Goal: Information Seeking & Learning: Learn about a topic

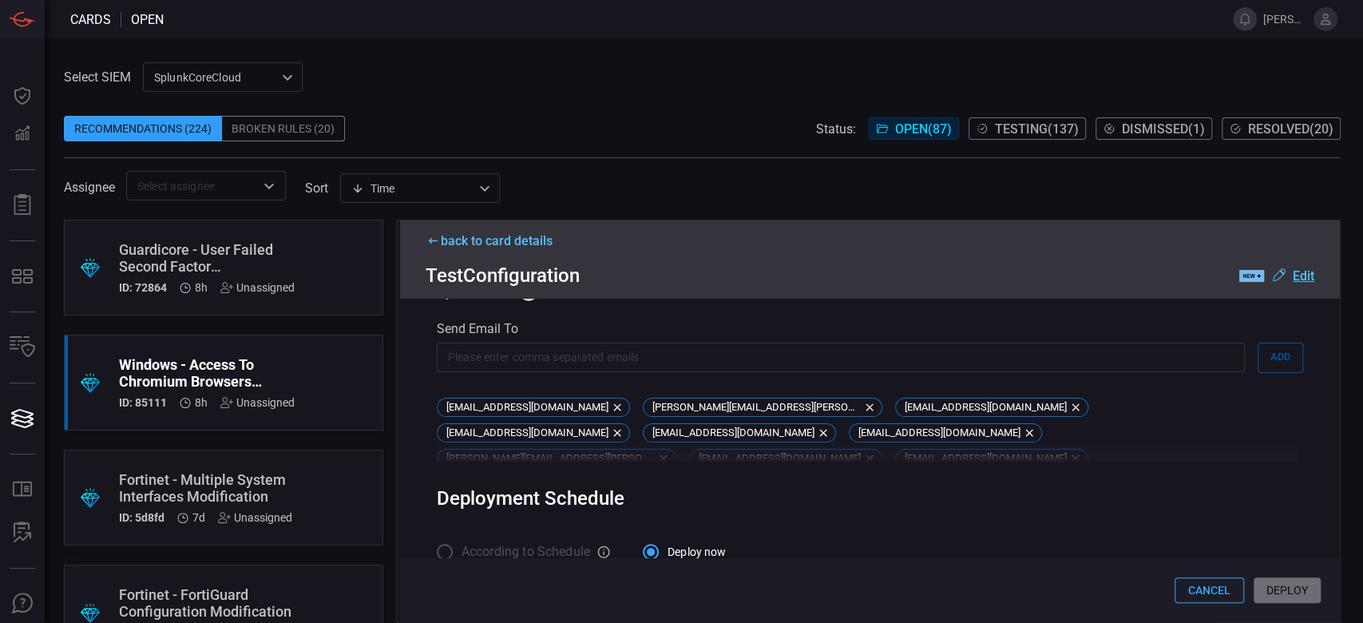
scroll to position [849, 0]
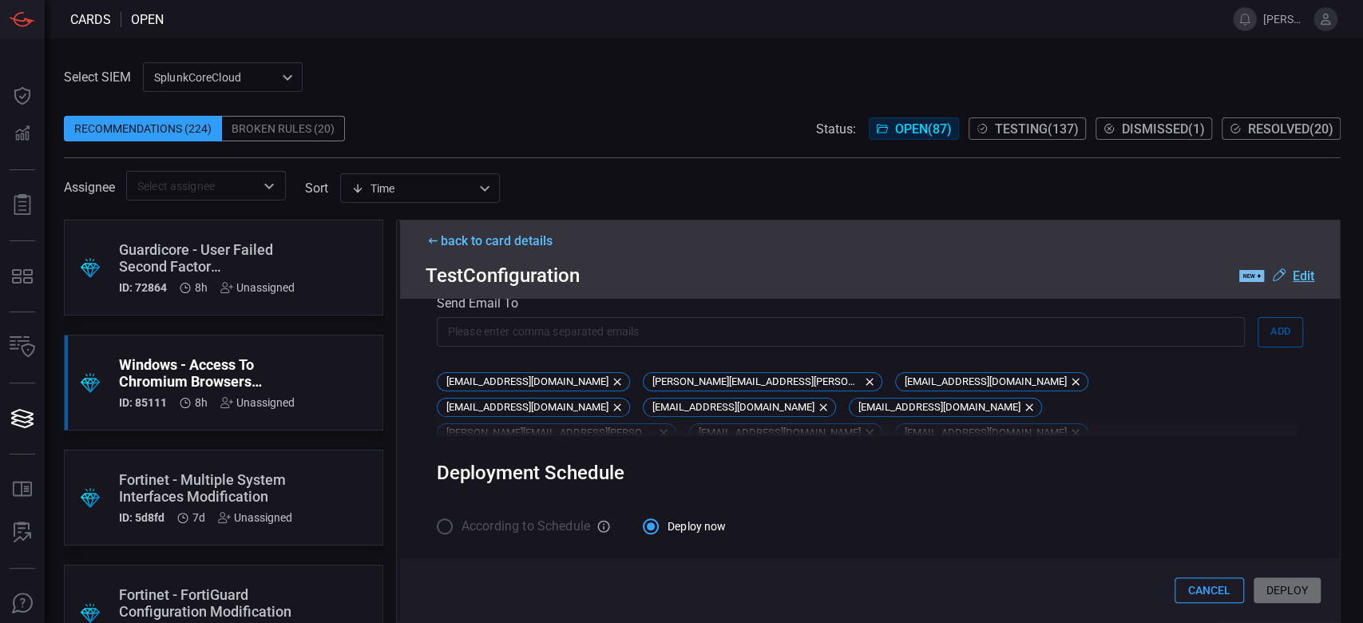
click at [1282, 595] on div "Cancel Deploy" at bounding box center [870, 590] width 940 height 64
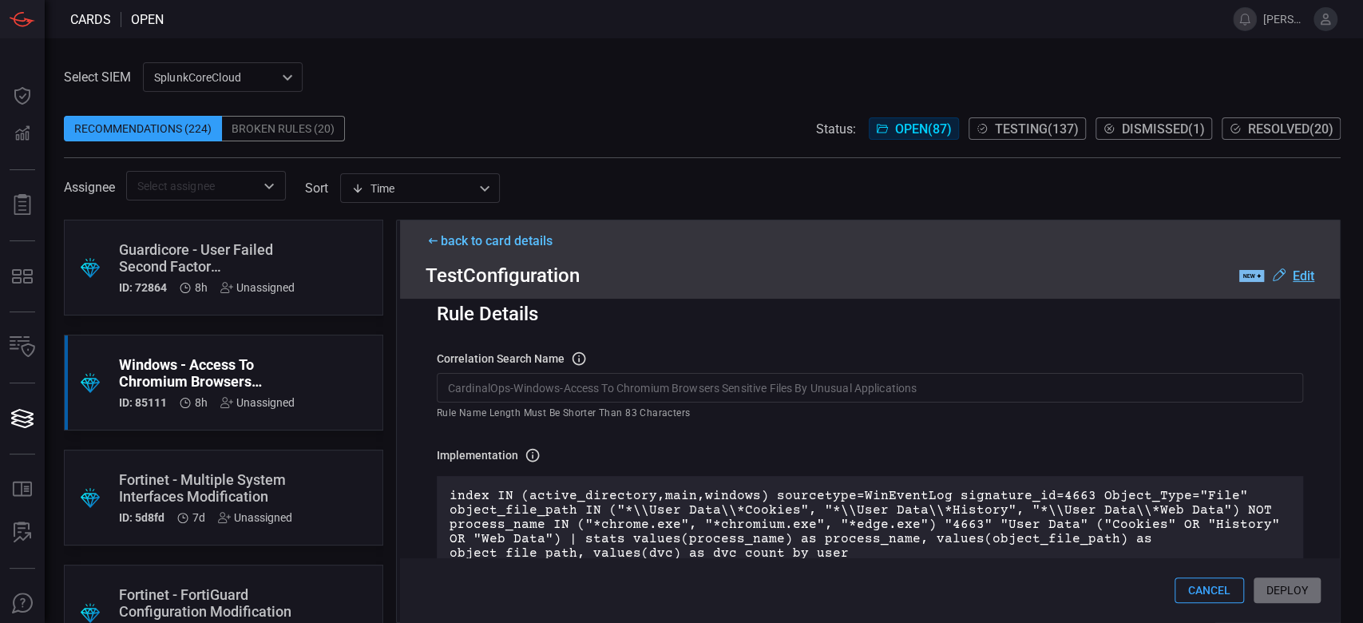
scroll to position [0, 0]
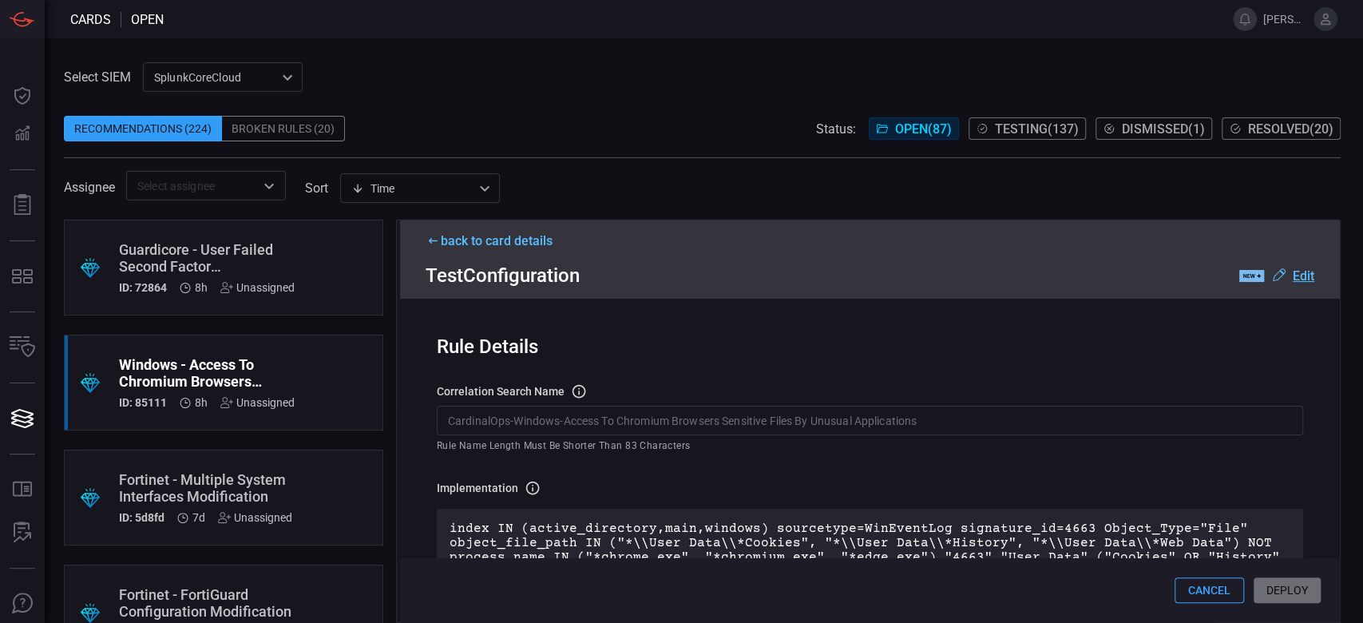
click at [1018, 410] on input "CardinalOps-Windows-Access To Chromium Browsers Sensitive Files By Unusual Appl…" at bounding box center [870, 421] width 866 height 30
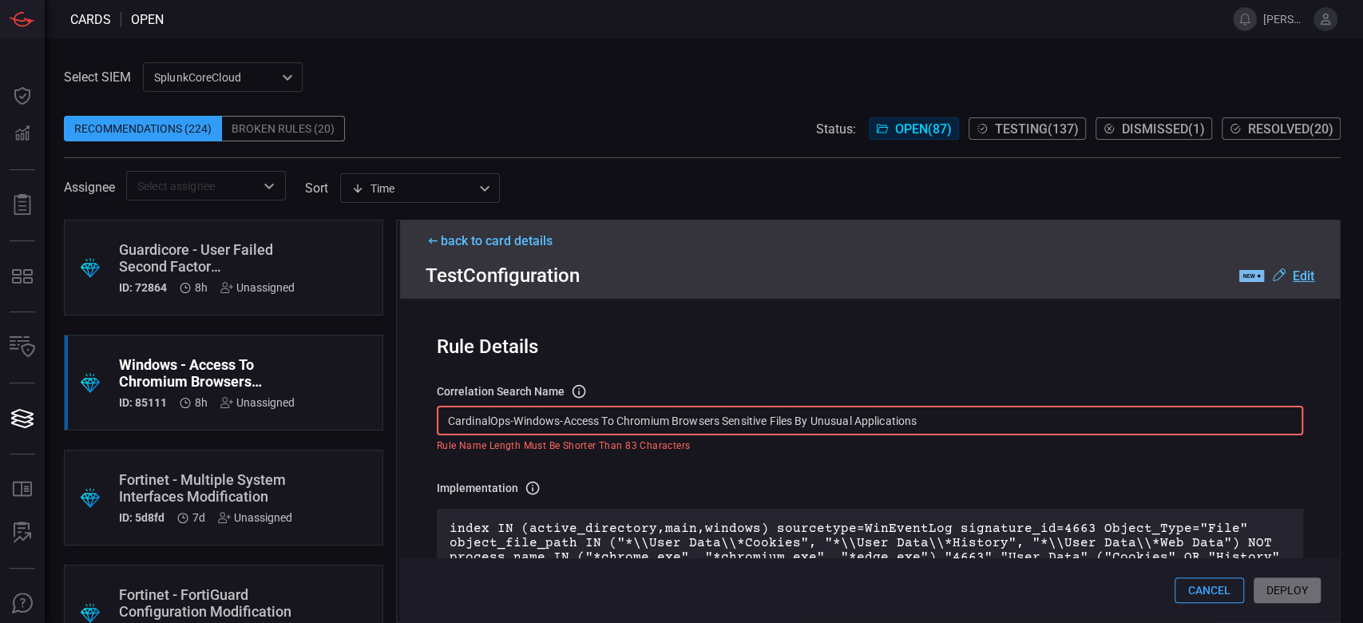
drag, startPoint x: 1018, startPoint y: 419, endPoint x: 426, endPoint y: 391, distance: 592.3
click at [426, 391] on div "Rule Details correlation search Name Name of the correlation search that will b…" at bounding box center [870, 460] width 940 height 323
click at [968, 425] on input "CardinalOps-Windows-Access To Chromium Browsers Sensitive Files By Unusual Appl…" at bounding box center [870, 421] width 866 height 30
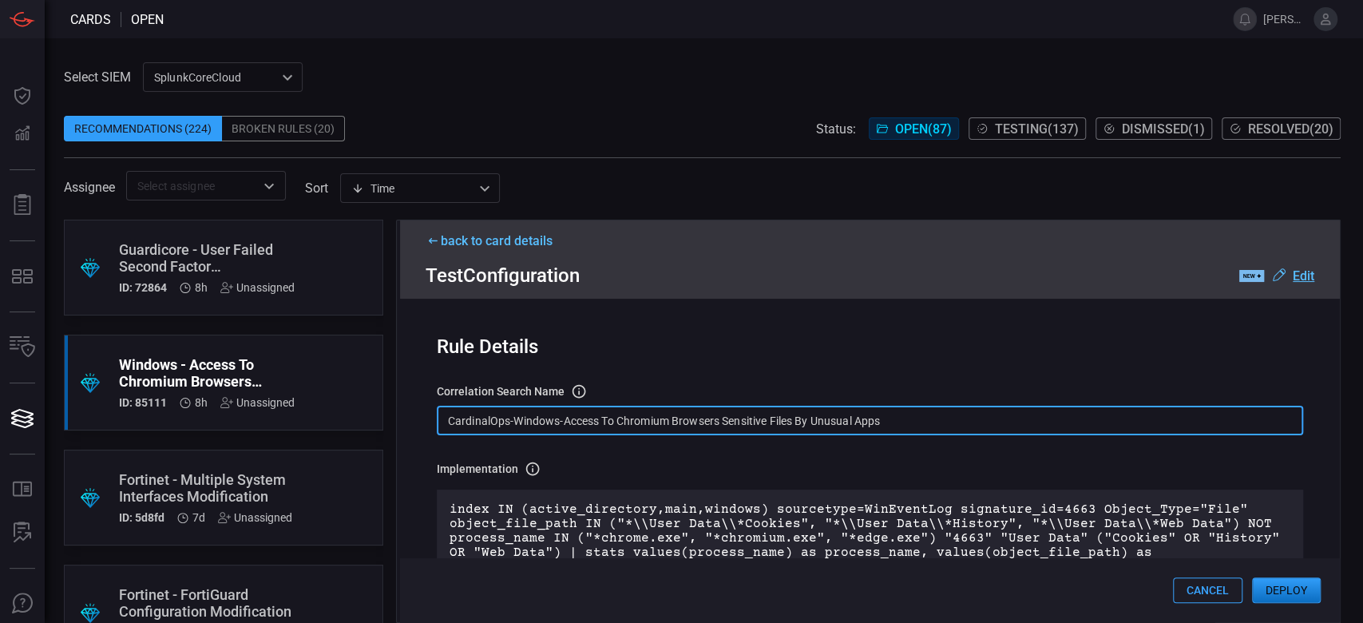
type input "CardinalOps-Windows-Access To Chromium Browsers Sensitive Files By Unusual Apps"
drag, startPoint x: 974, startPoint y: 408, endPoint x: 398, endPoint y: 430, distance: 576.8
click at [398, 430] on div "back to card details Test Configuration .label-new-label-new-cls-1 { fill: #090…" at bounding box center [868, 421] width 945 height 403
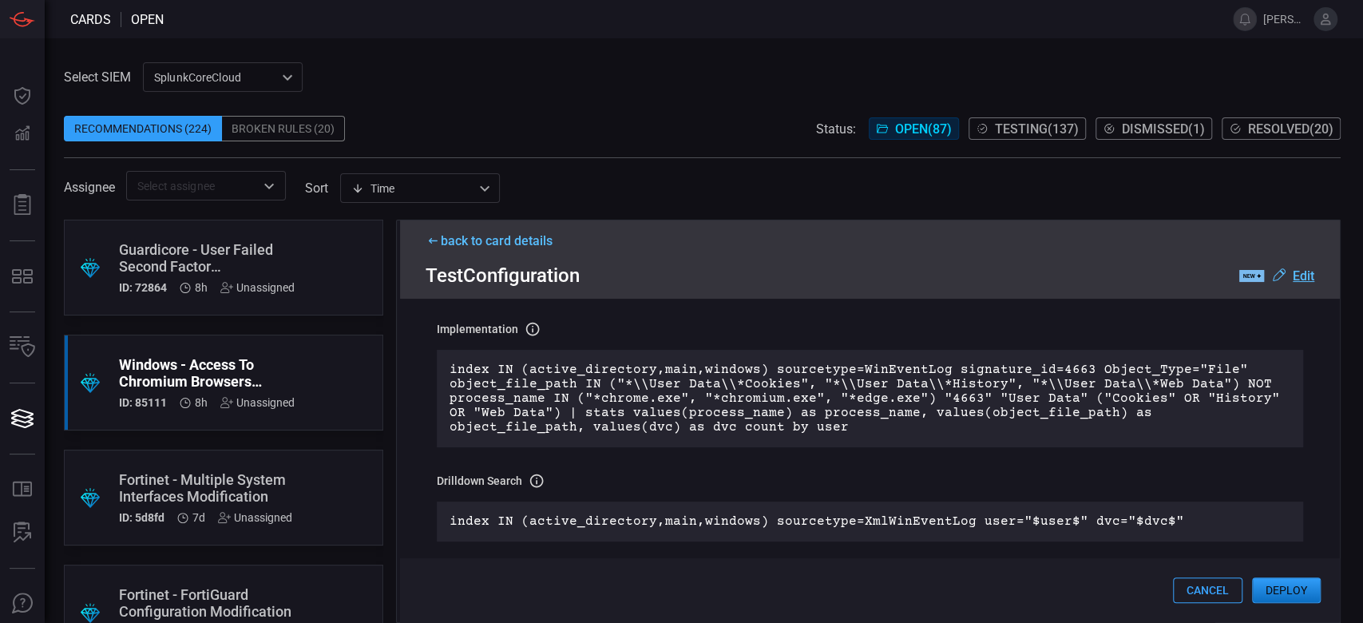
scroll to position [106, 0]
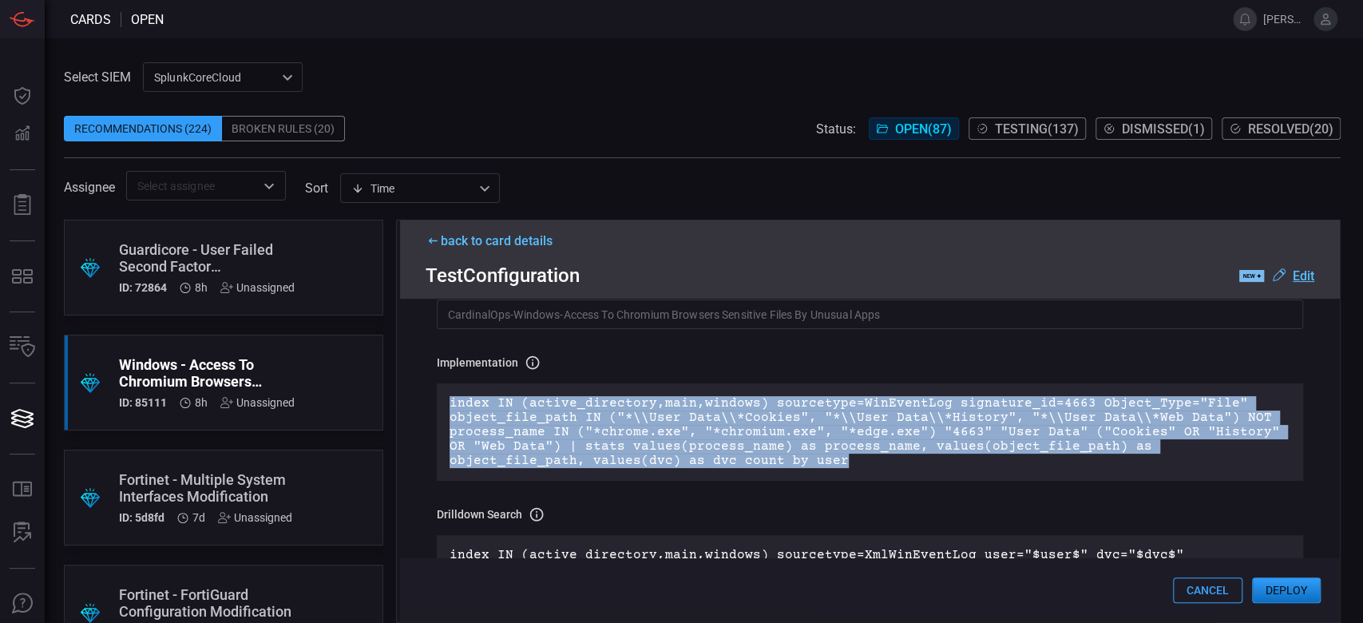
drag, startPoint x: 737, startPoint y: 462, endPoint x: 429, endPoint y: 405, distance: 313.5
click at [429, 405] on div "Rule Details correlation search Name Name of the correlation search that will b…" at bounding box center [870, 460] width 940 height 323
copy p "index IN (active_directory,main,windows) sourcetype=WinEventLog signature_id=46…"
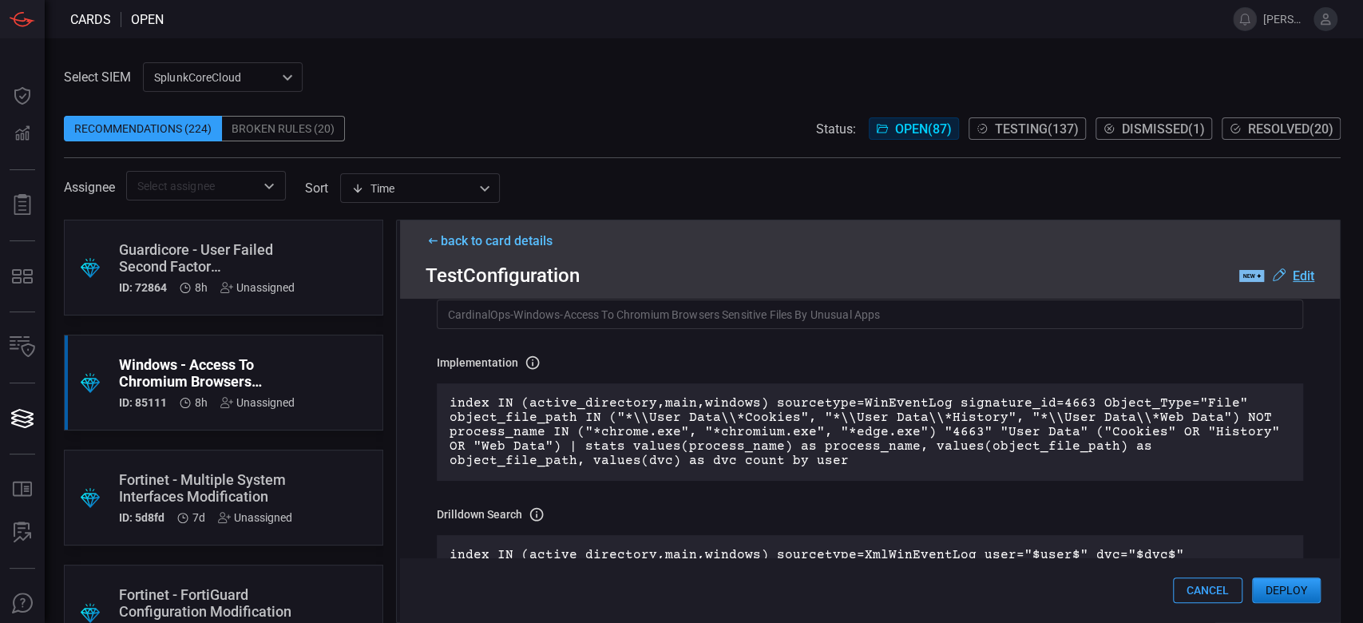
click at [473, 240] on div "back to card details" at bounding box center [870, 240] width 889 height 15
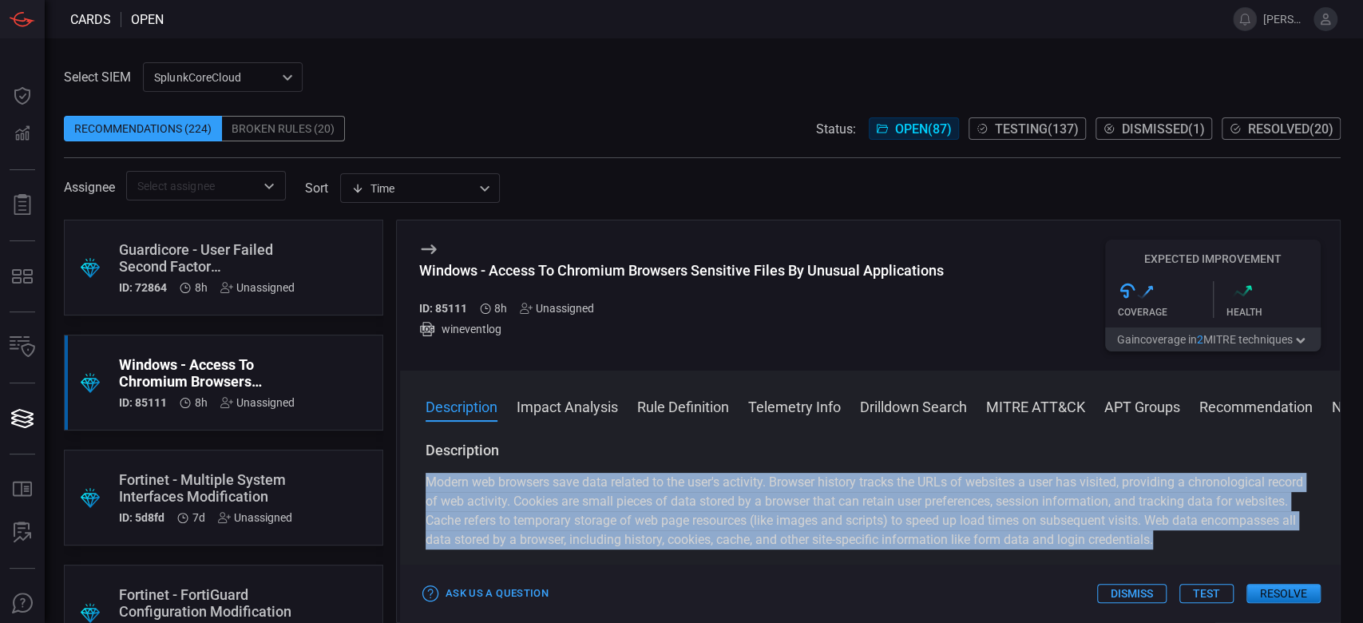
drag, startPoint x: 426, startPoint y: 485, endPoint x: 1305, endPoint y: 542, distance: 880.9
click at [1305, 542] on div "Description Modern web browsers save data related to the user's activity. Brows…" at bounding box center [870, 529] width 940 height 176
copy p "Modern web browsers save data related to the user's activity. Browser history t…"
click at [1202, 597] on button "Test" at bounding box center [1206, 593] width 54 height 19
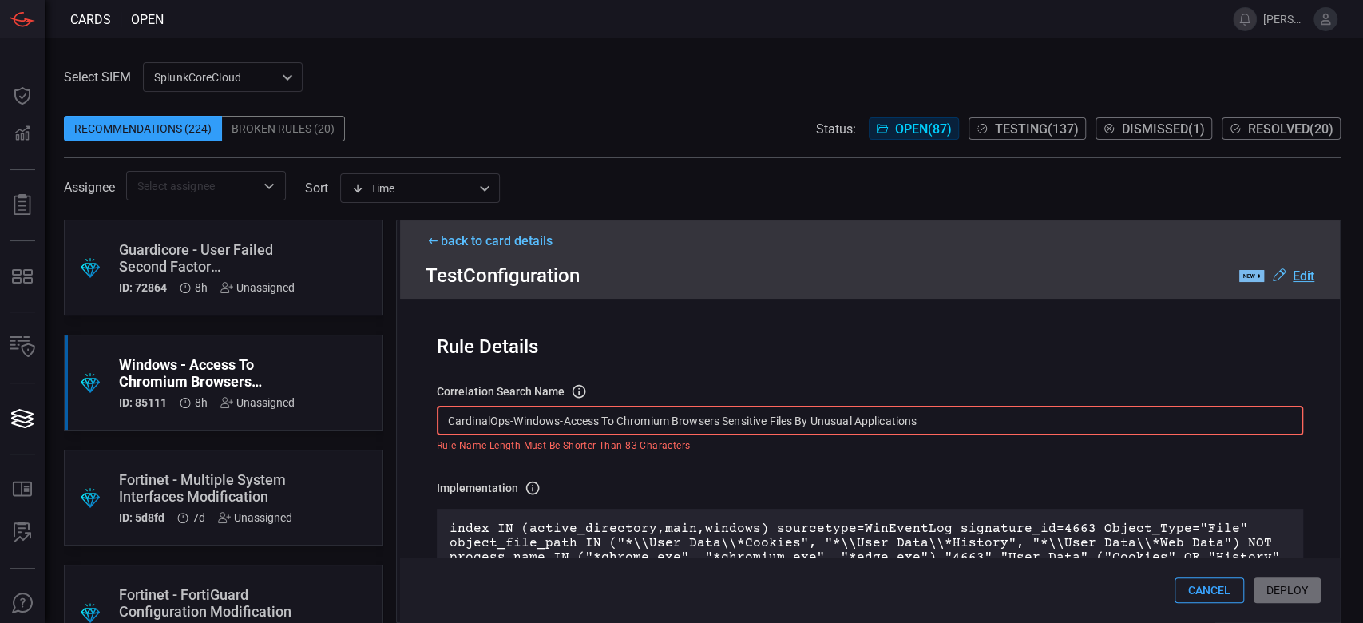
click at [902, 414] on input "CardinalOps-Windows-Access To Chromium Browsers Sensitive Files By Unusual Appl…" at bounding box center [870, 421] width 866 height 30
click at [876, 411] on input "CardinalOps-Windows-Access To Chromium Browsers Sensitive Files By Unusual Appl…" at bounding box center [870, 421] width 866 height 30
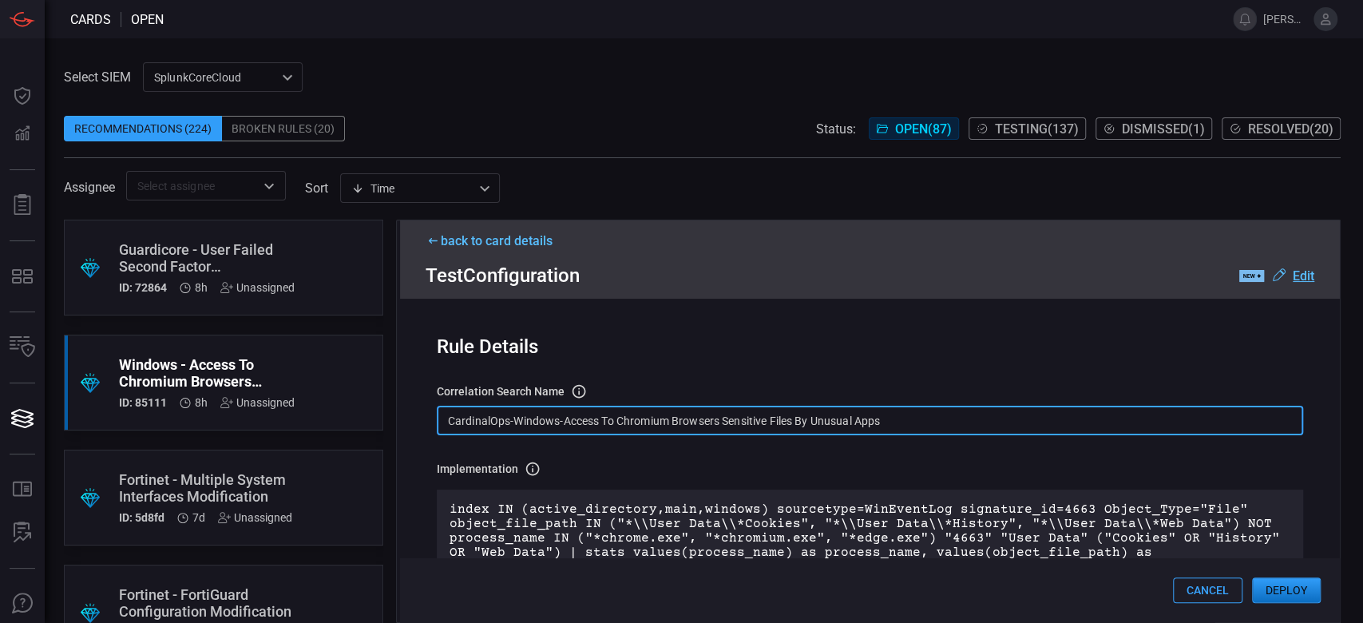
type input "CardinalOps-Windows-Access To Chromium Browsers Sensitive Files By Unusual Apps"
click at [1307, 591] on button "Deploy" at bounding box center [1286, 590] width 69 height 26
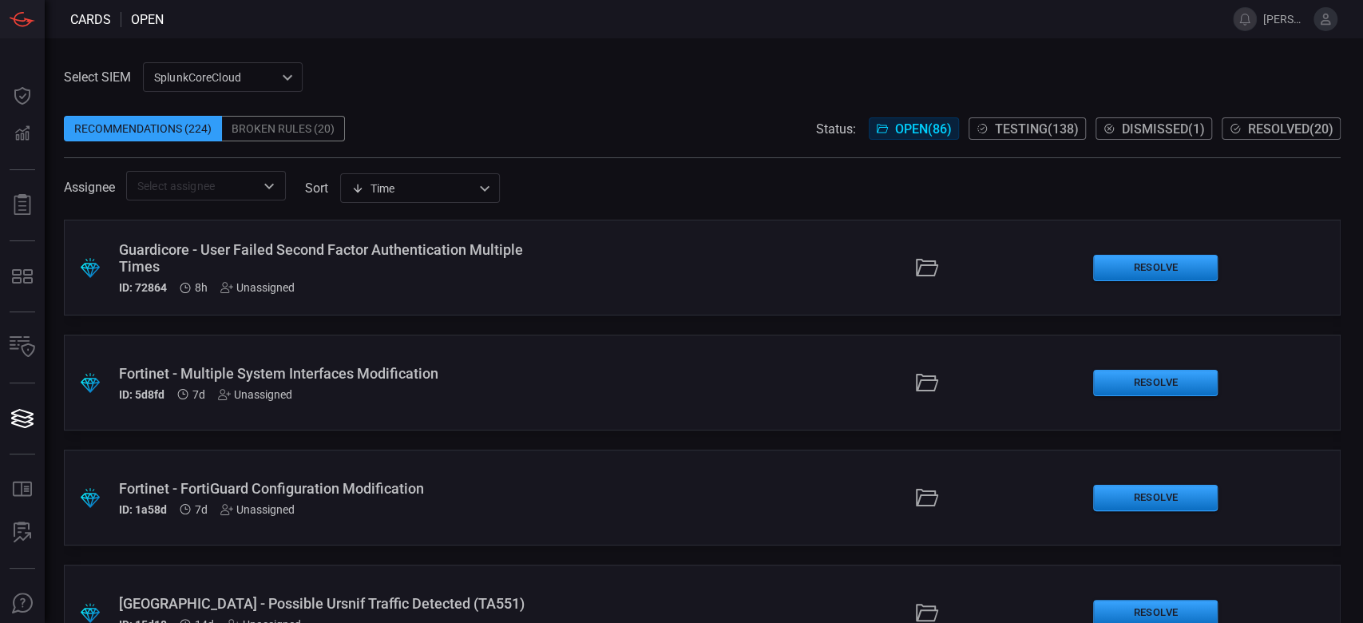
click at [319, 125] on div "Broken Rules (20)" at bounding box center [283, 129] width 123 height 26
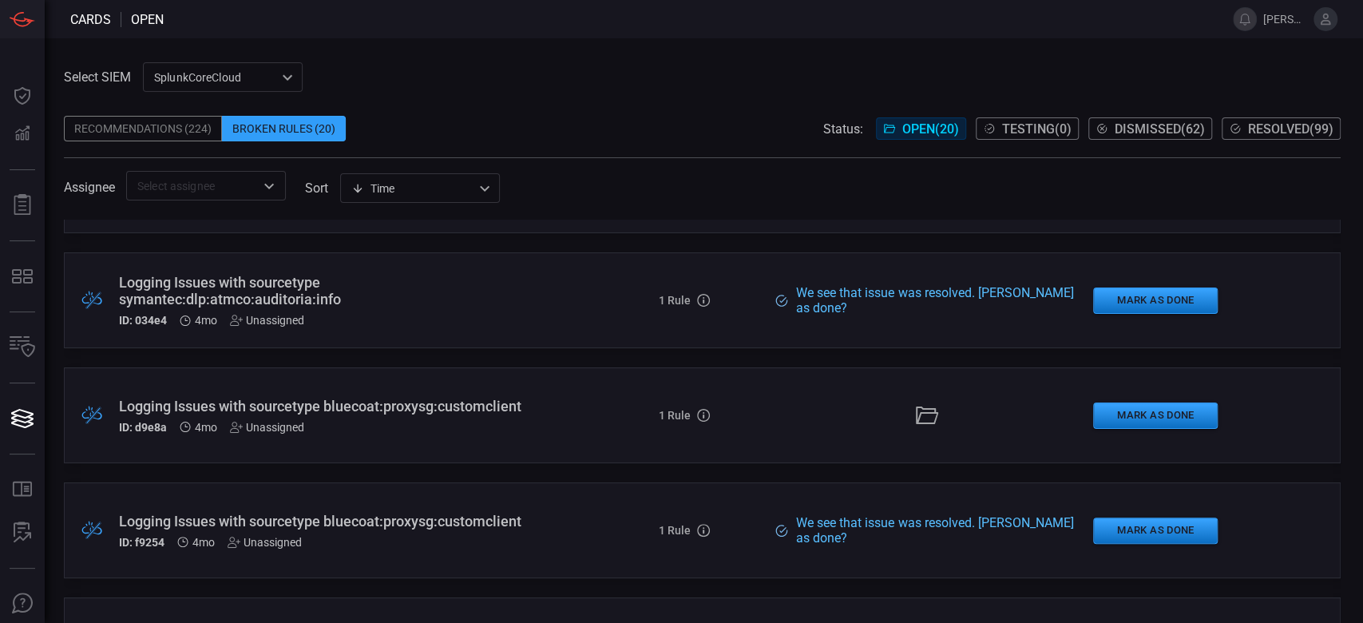
scroll to position [1257, 0]
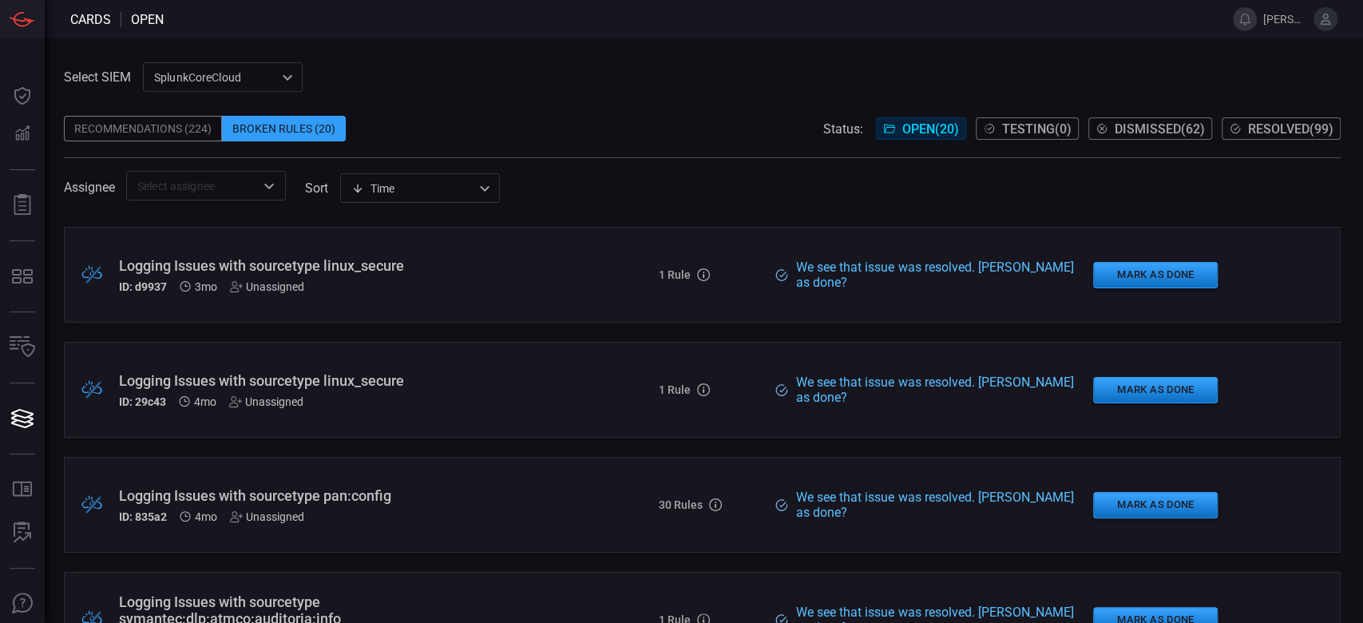
click at [917, 310] on div ".broken_cards_icon_0{fill:#39A4FF;} .broken_cards_icon_1{fill:none;stroke:#1918…" at bounding box center [702, 275] width 1277 height 96
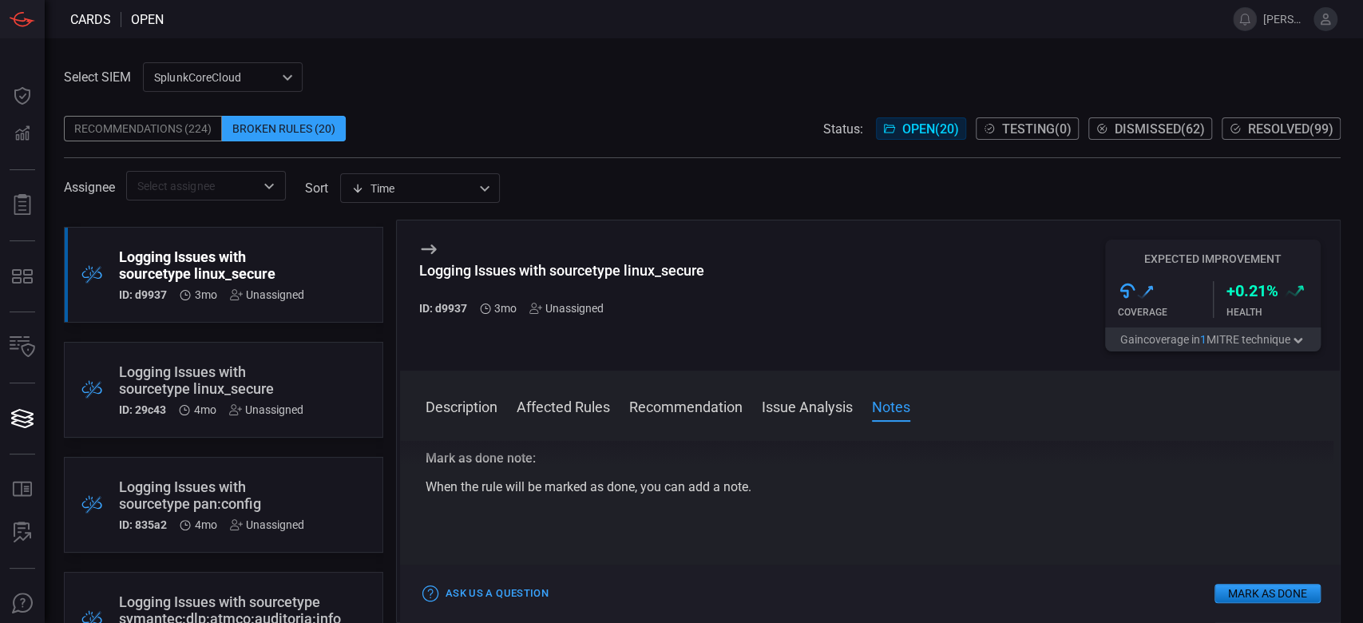
scroll to position [689, 0]
click at [123, 409] on h5 "ID: 29c43" at bounding box center [142, 409] width 47 height 13
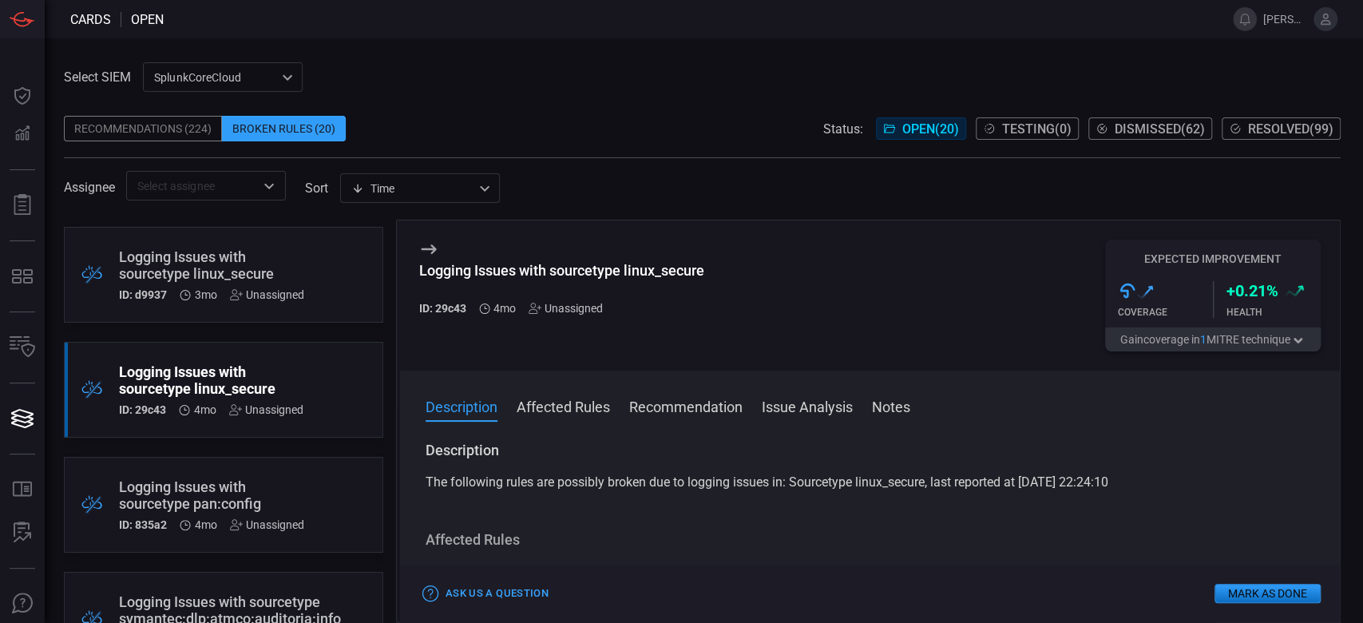
click at [542, 414] on button "Affected Rules" at bounding box center [563, 405] width 93 height 19
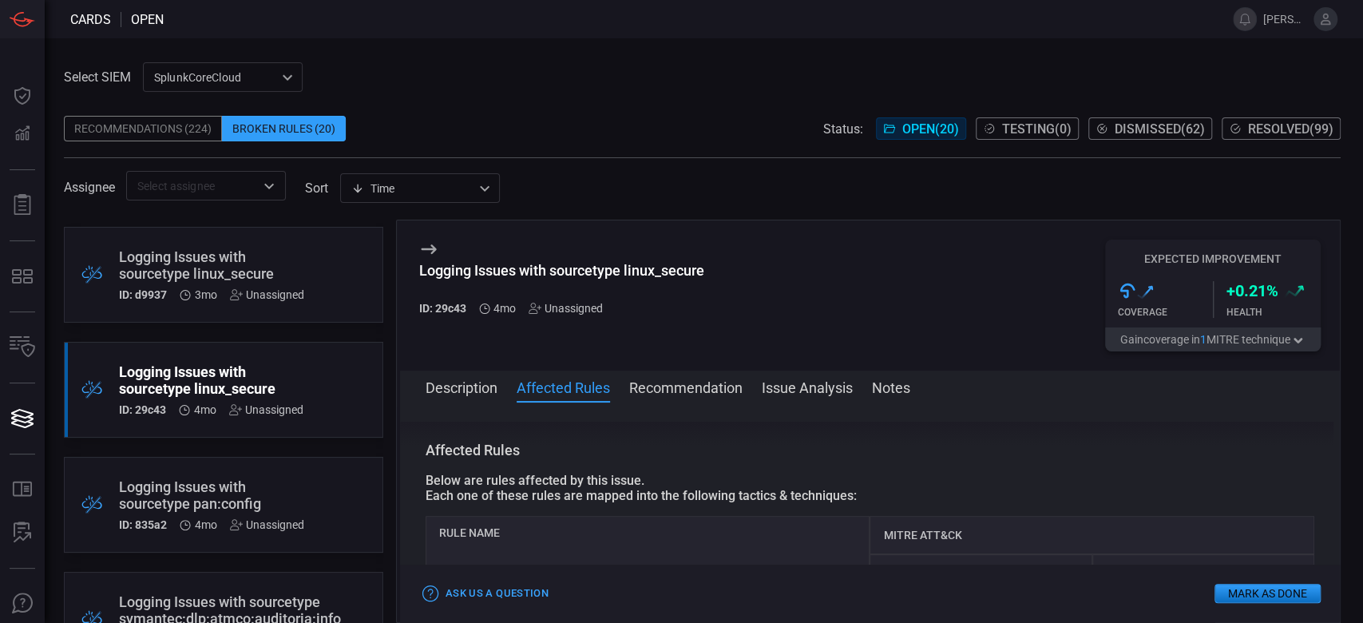
scroll to position [73, 0]
click at [706, 378] on button "Recommendation" at bounding box center [685, 386] width 113 height 19
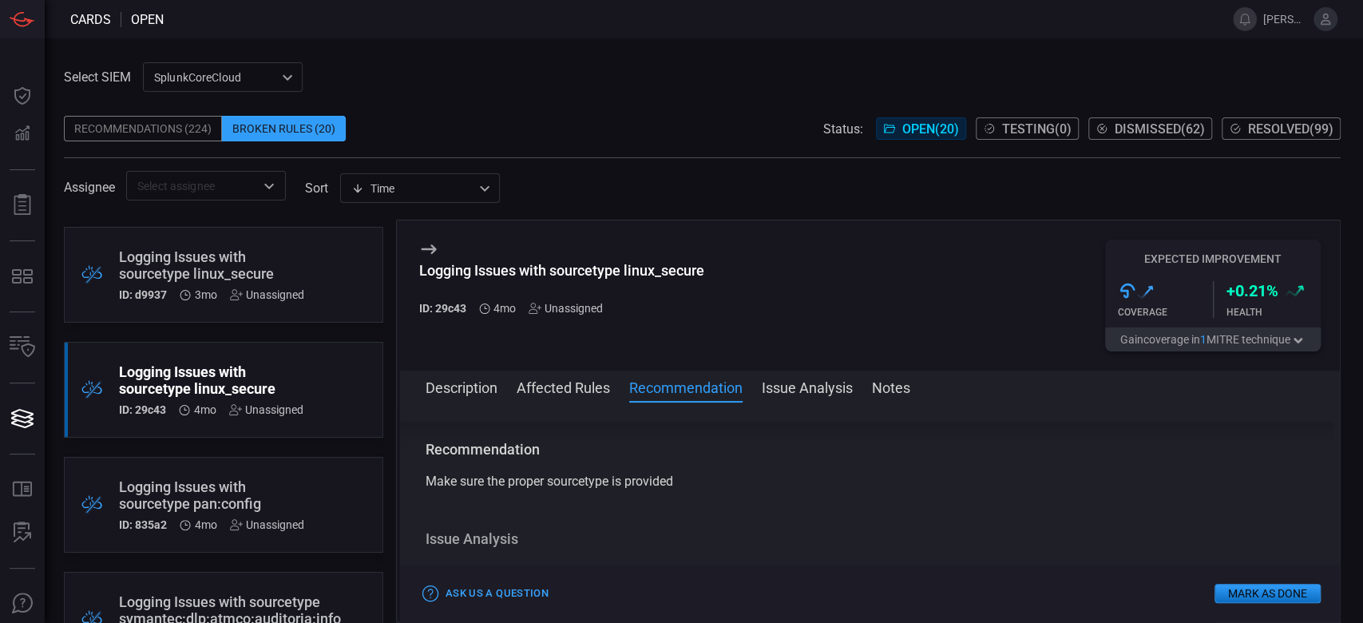
scroll to position [296, 0]
click at [786, 388] on button "Issue Analysis" at bounding box center [807, 386] width 91 height 19
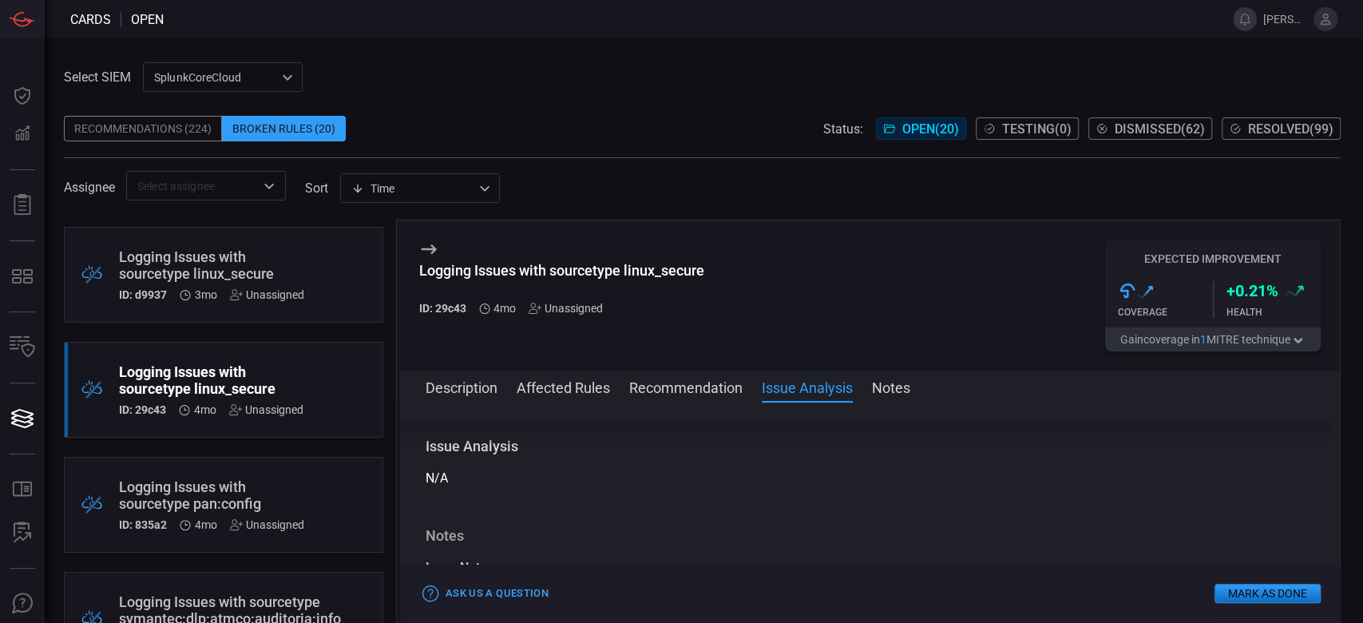
click at [903, 390] on button "Notes" at bounding box center [891, 386] width 38 height 19
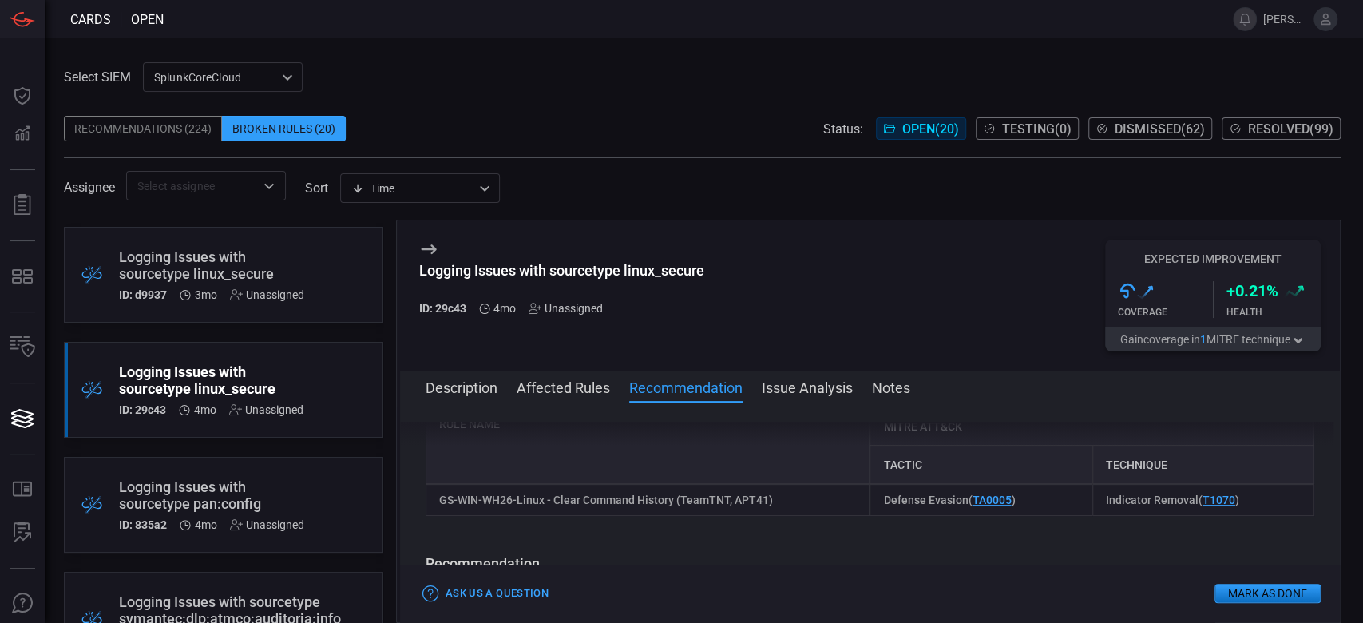
scroll to position [212, 0]
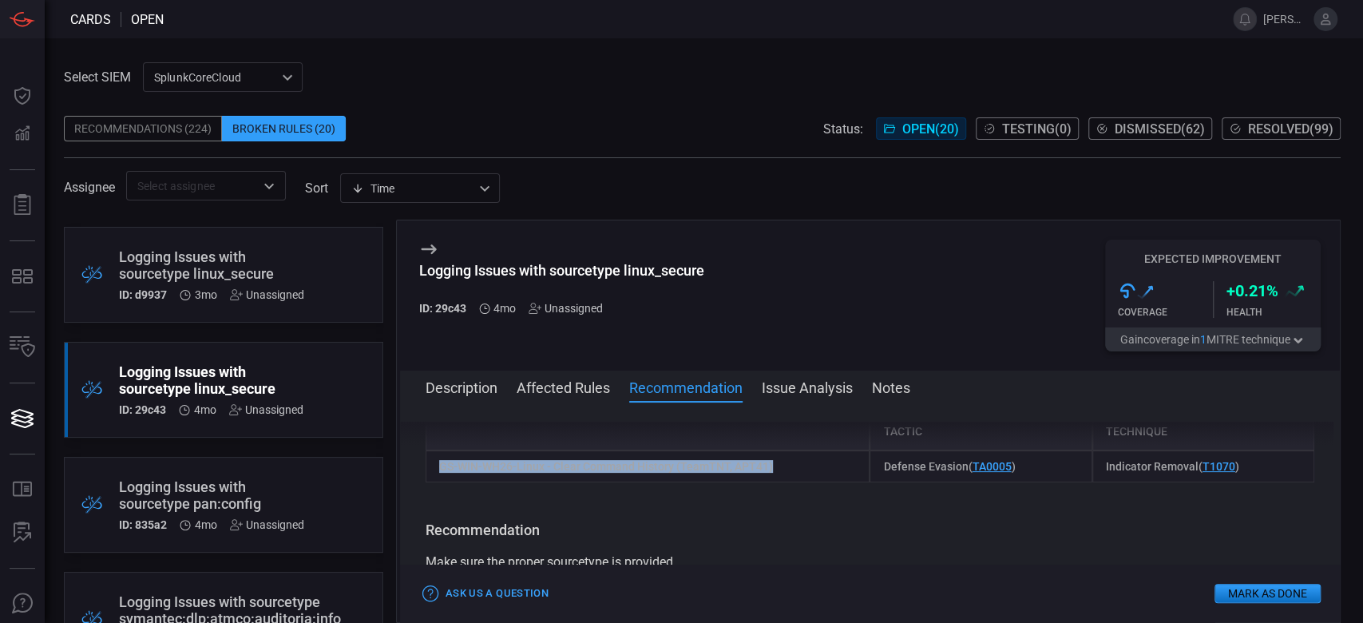
drag, startPoint x: 782, startPoint y: 463, endPoint x: 441, endPoint y: 460, distance: 340.9
click at [441, 460] on div "GS-WIN-WH26-Linux - Clear Command History (TeamTNT, APT41)" at bounding box center [648, 466] width 445 height 32
copy div "GS-WIN-WH26-Linux - Clear Command History (TeamTNT, APT41)"
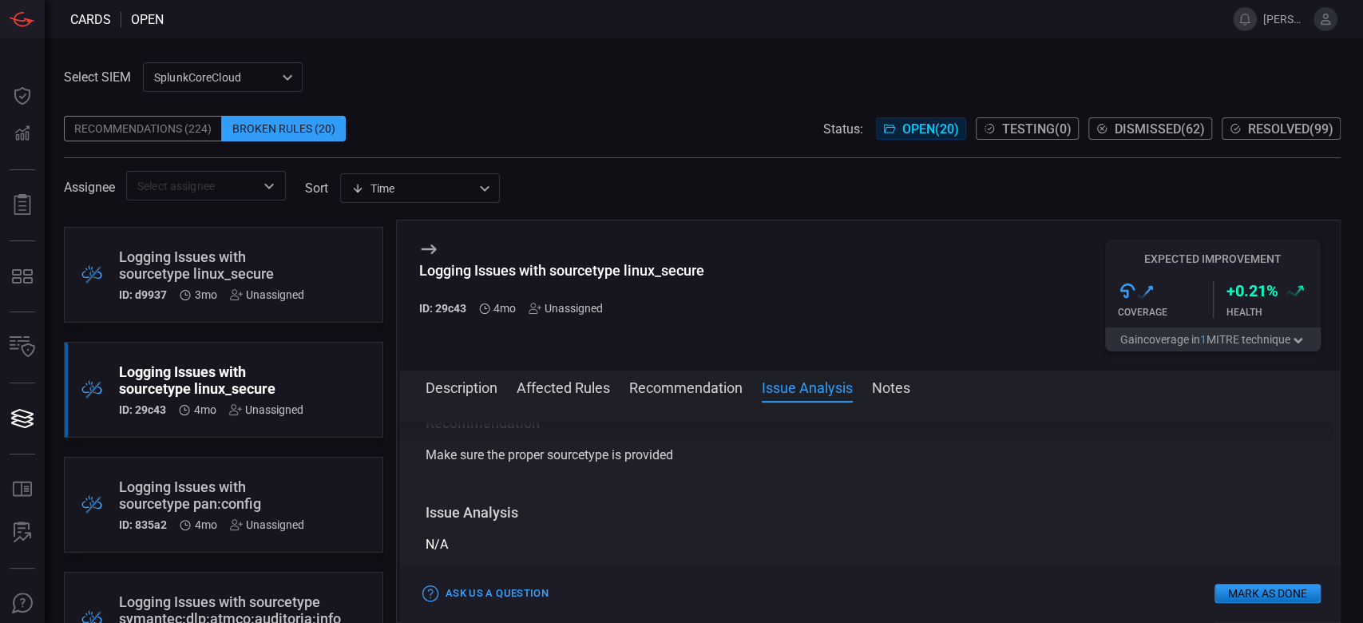
click at [596, 391] on button "Affected Rules" at bounding box center [563, 386] width 93 height 19
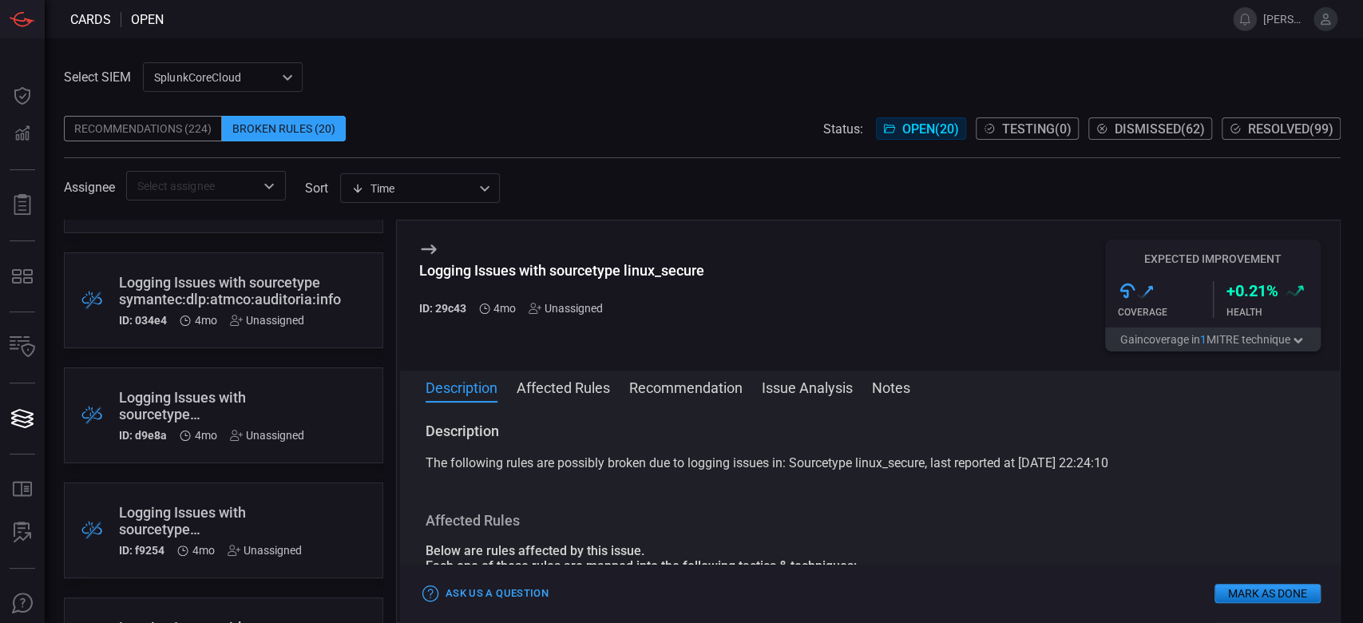
scroll to position [1896, 0]
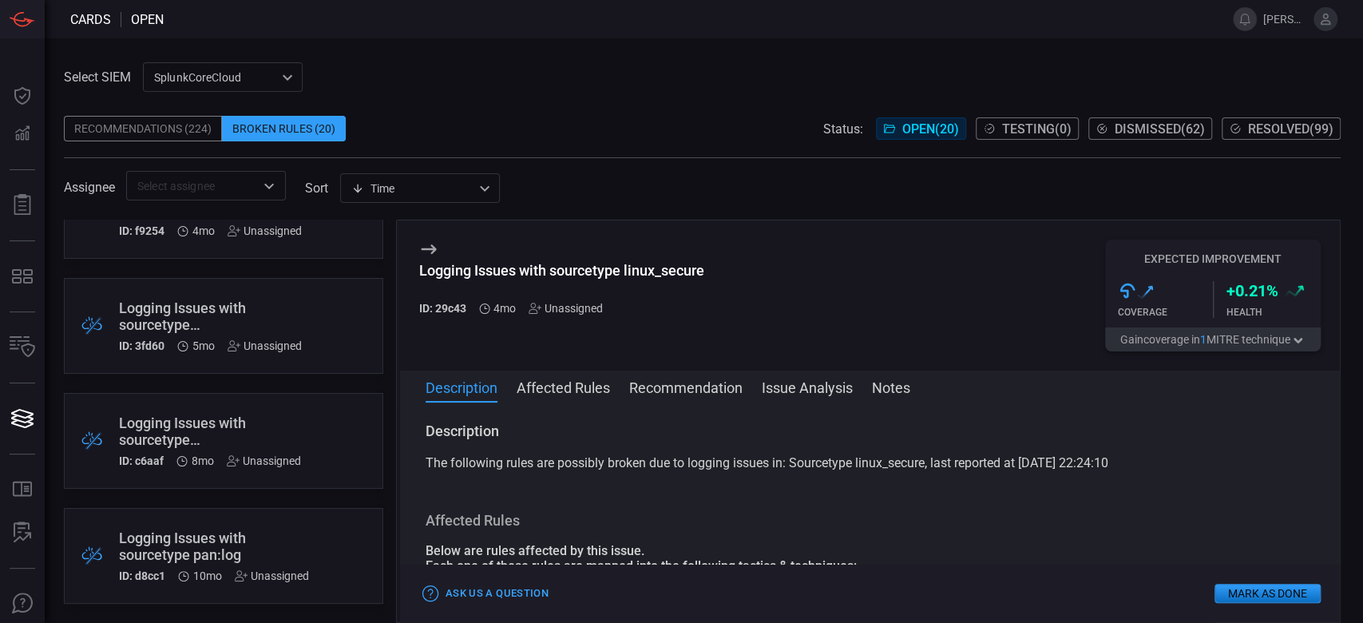
click at [248, 540] on div "Logging Issues with sourcetype pan:log" at bounding box center [214, 546] width 190 height 34
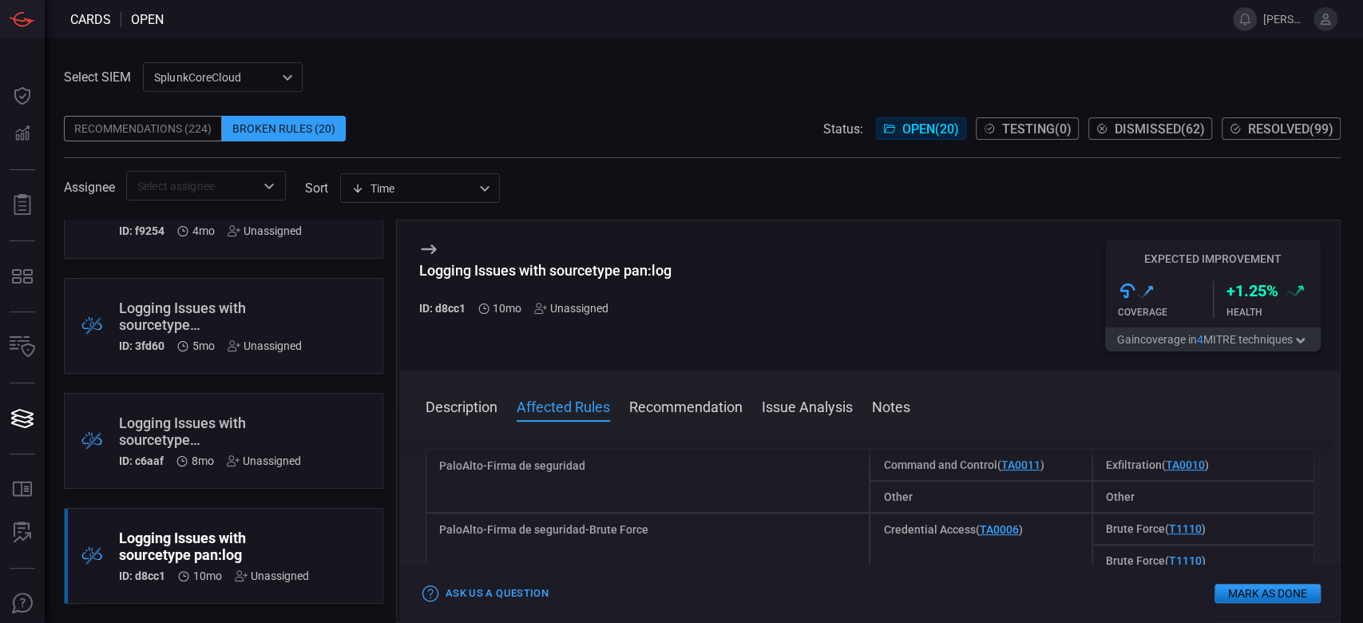
scroll to position [426, 0]
click at [263, 431] on div "Logging Issues with sourcetype symantec:ep:proactive:file" at bounding box center [210, 431] width 182 height 34
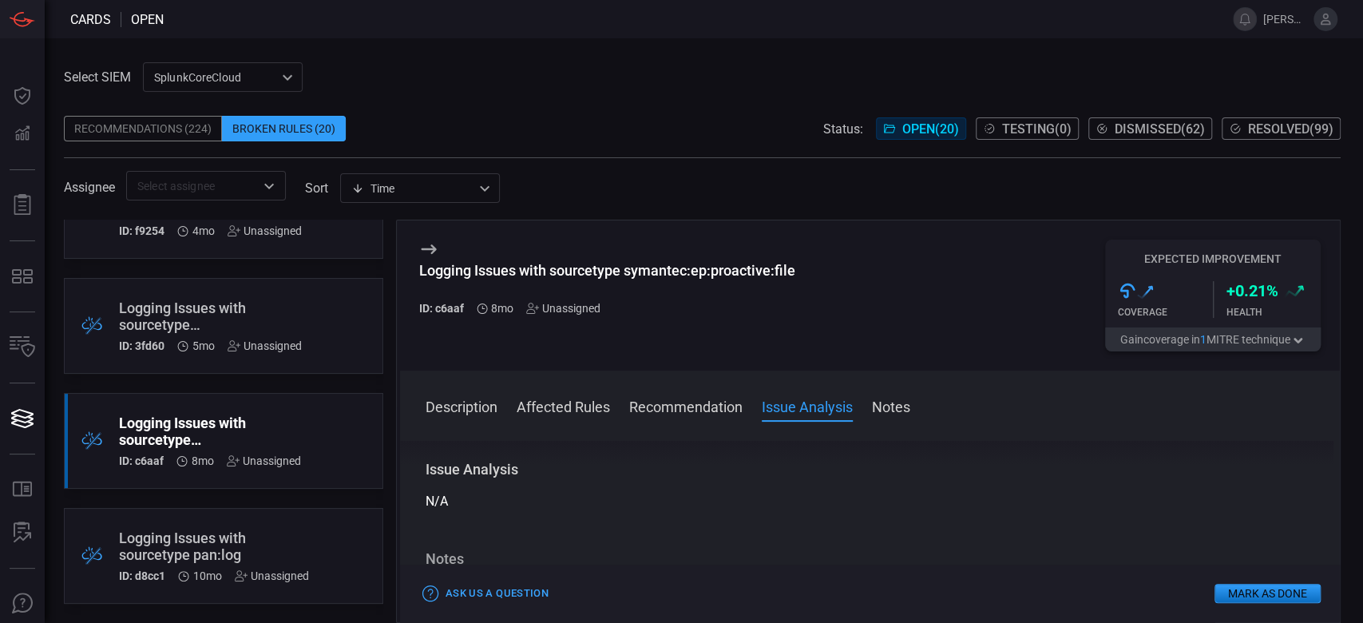
scroll to position [370, 0]
click at [188, 308] on div "Logging Issues with sourcetype imperva:waf:system:cef" at bounding box center [210, 316] width 183 height 34
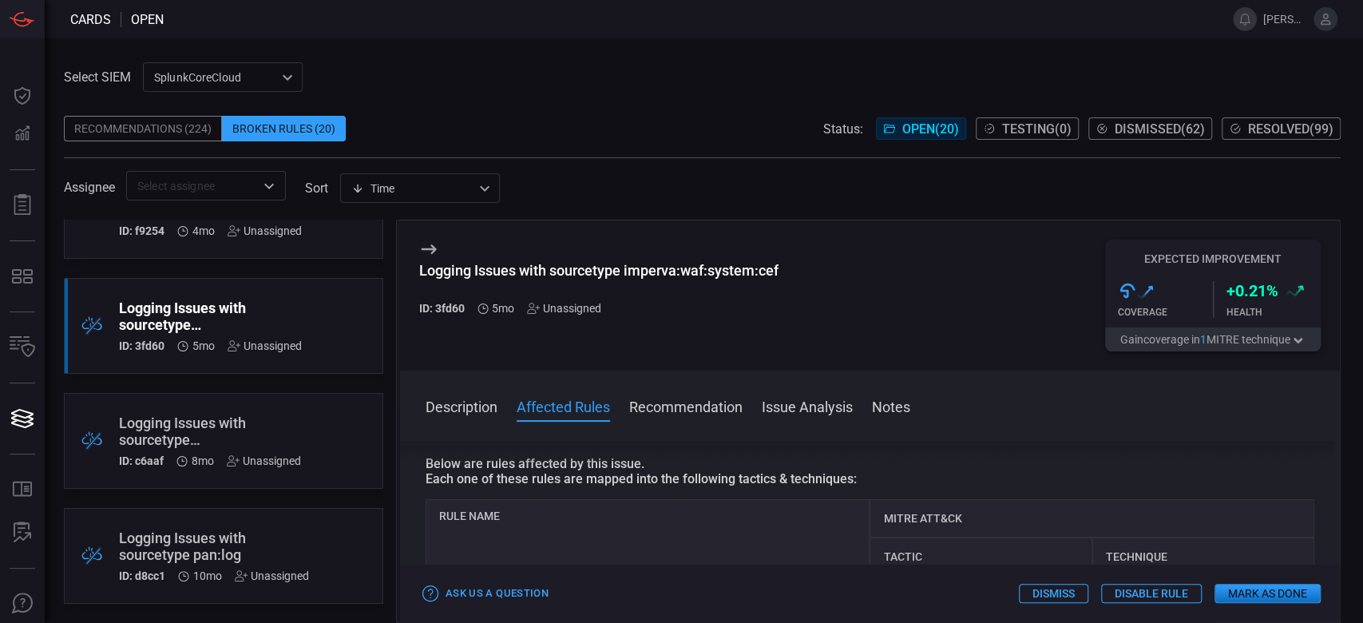
scroll to position [212, 0]
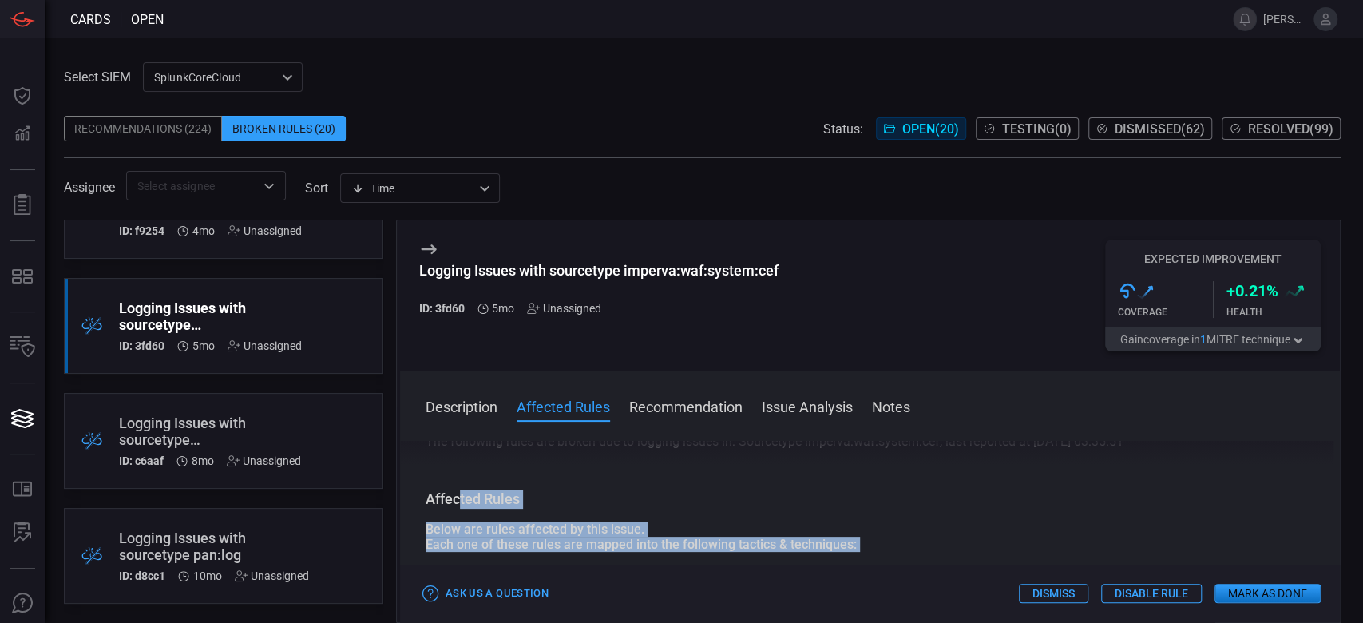
drag, startPoint x: 623, startPoint y: 494, endPoint x: 459, endPoint y: 474, distance: 164.9
click at [459, 474] on div "Description The following rules are broken due to logging issues in: Sourcetype…" at bounding box center [870, 529] width 940 height 176
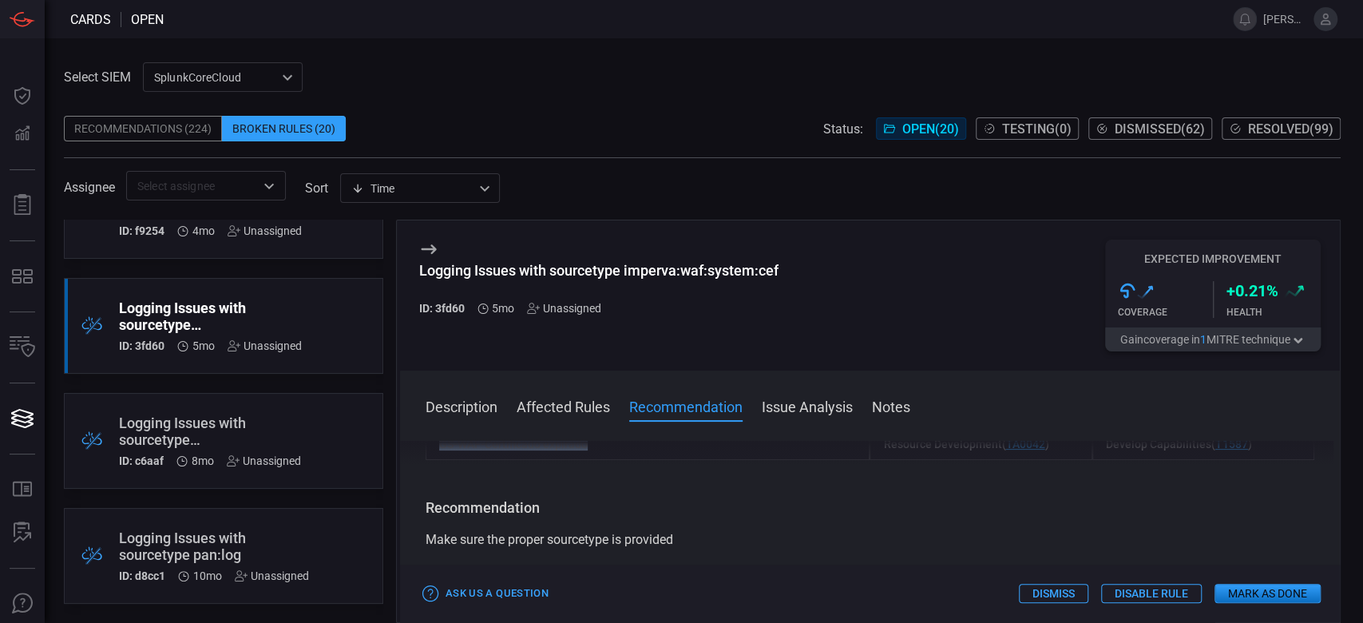
scroll to position [147, 0]
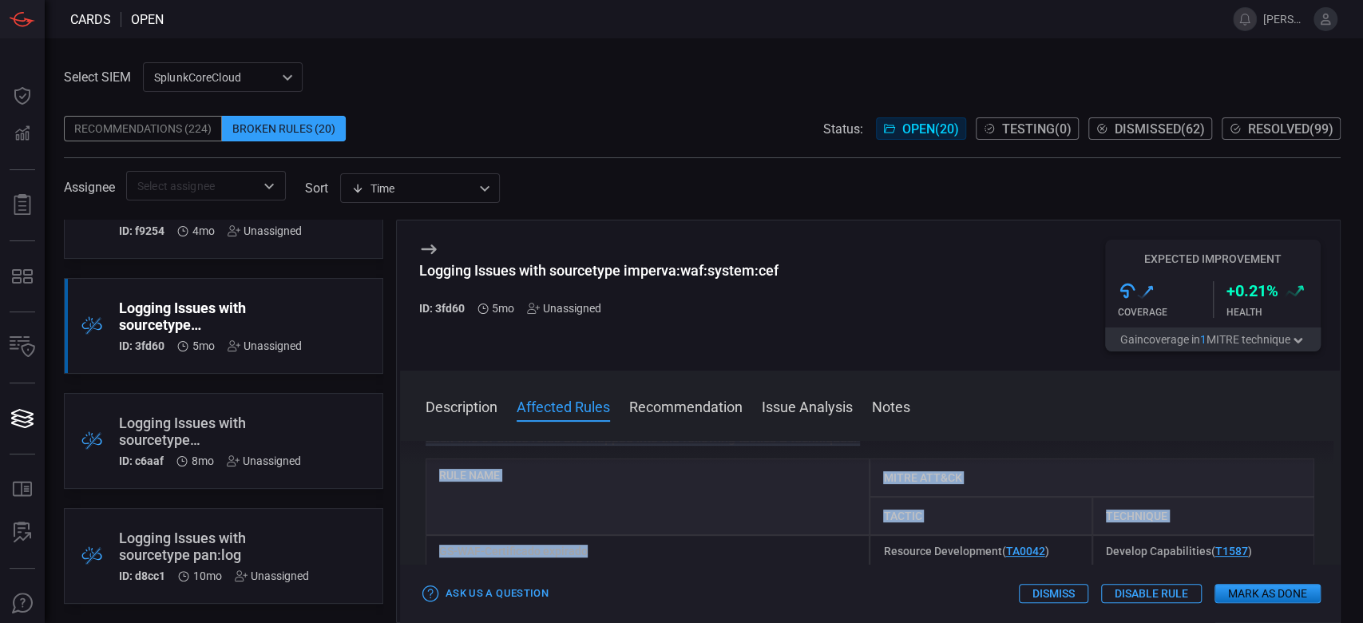
click at [575, 533] on div "Rule Name" at bounding box center [648, 496] width 445 height 77
drag, startPoint x: 615, startPoint y: 552, endPoint x: 405, endPoint y: 554, distance: 210.0
click at [405, 554] on div "Description The following rules are broken due to logging issues in: Sourcetype…" at bounding box center [870, 529] width 940 height 176
copy div "GS-WAF-Certificado expirado"
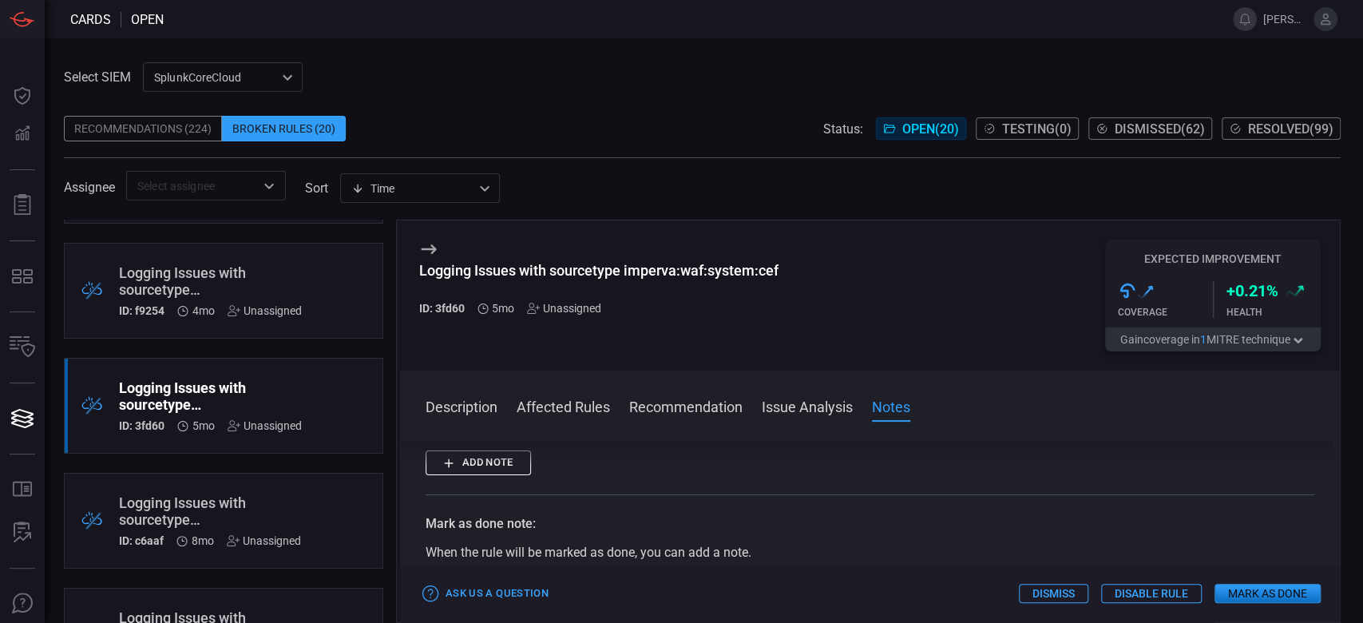
scroll to position [1789, 0]
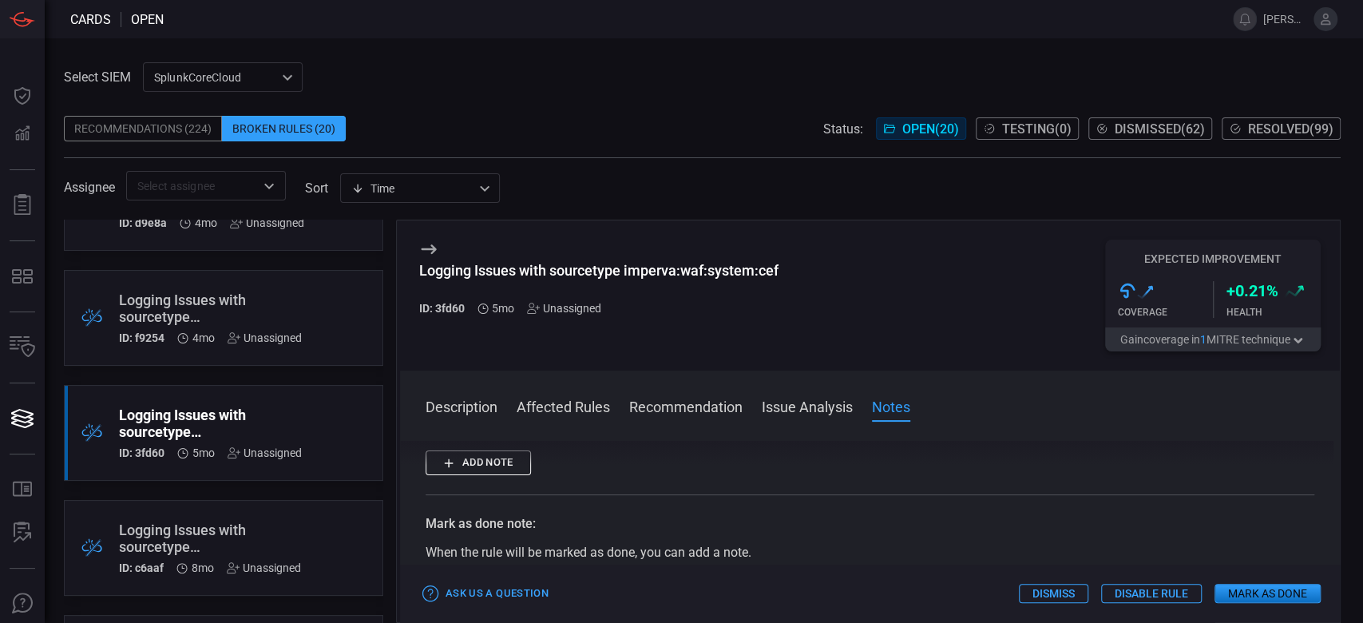
click at [264, 311] on div "Logging Issues with sourcetype bluecoat:proxysg:customclient" at bounding box center [218, 308] width 198 height 34
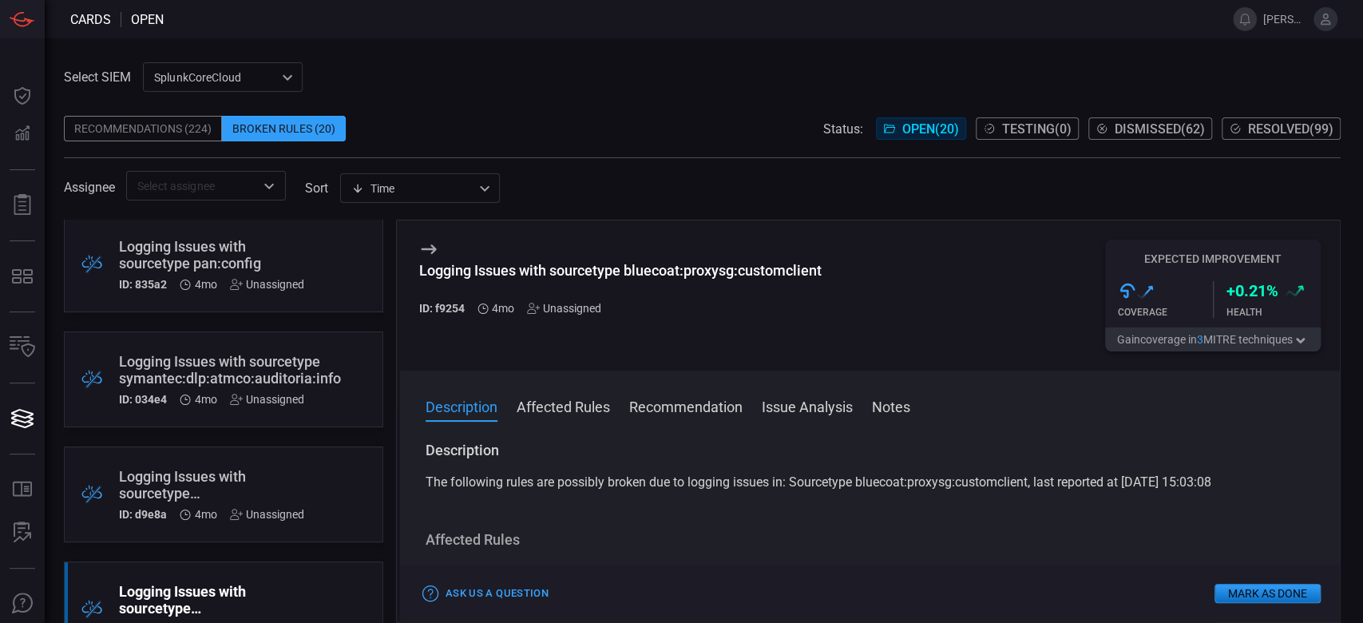
scroll to position [1479, 0]
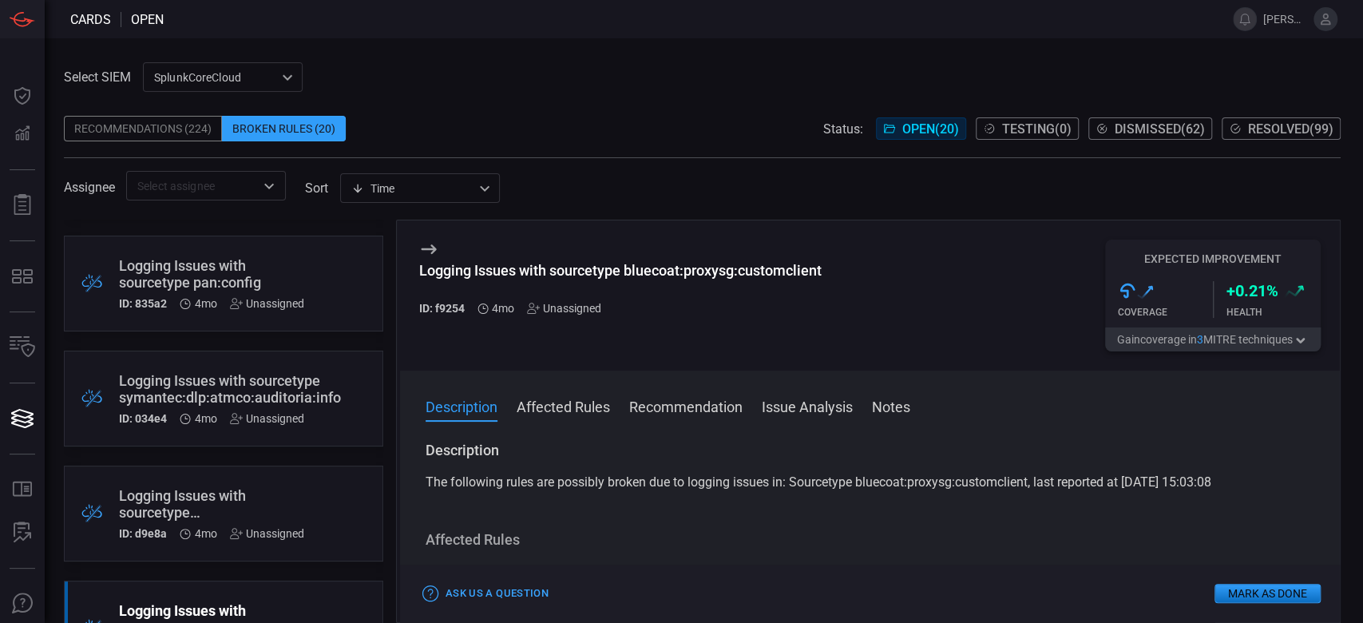
click at [326, 375] on div "Logging Issues with sourcetype symantec:dlp:atmco:auditoria:info" at bounding box center [230, 389] width 222 height 34
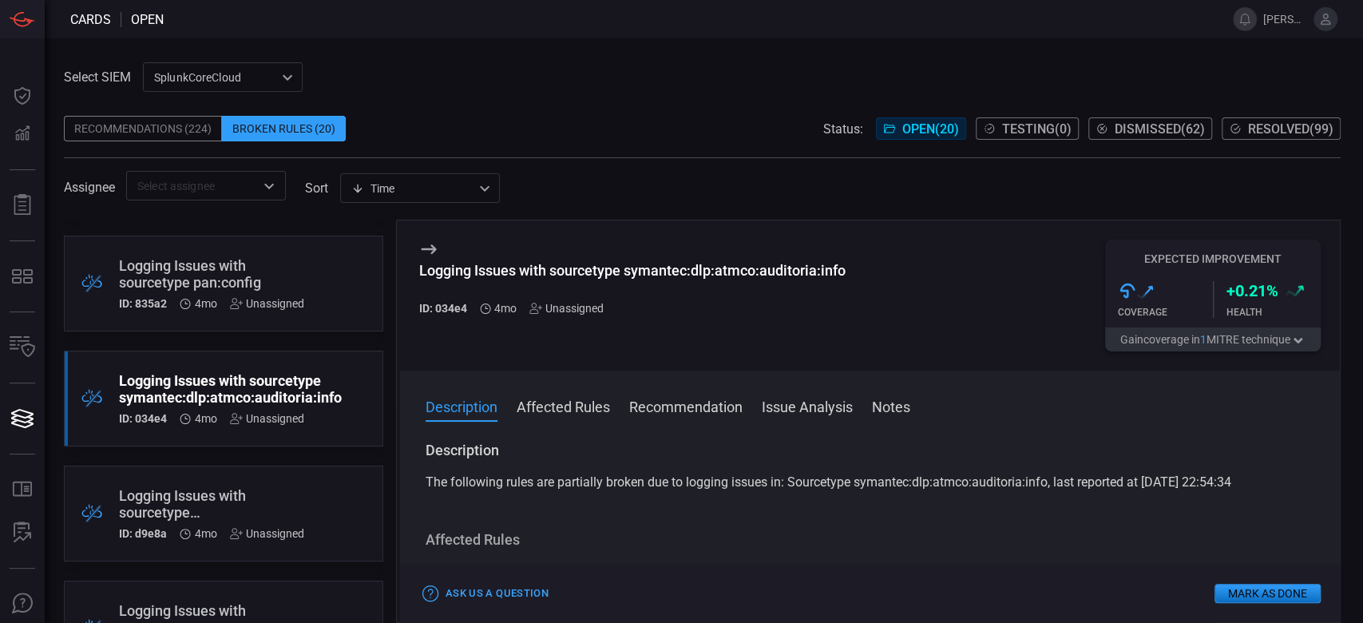
click at [281, 278] on div "Logging Issues with sourcetype pan:config" at bounding box center [211, 274] width 185 height 34
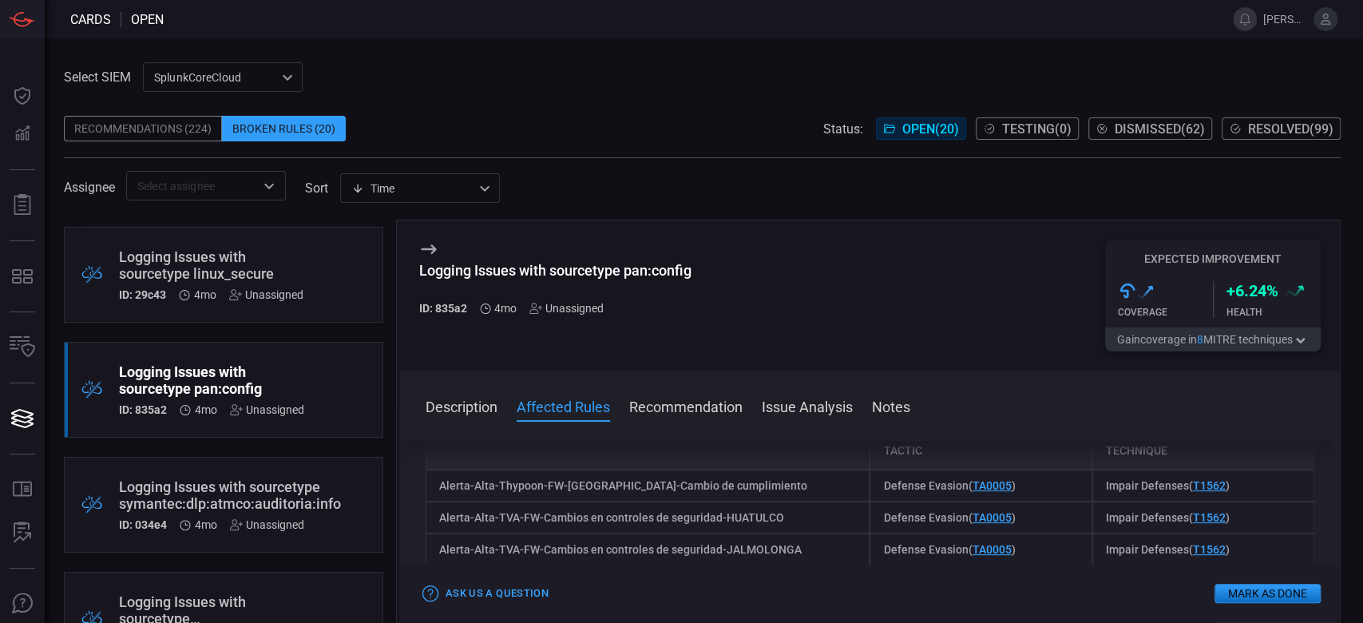
scroll to position [1265, 0]
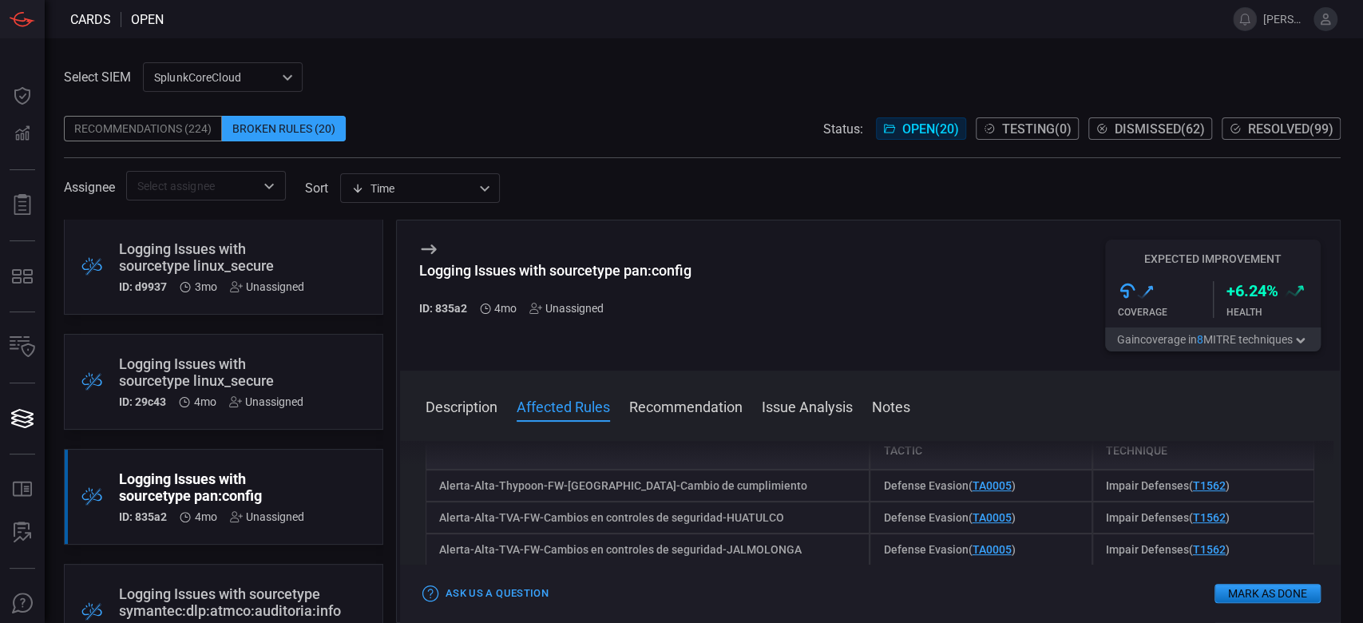
click at [220, 381] on div "Logging Issues with sourcetype linux_secure" at bounding box center [211, 372] width 184 height 34
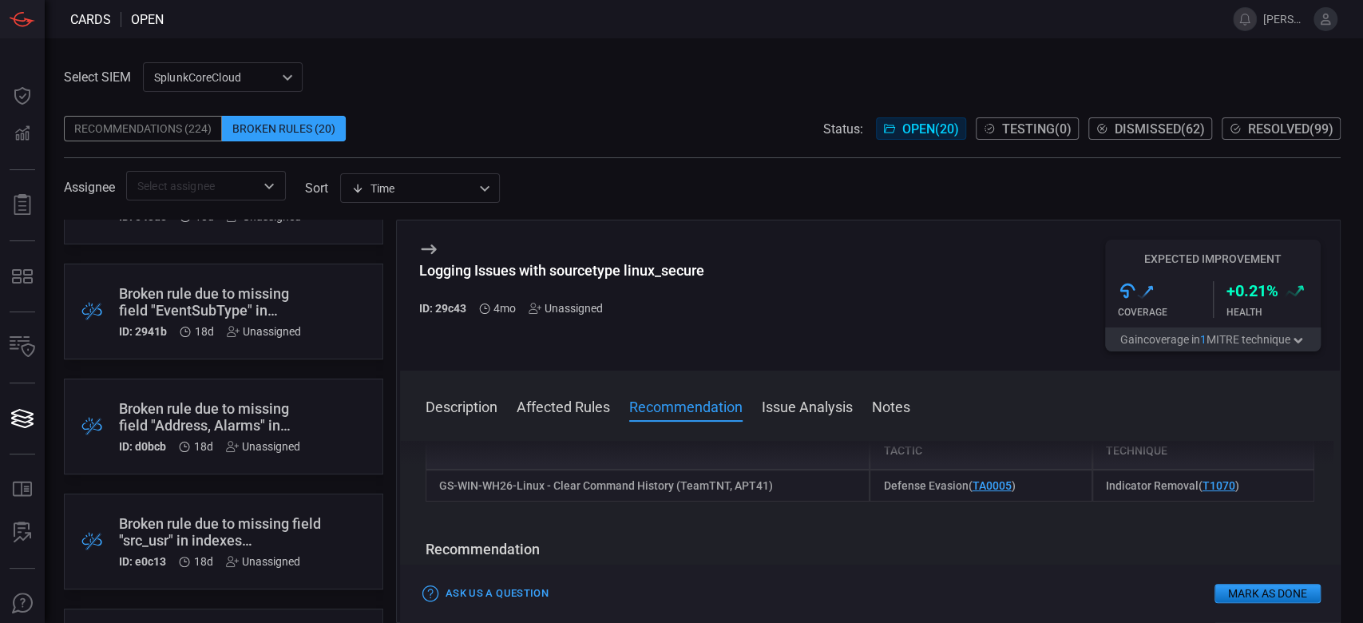
scroll to position [414, 0]
click at [211, 298] on div "Broken rule due to missing field "EventSubType" in indexes "bit9_carbonblack"" at bounding box center [210, 304] width 182 height 34
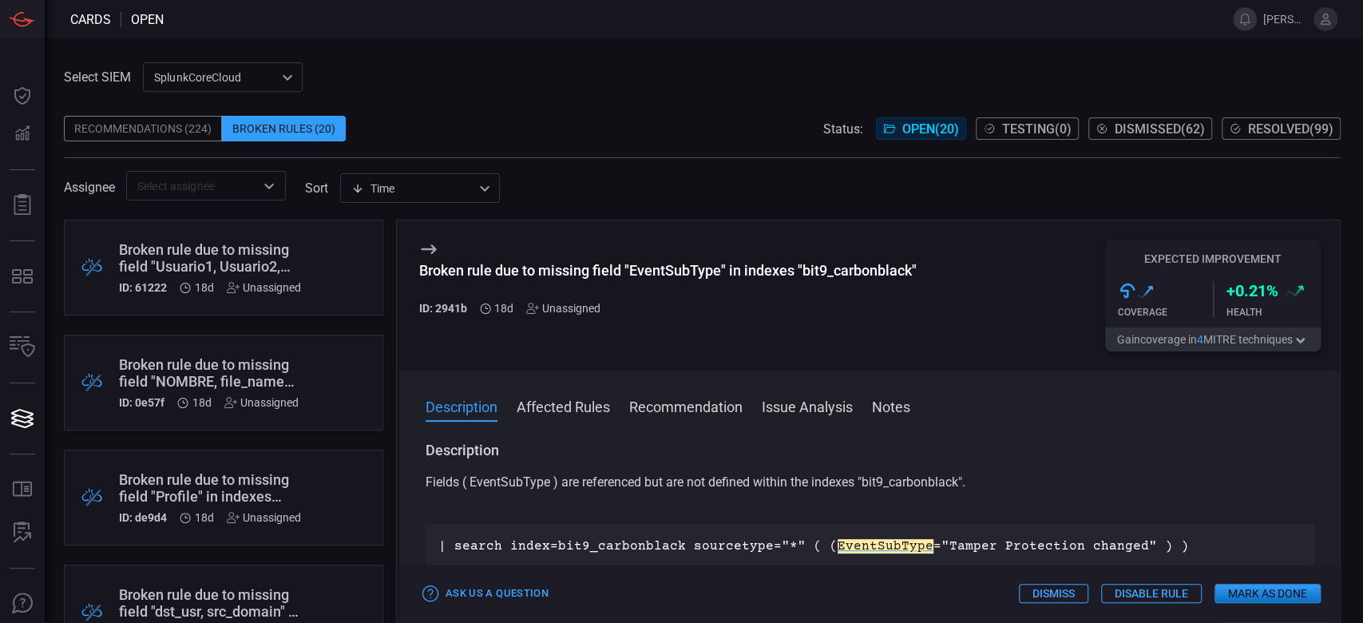
click at [236, 253] on div "Broken rule due to missing field "Usuario1, Usuario2, Actividad1, Actividad2, A…" at bounding box center [210, 258] width 182 height 34
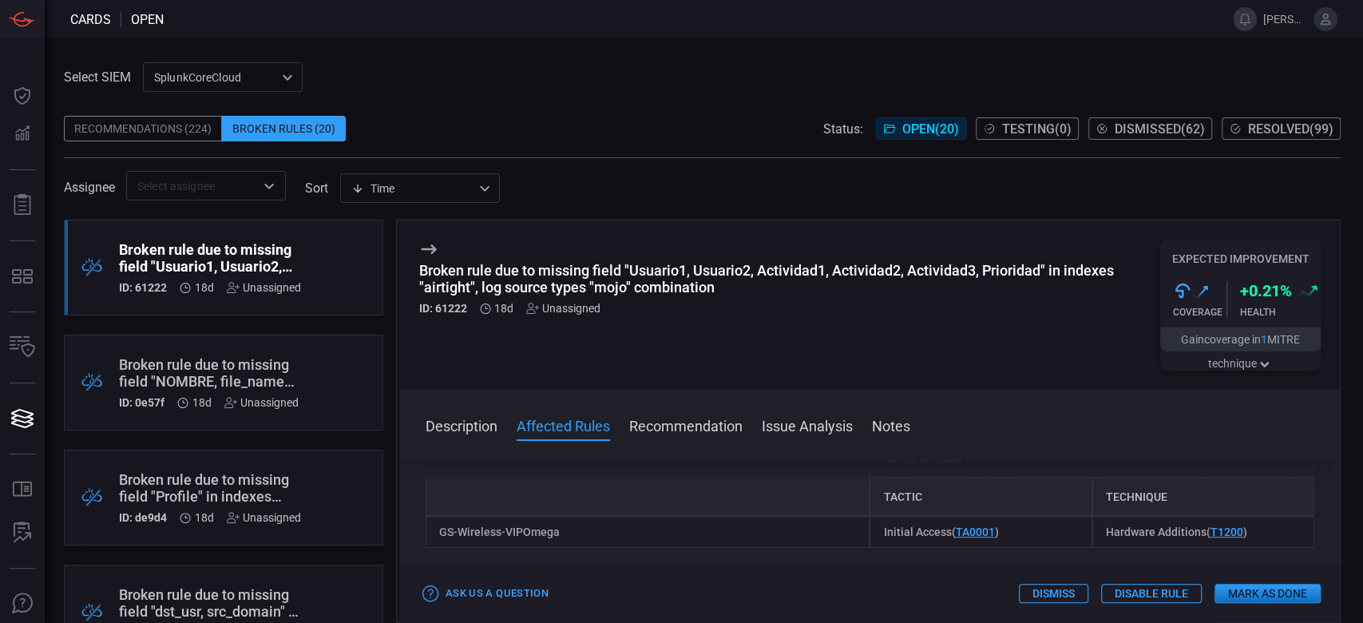
scroll to position [426, 0]
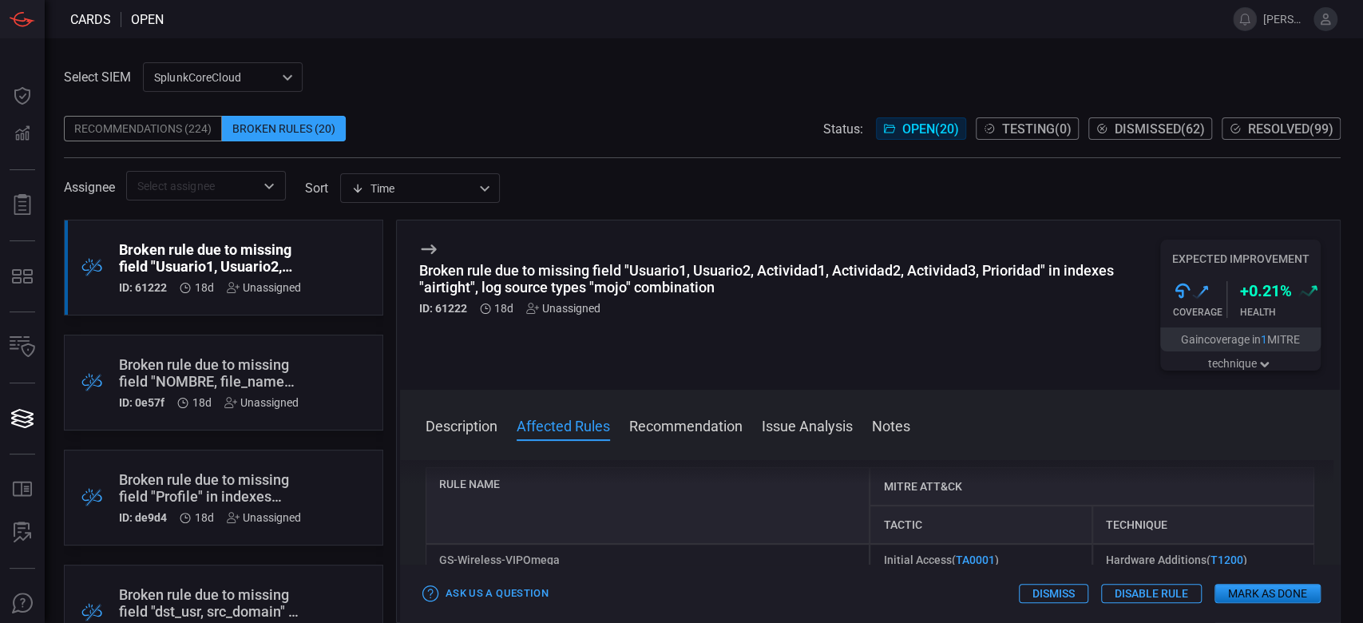
click at [552, 560] on div "GS-Wireless-VIPOmega" at bounding box center [648, 560] width 445 height 32
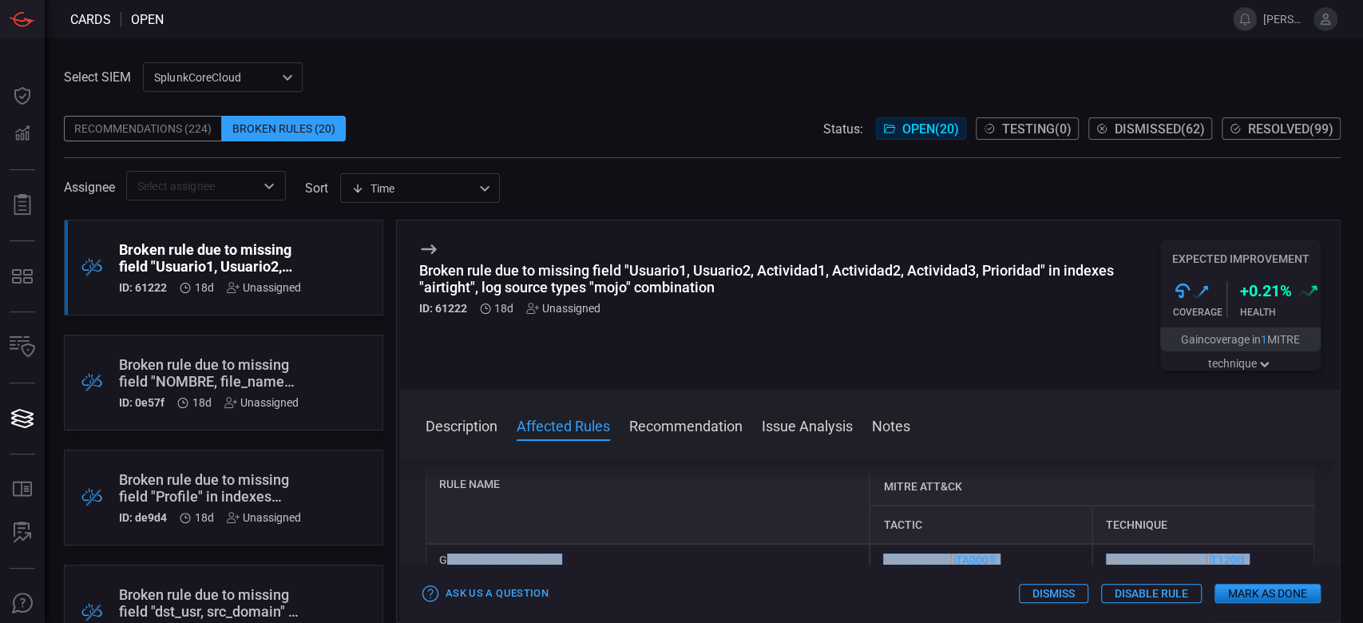
drag, startPoint x: 560, startPoint y: 568, endPoint x: 447, endPoint y: 555, distance: 114.1
click at [447, 555] on div "Broken rule due to missing field "Usuario1, Usuario2, Actividad1, Actividad2, A…" at bounding box center [868, 421] width 945 height 403
click at [632, 552] on div "GS-Wireless-VIPOmega" at bounding box center [648, 560] width 445 height 32
drag, startPoint x: 574, startPoint y: 565, endPoint x: 473, endPoint y: 551, distance: 102.4
click at [473, 551] on div "Broken rule due to missing field "Usuario1, Usuario2, Actividad1, Actividad2, A…" at bounding box center [868, 421] width 945 height 403
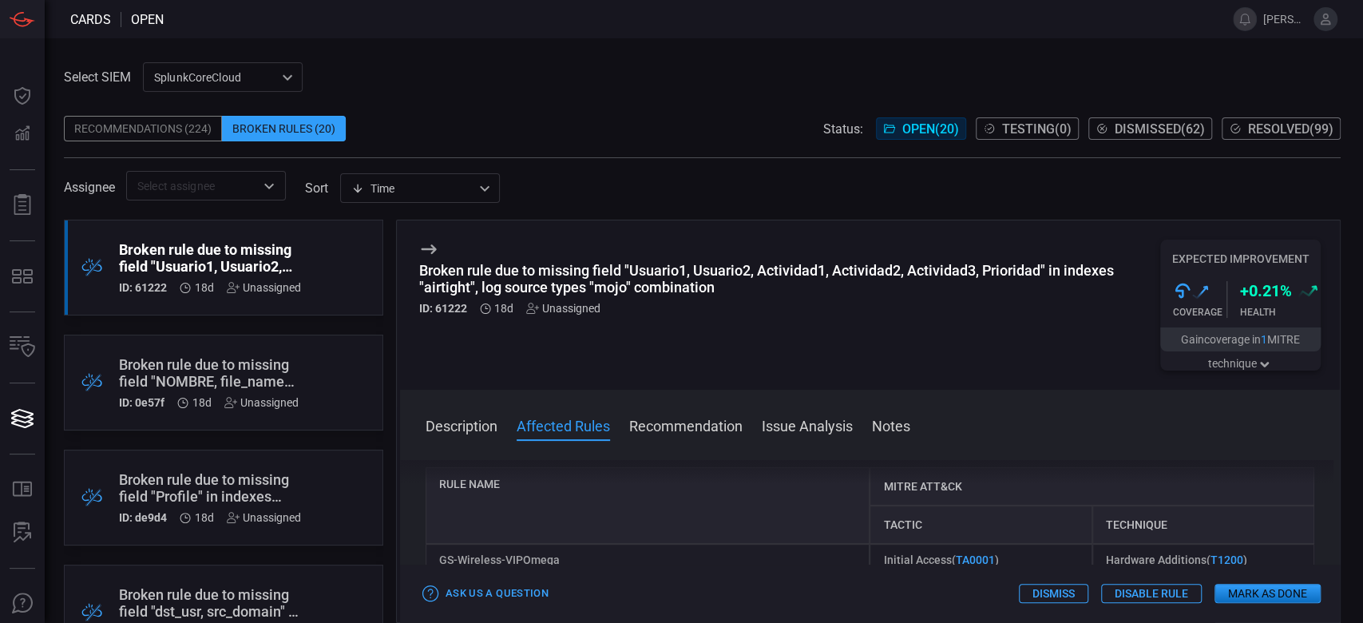
click at [449, 557] on div "GS-Wireless-VIPOmega" at bounding box center [648, 560] width 445 height 32
drag, startPoint x: 439, startPoint y: 557, endPoint x: 558, endPoint y: 560, distance: 119.0
click at [558, 560] on div "GS-Wireless-VIPOmega" at bounding box center [648, 560] width 445 height 32
copy div "GS-Wireless-VIPOmega"
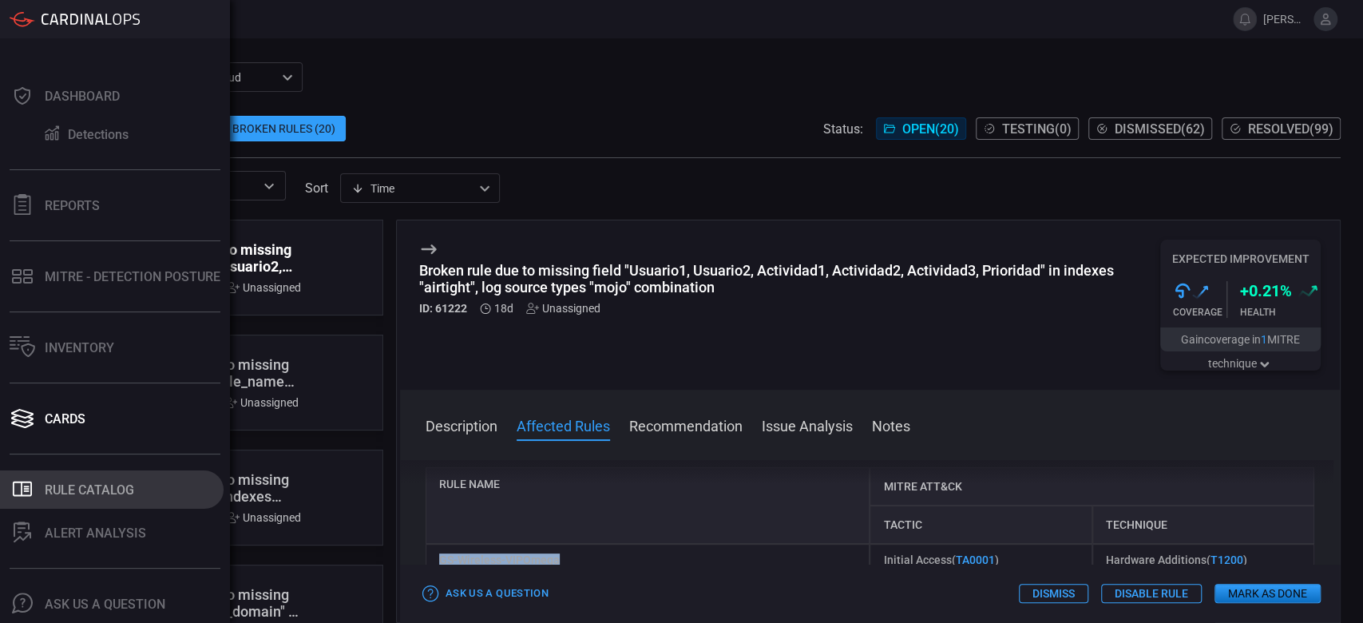
scroll to position [42, 0]
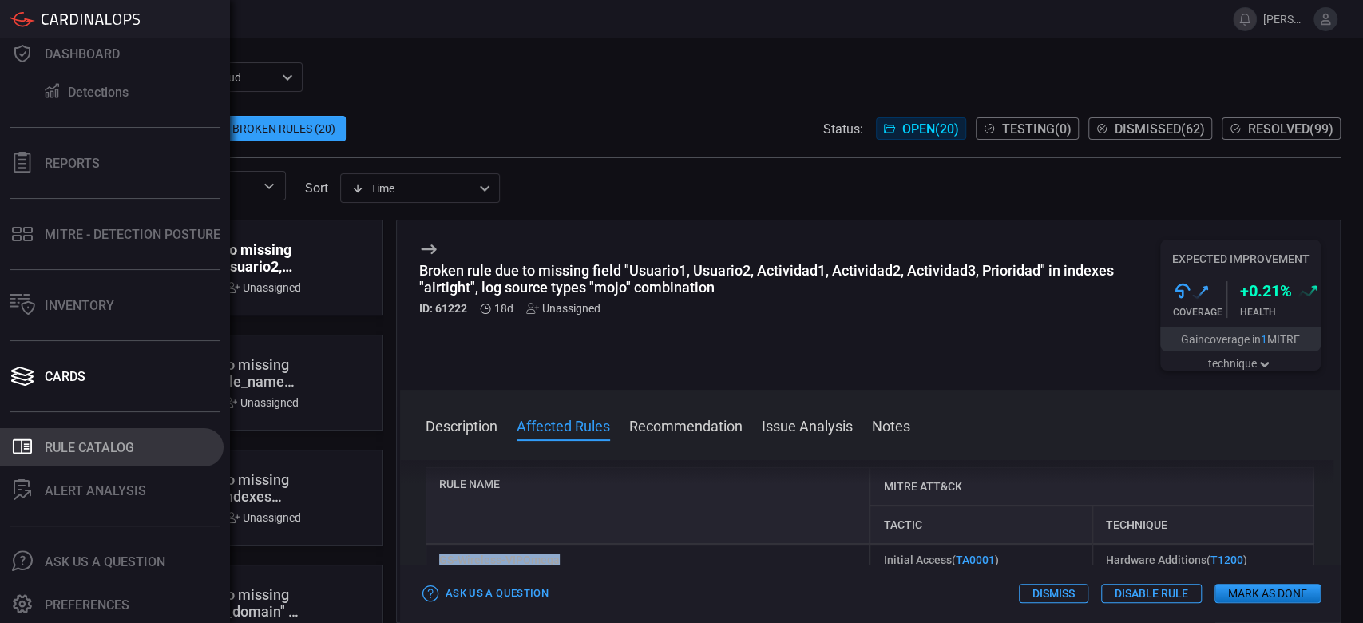
click at [77, 444] on div "Rule Catalog" at bounding box center [89, 447] width 89 height 15
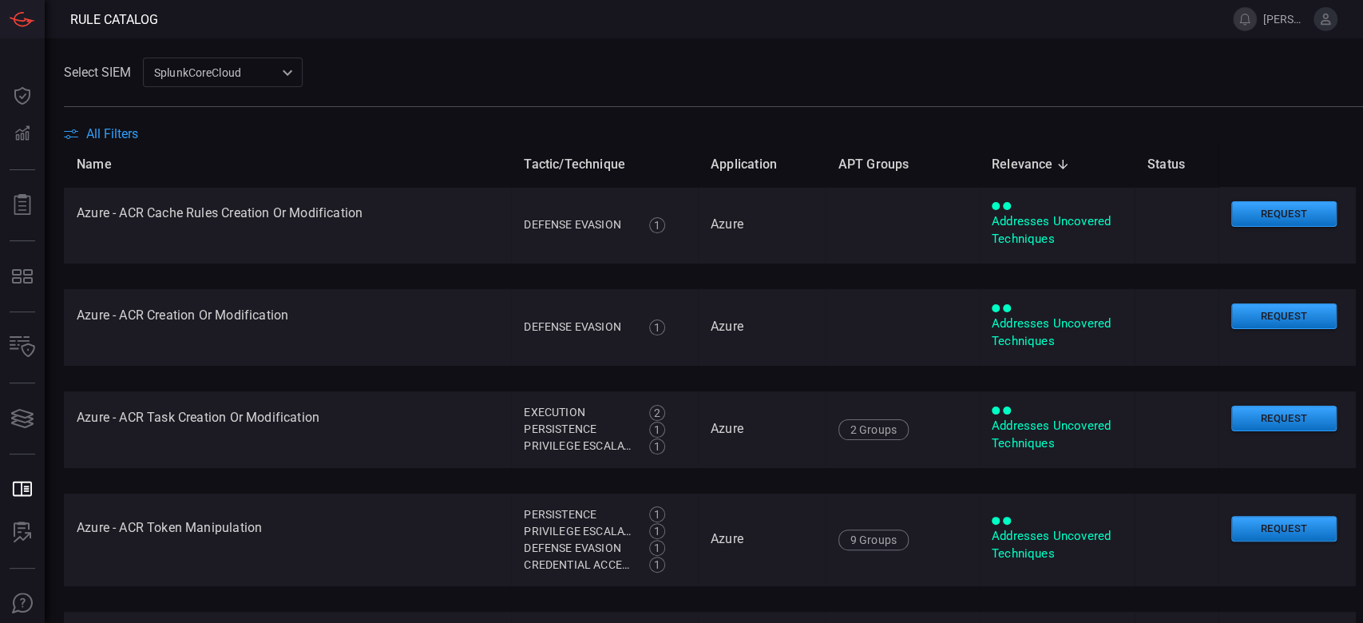
click at [124, 133] on span "All Filters" at bounding box center [112, 133] width 52 height 15
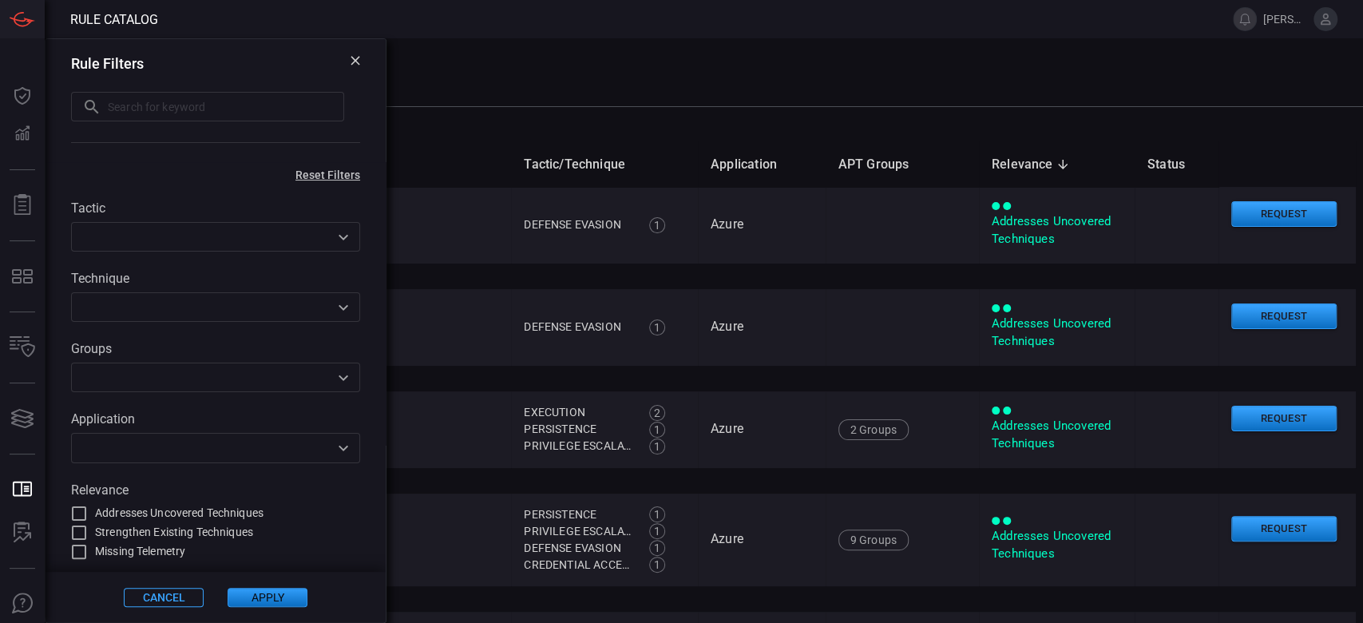
click at [132, 105] on input "text" at bounding box center [226, 107] width 236 height 30
paste input "execution robocopy unusual parent"
type input "execution robocopy unusual parent"
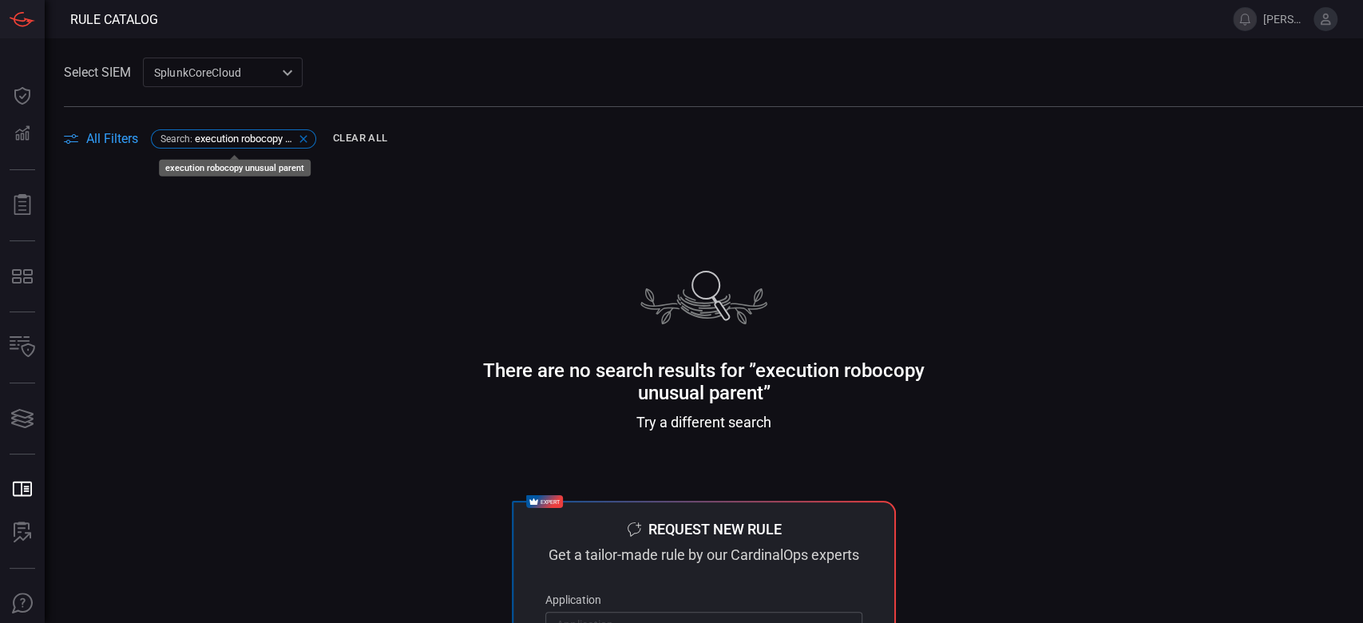
click at [300, 138] on icon at bounding box center [303, 139] width 13 height 13
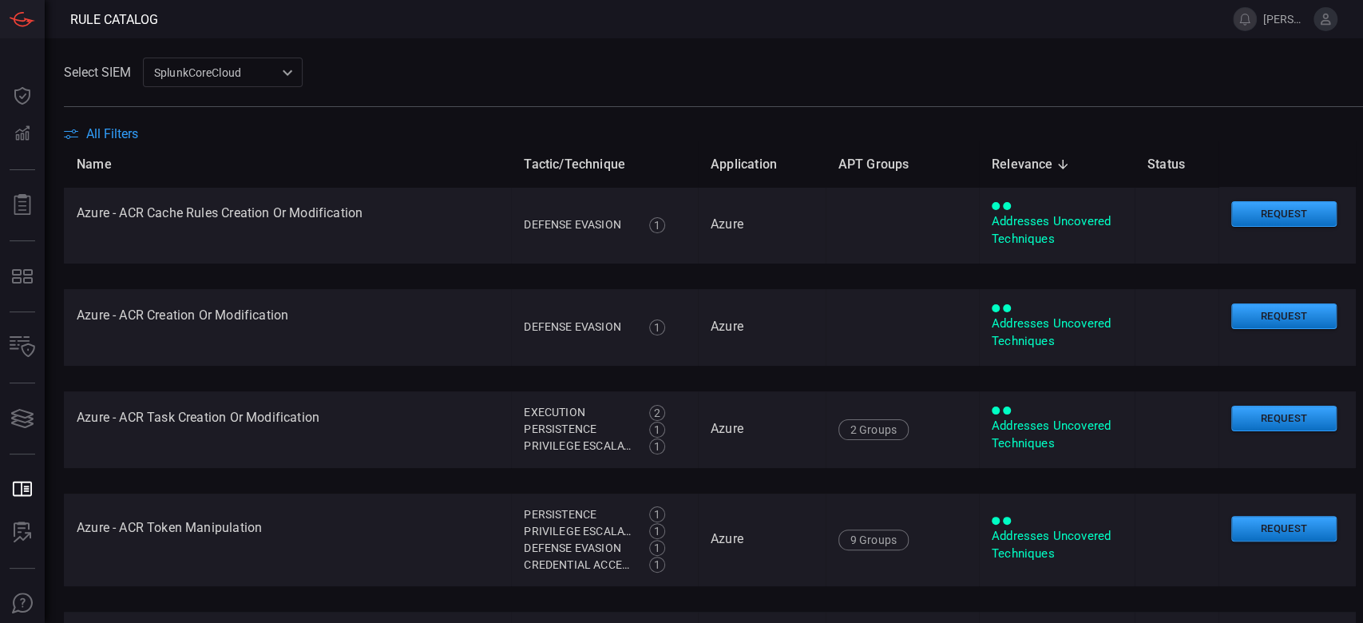
click at [105, 130] on span "All Filters" at bounding box center [112, 133] width 52 height 15
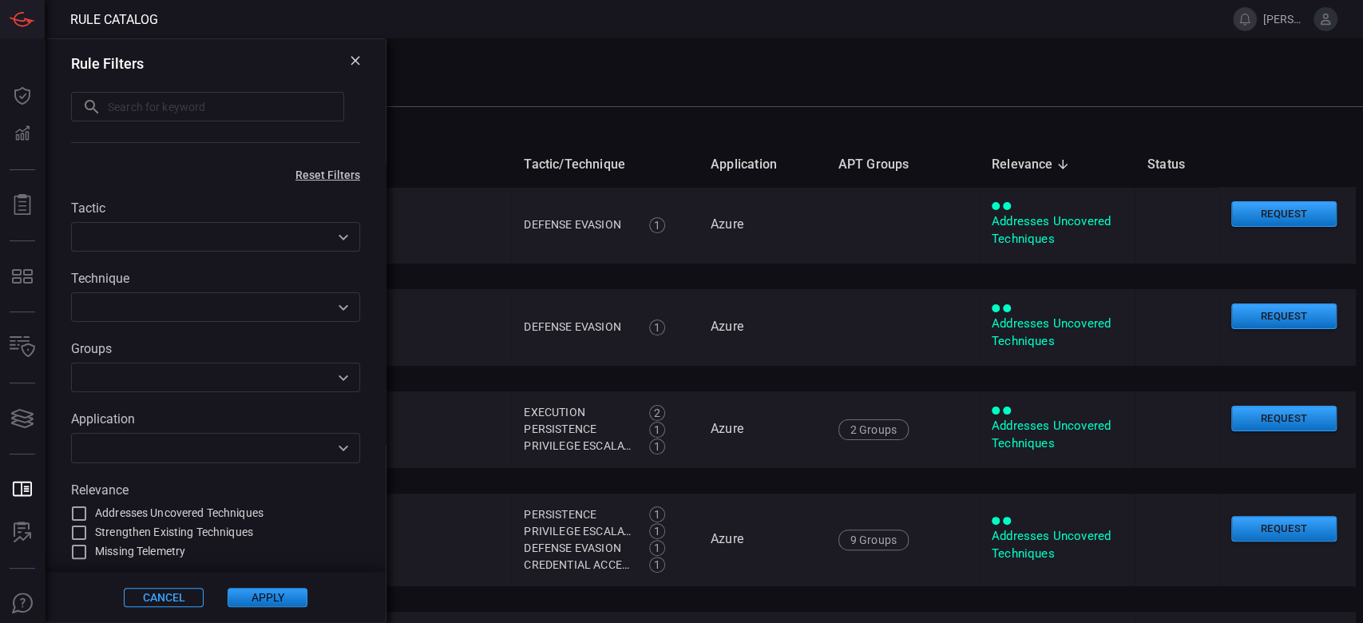
click at [152, 93] on input "text" at bounding box center [226, 107] width 236 height 30
paste input "execution robocopy unusual parent"
type input "execution robocopy"
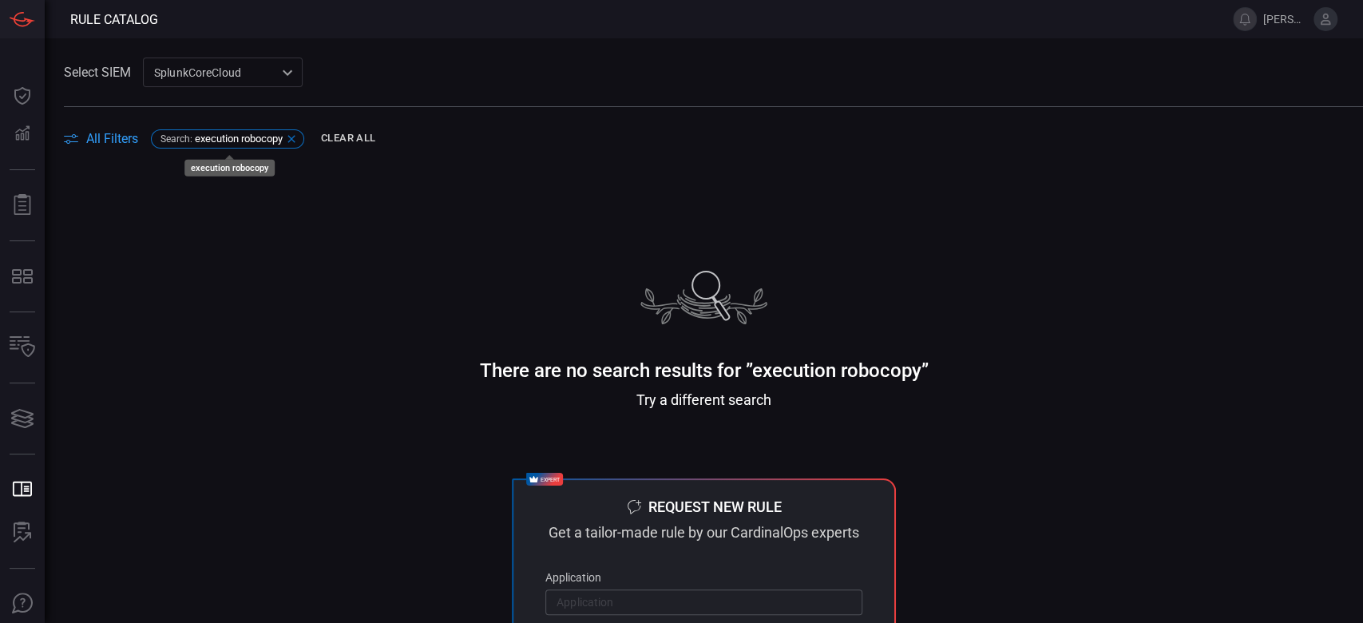
click at [236, 133] on span "execution robocopy" at bounding box center [239, 139] width 88 height 12
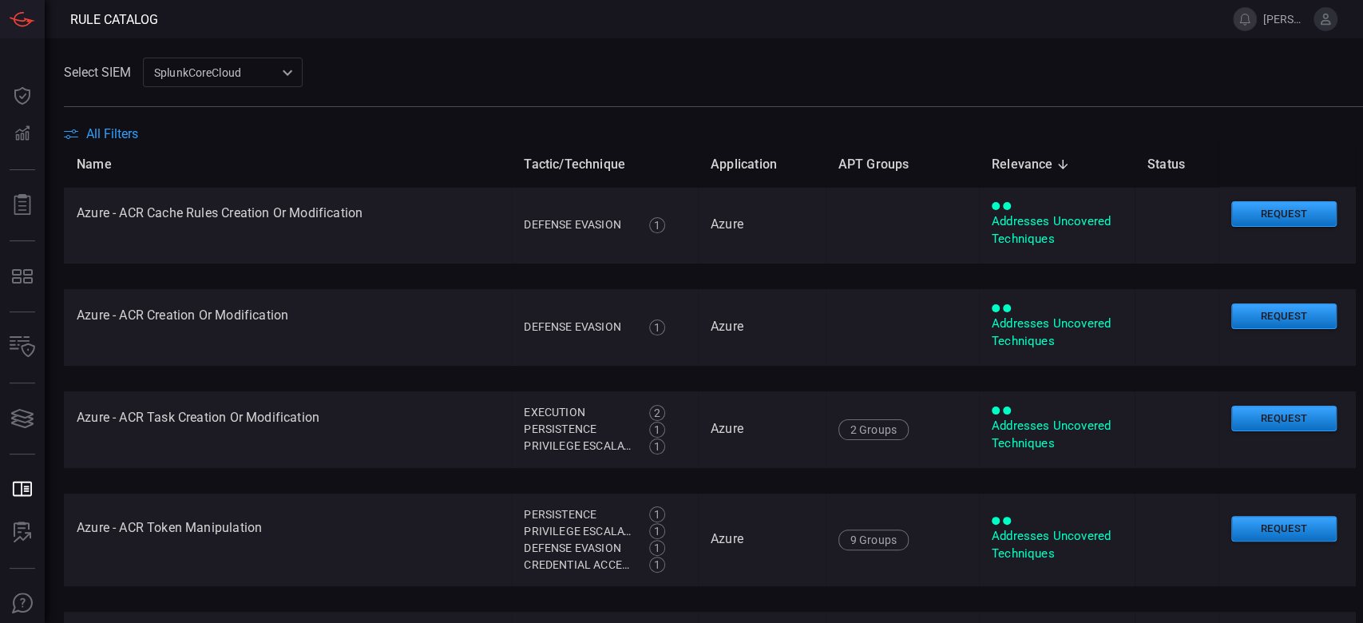
click at [123, 133] on span "All Filters" at bounding box center [112, 133] width 52 height 15
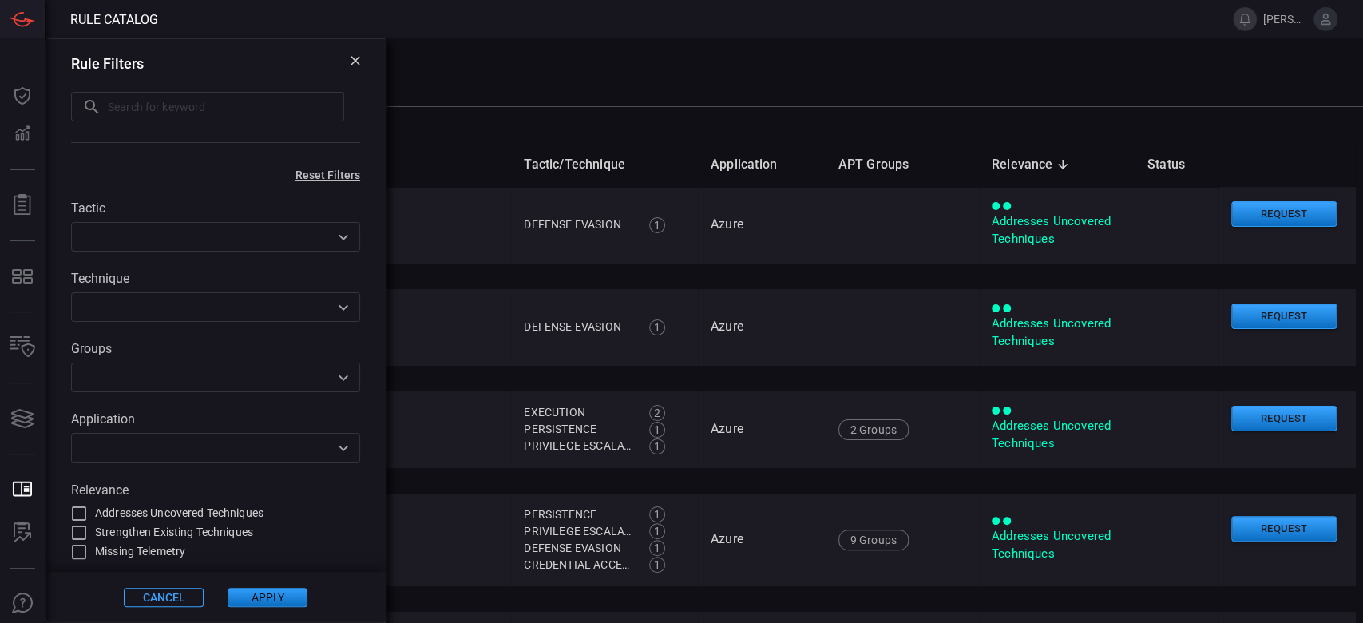
click at [94, 108] on icon at bounding box center [91, 106] width 19 height 19
click at [122, 113] on input "text" at bounding box center [226, 107] width 236 height 30
paste input "execution robocopy unusual parent"
type input "Robocopy"
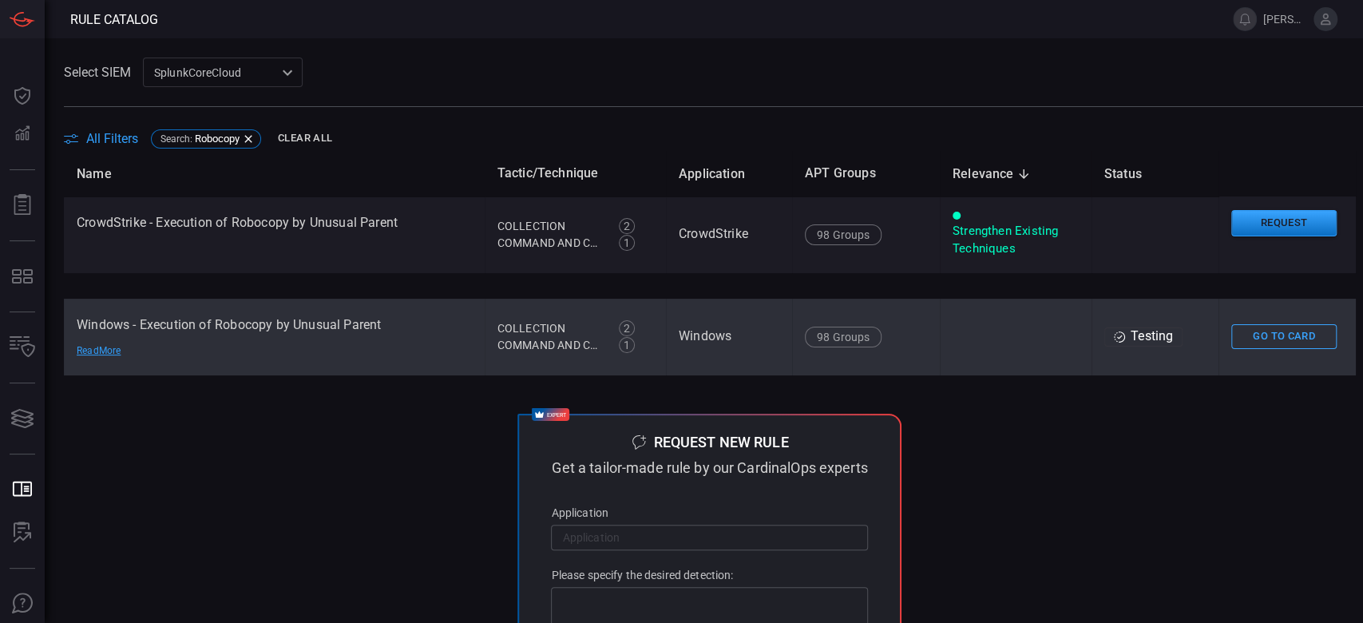
click at [948, 347] on td at bounding box center [1016, 337] width 152 height 77
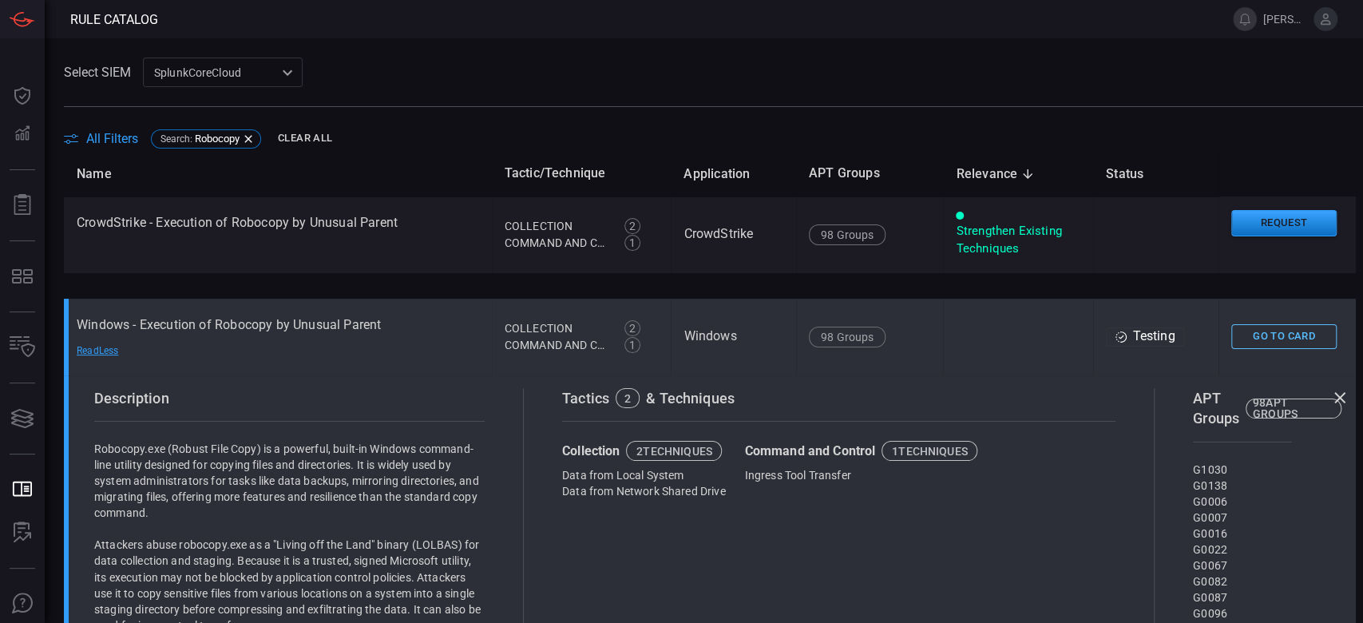
click at [1252, 339] on button "Go To Card" at bounding box center [1283, 336] width 105 height 25
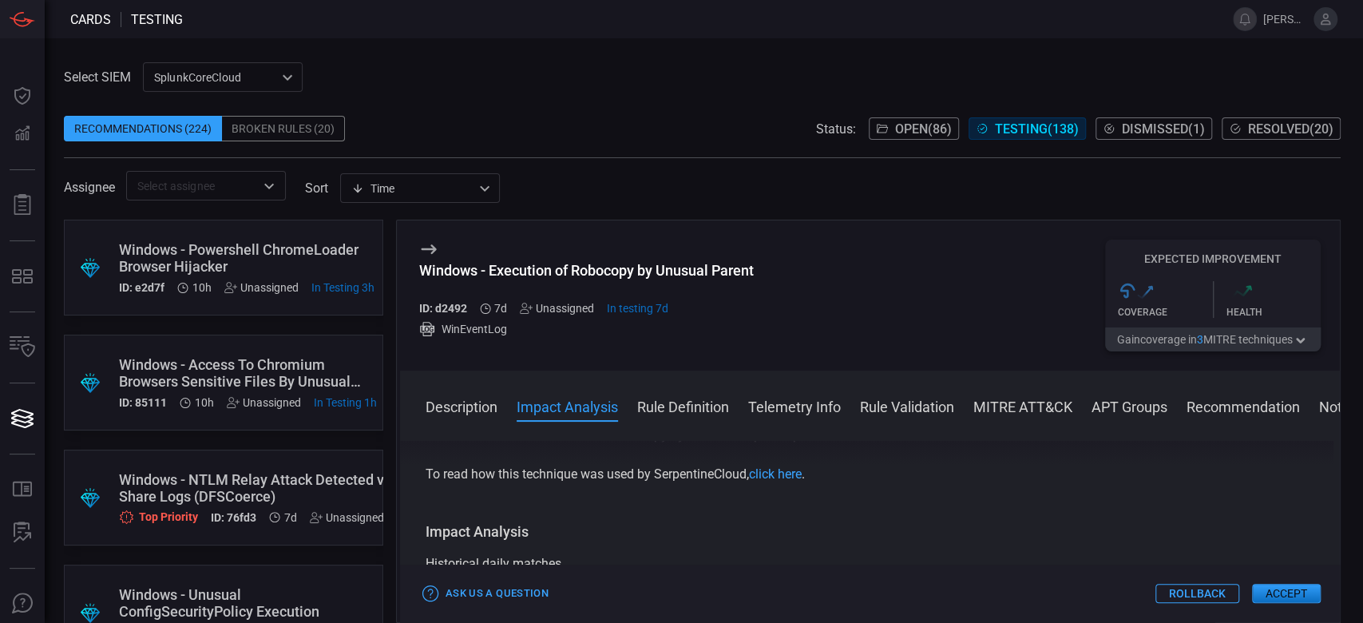
scroll to position [212, 0]
click at [1016, 414] on button "MITRE ATT&CK" at bounding box center [1022, 405] width 99 height 19
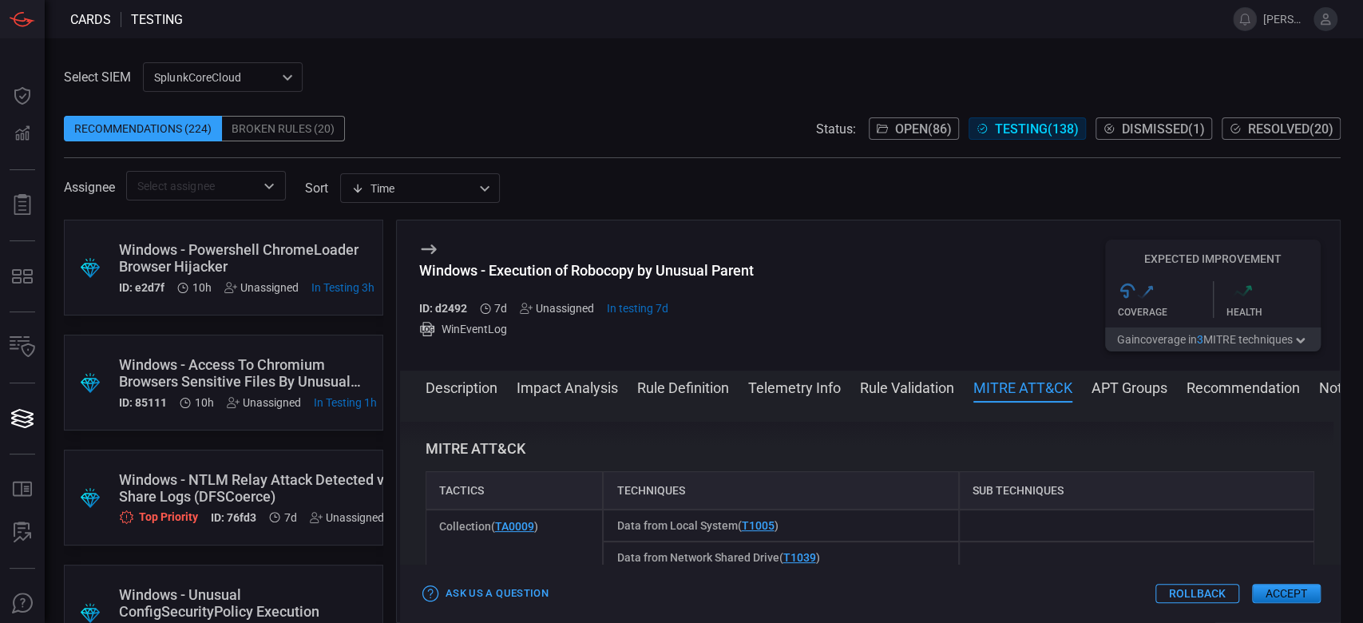
scroll to position [1102, 0]
drag, startPoint x: 561, startPoint y: 525, endPoint x: 431, endPoint y: 522, distance: 130.2
click at [437, 525] on div "Collection ( TA0009 )" at bounding box center [515, 541] width 178 height 64
copy span "Collection ( TA0009 )"
drag, startPoint x: 779, startPoint y: 528, endPoint x: 610, endPoint y: 529, distance: 169.3
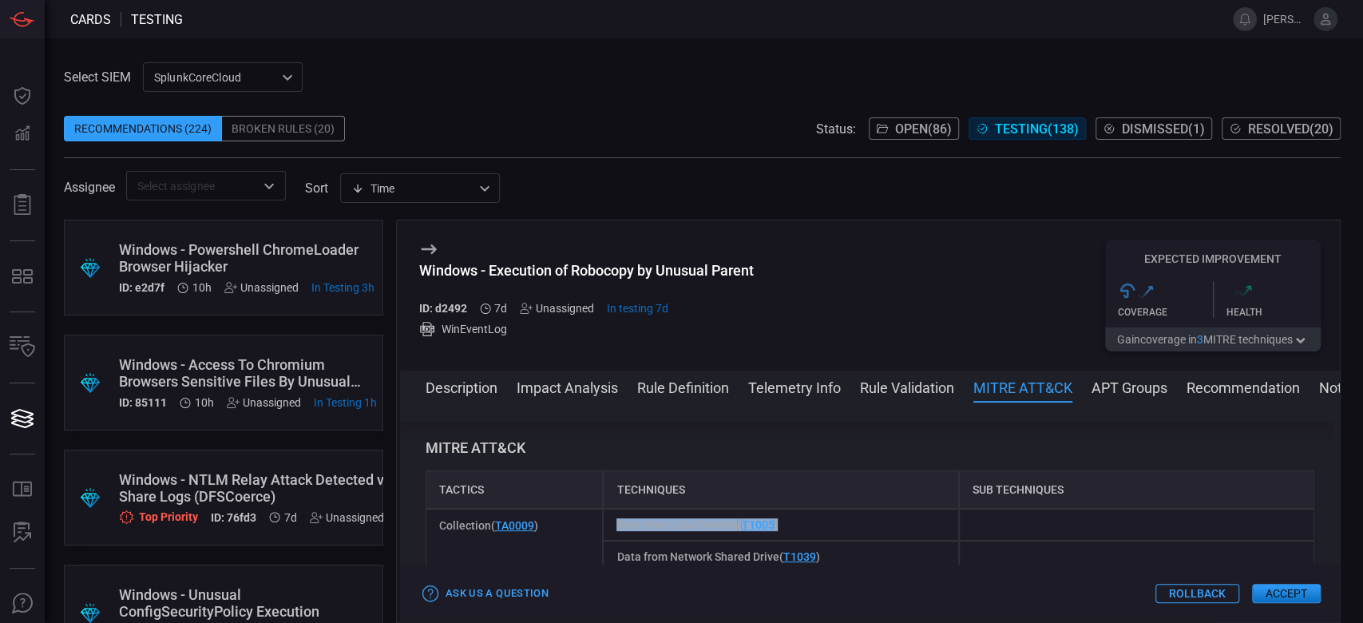
click at [610, 529] on div "Data from Local System ( T1005 )" at bounding box center [780, 525] width 355 height 32
copy span "Data from Local System ( T1005 )"
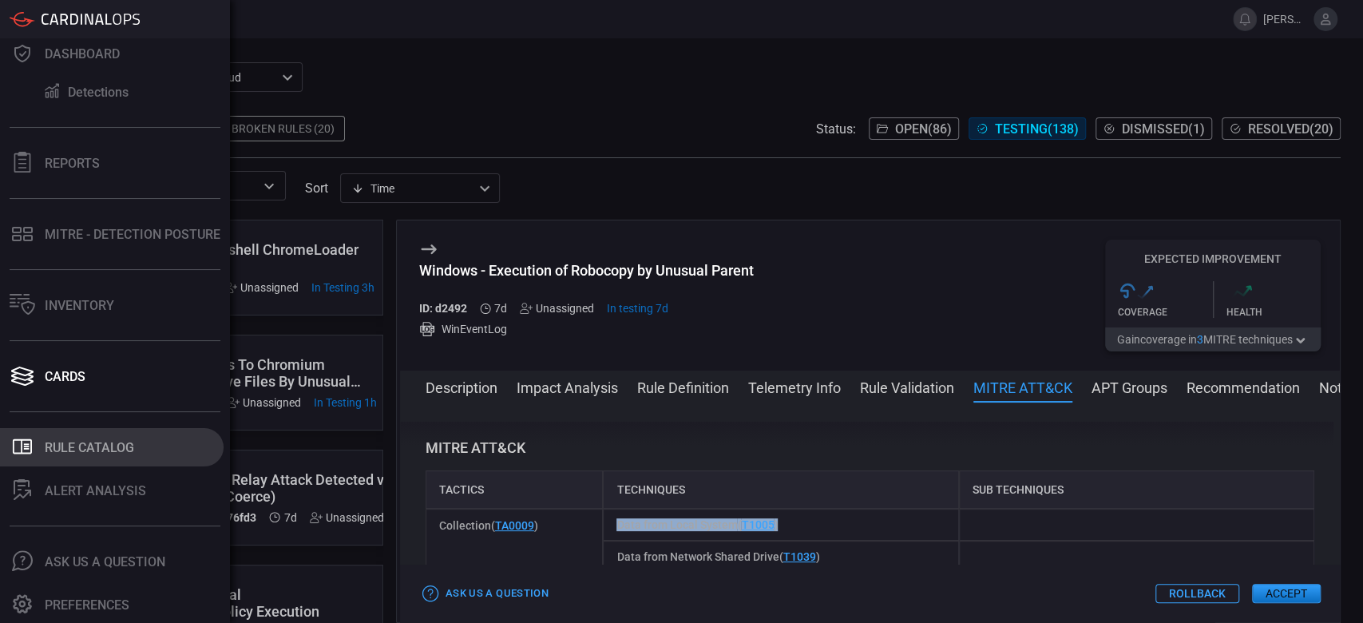
click at [64, 453] on div "Rule Catalog" at bounding box center [89, 447] width 89 height 15
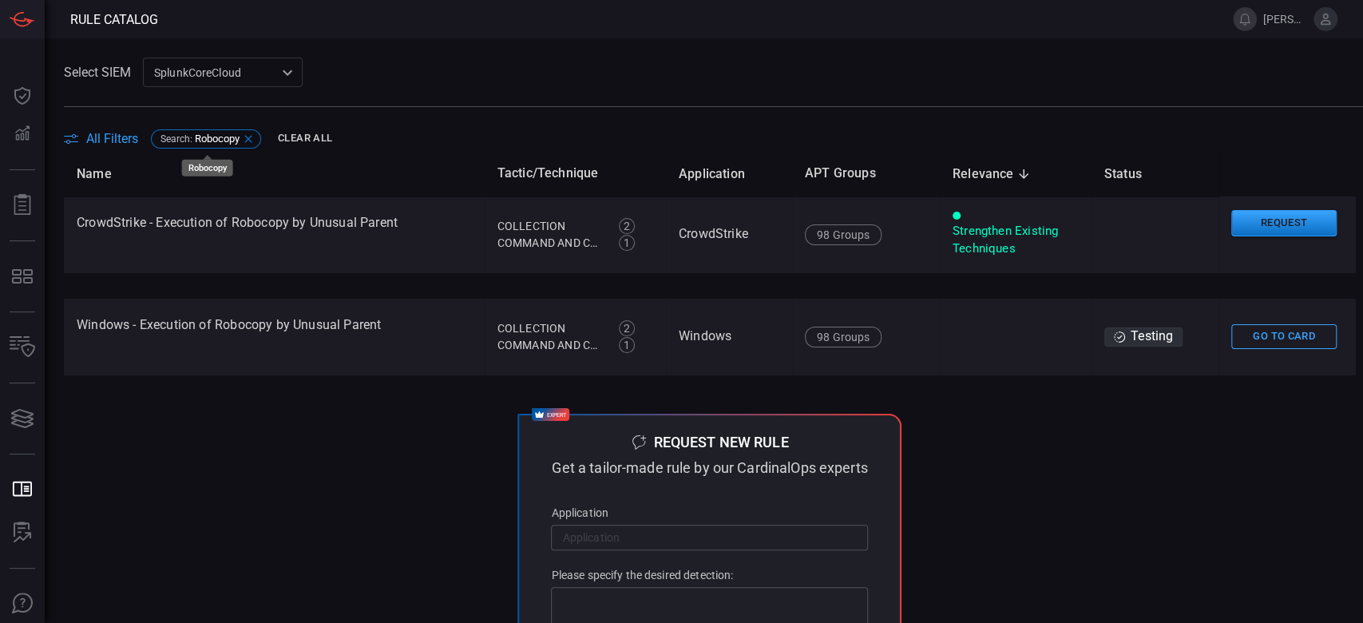
click at [258, 138] on div "Search : Robocopy" at bounding box center [206, 138] width 110 height 19
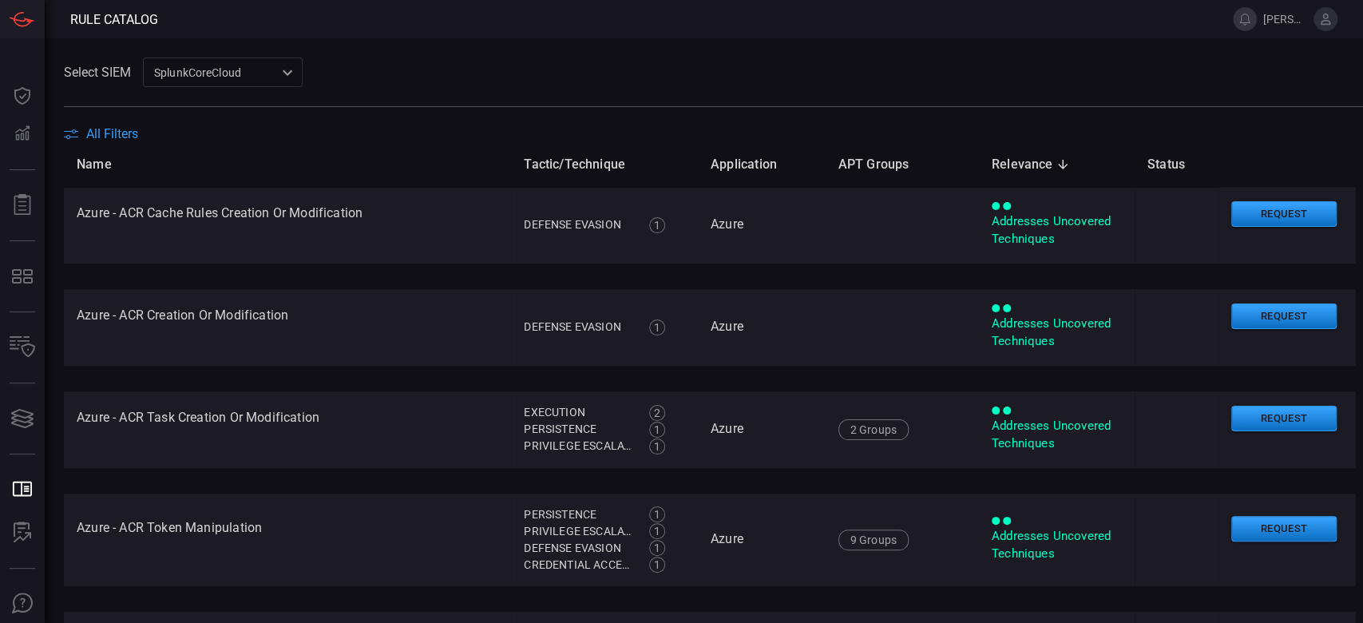
click at [124, 143] on th "Name" at bounding box center [287, 164] width 447 height 46
click at [118, 133] on span "All Filters" at bounding box center [112, 133] width 52 height 15
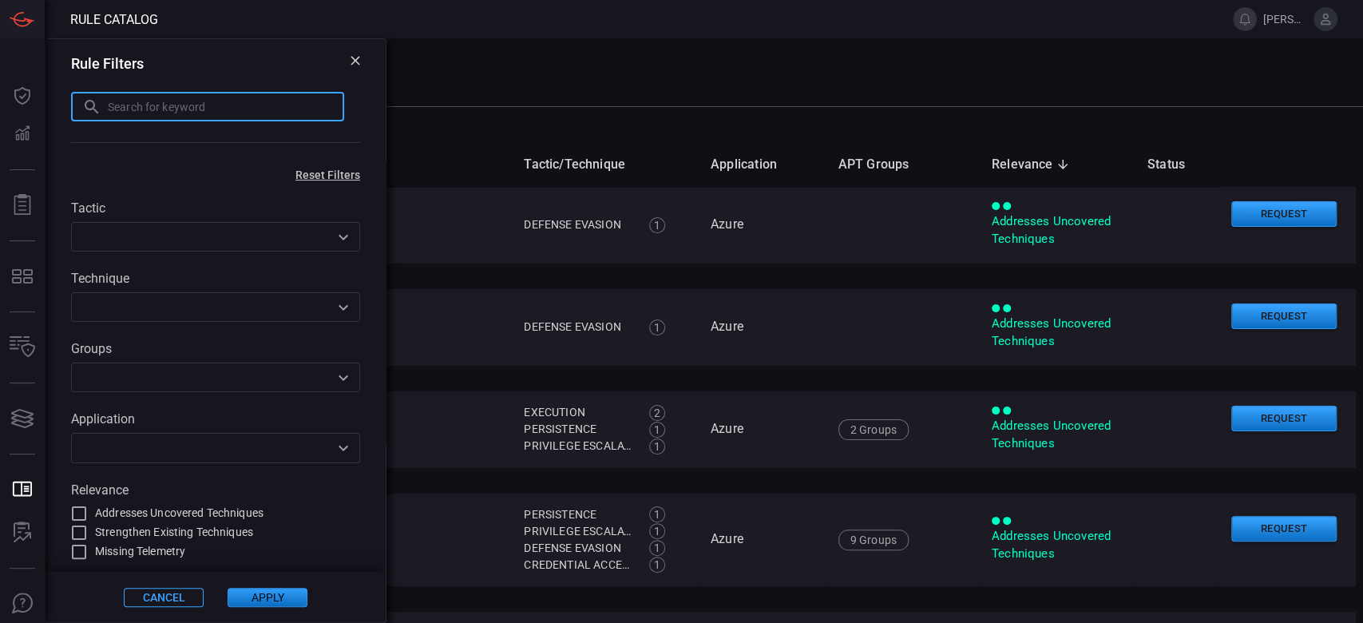
click at [155, 109] on input "text" at bounding box center [226, 107] width 236 height 30
paste input "unusual configsecuritypolicy execution"
click at [101, 107] on input "unusual configsecuritypolicy execution" at bounding box center [207, 107] width 273 height 30
click at [215, 115] on input "configsecuritypolicy execution" at bounding box center [207, 107] width 273 height 30
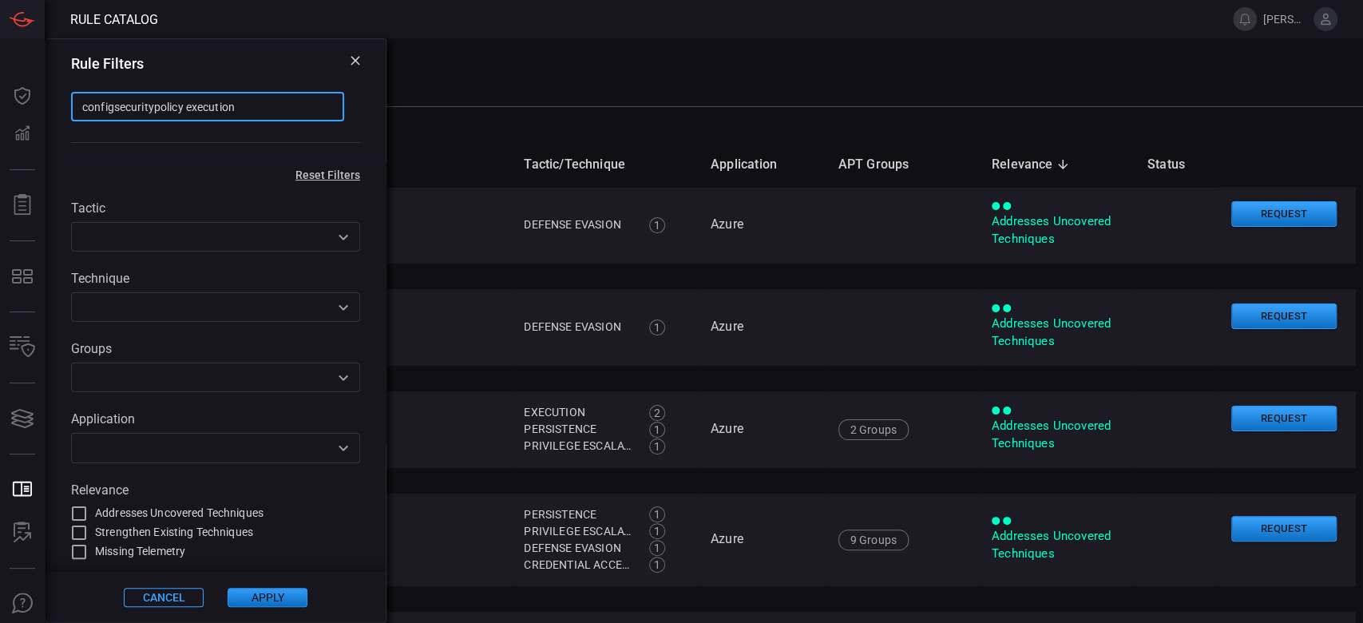
click at [215, 115] on input "configsecuritypolicy execution" at bounding box center [207, 107] width 273 height 30
type input "configsecuritypolicy"
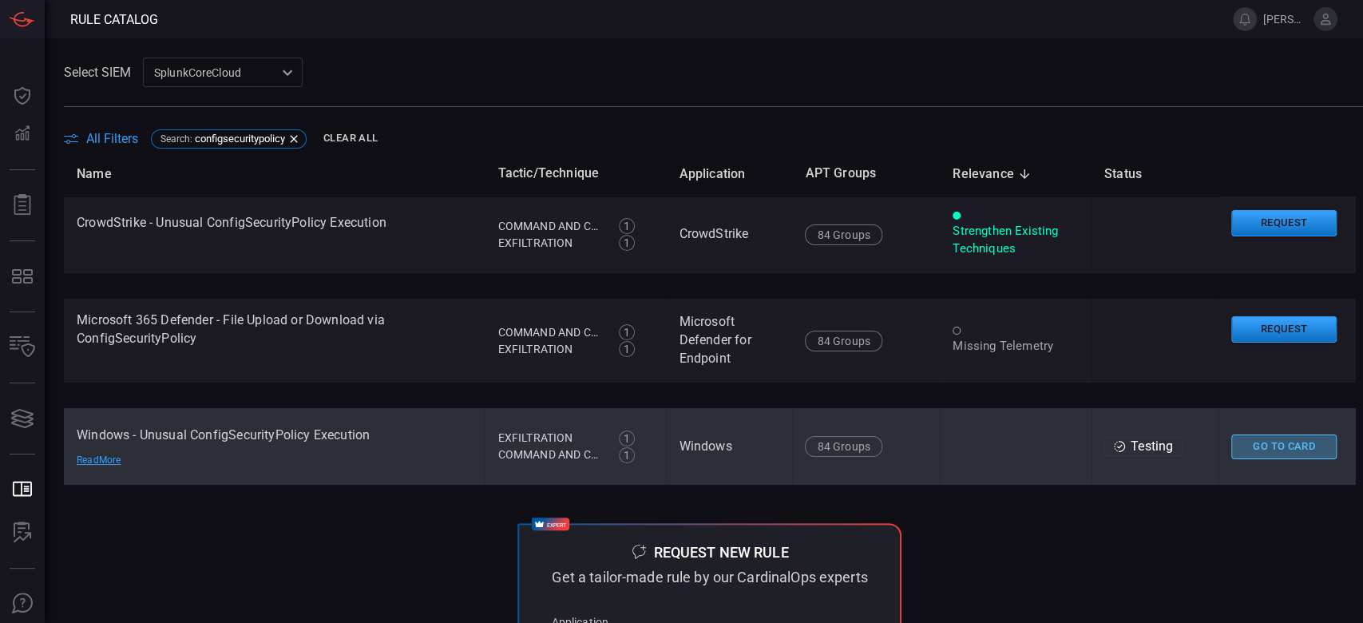
click at [1277, 445] on button "Go To Card" at bounding box center [1283, 446] width 105 height 25
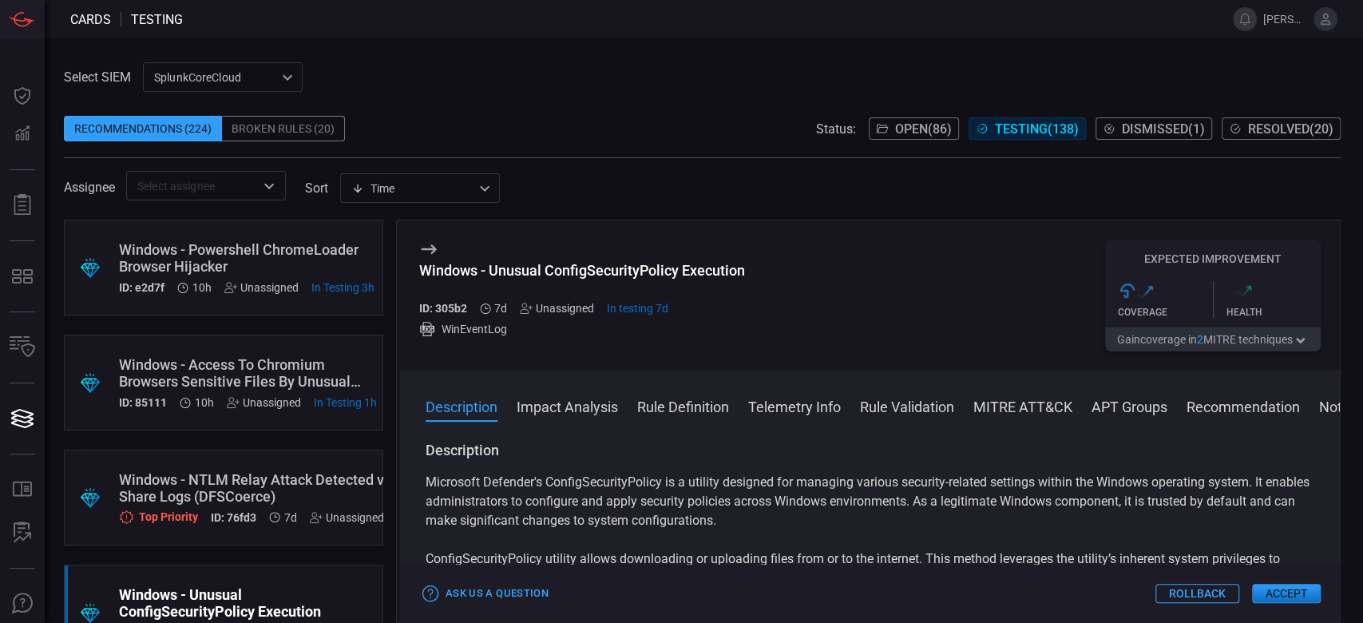
click at [1028, 409] on button "MITRE ATT&CK" at bounding box center [1022, 405] width 99 height 19
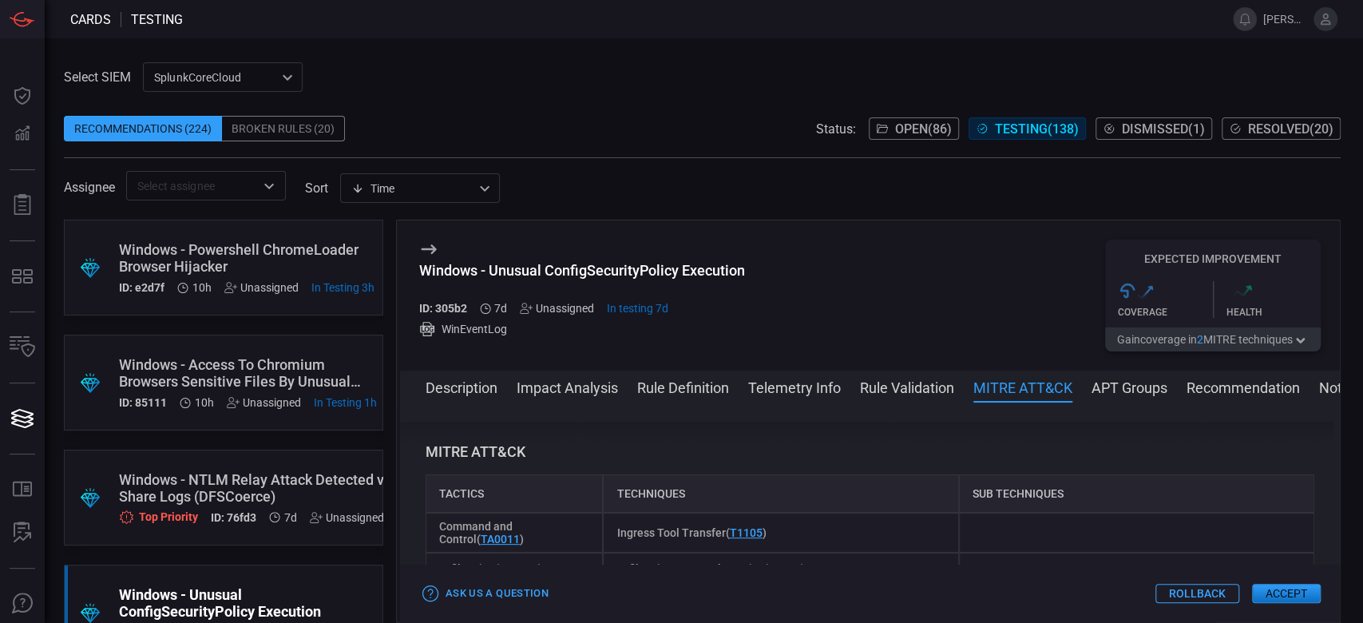
scroll to position [1081, 0]
drag, startPoint x: 540, startPoint y: 537, endPoint x: 430, endPoint y: 525, distance: 110.7
click at [430, 525] on div "Command and Control ( TA0011 )" at bounding box center [515, 529] width 178 height 40
copy span "Command and Control ( TA0011 )"
drag, startPoint x: 768, startPoint y: 533, endPoint x: 601, endPoint y: 529, distance: 166.9
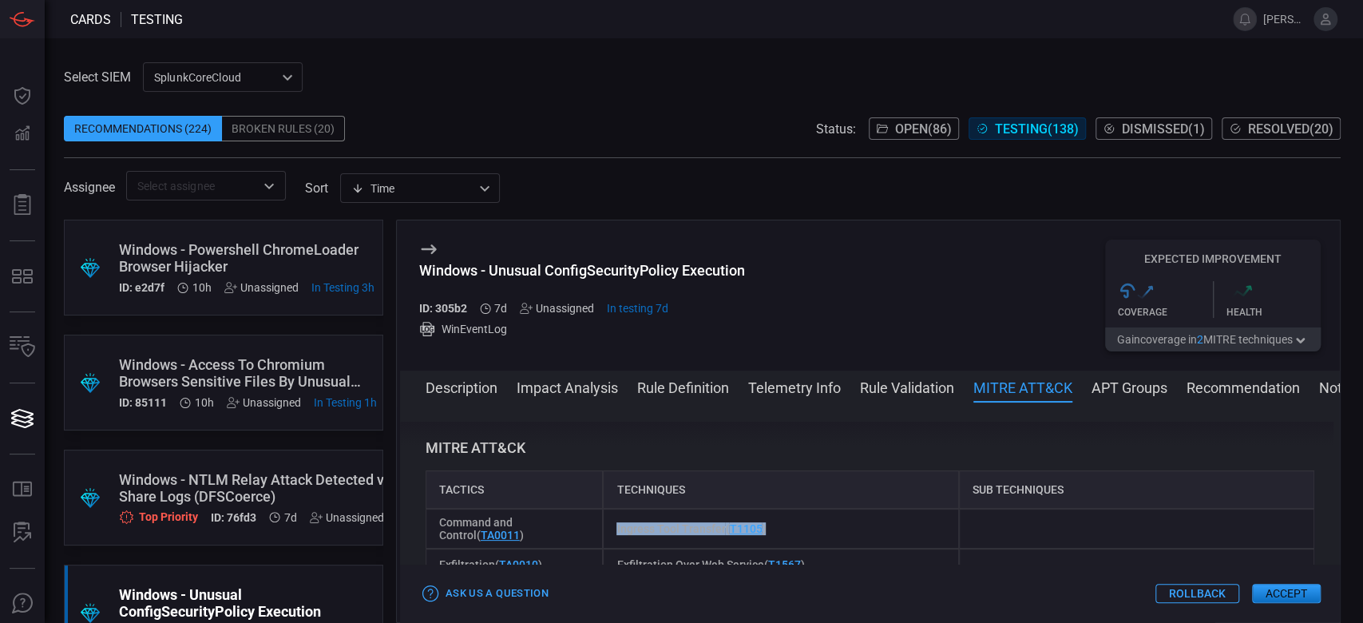
click at [603, 529] on div "Ingress Tool Transfer ( T1105 )" at bounding box center [780, 529] width 355 height 40
copy span "Ingress Tool Transfer ( T1105 )"
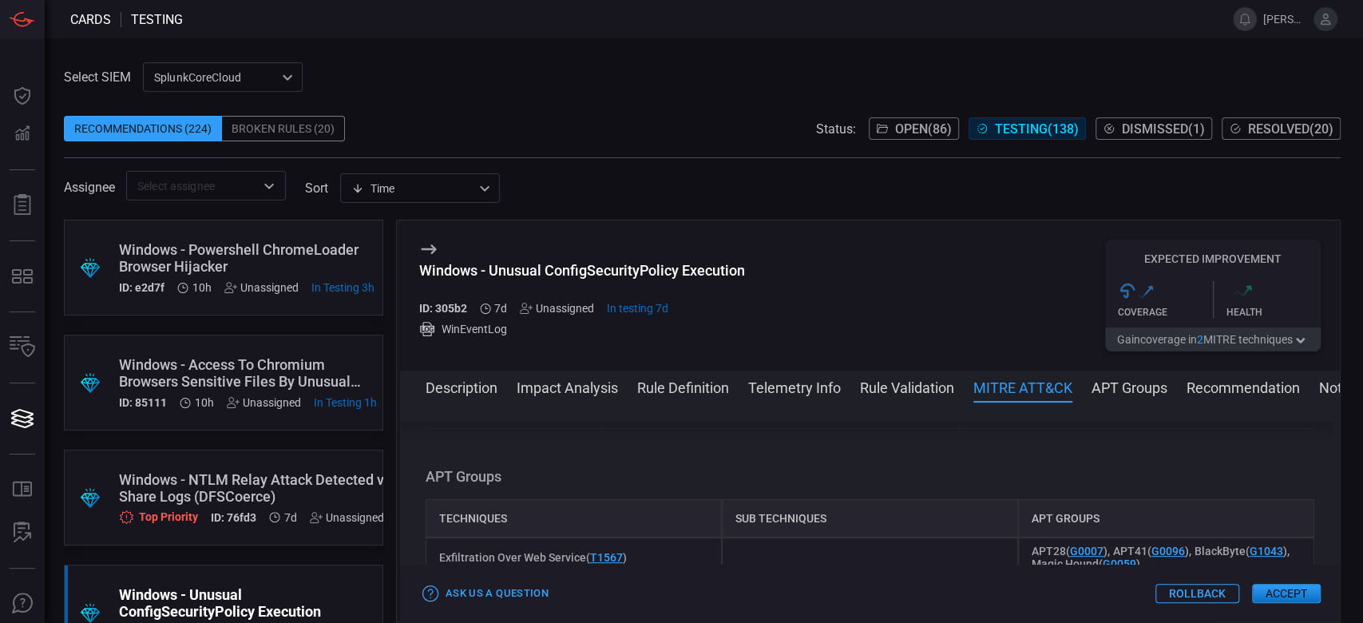
scroll to position [1188, 0]
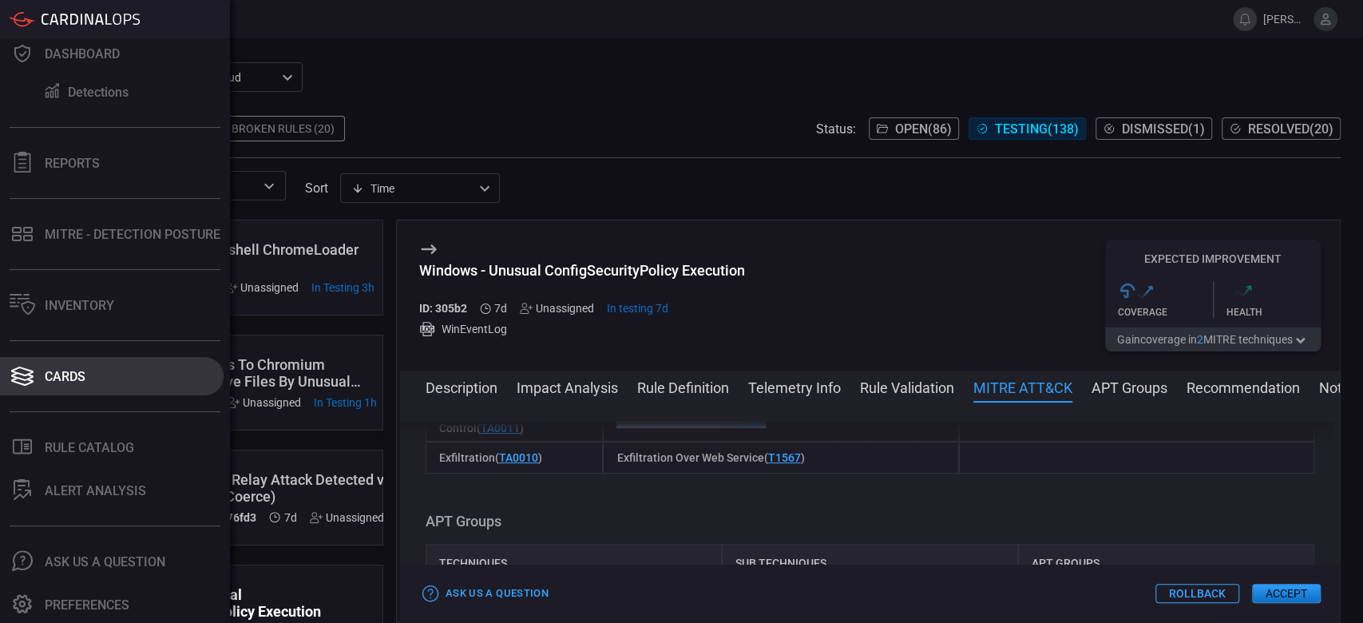
click at [32, 367] on icon at bounding box center [23, 376] width 26 height 22
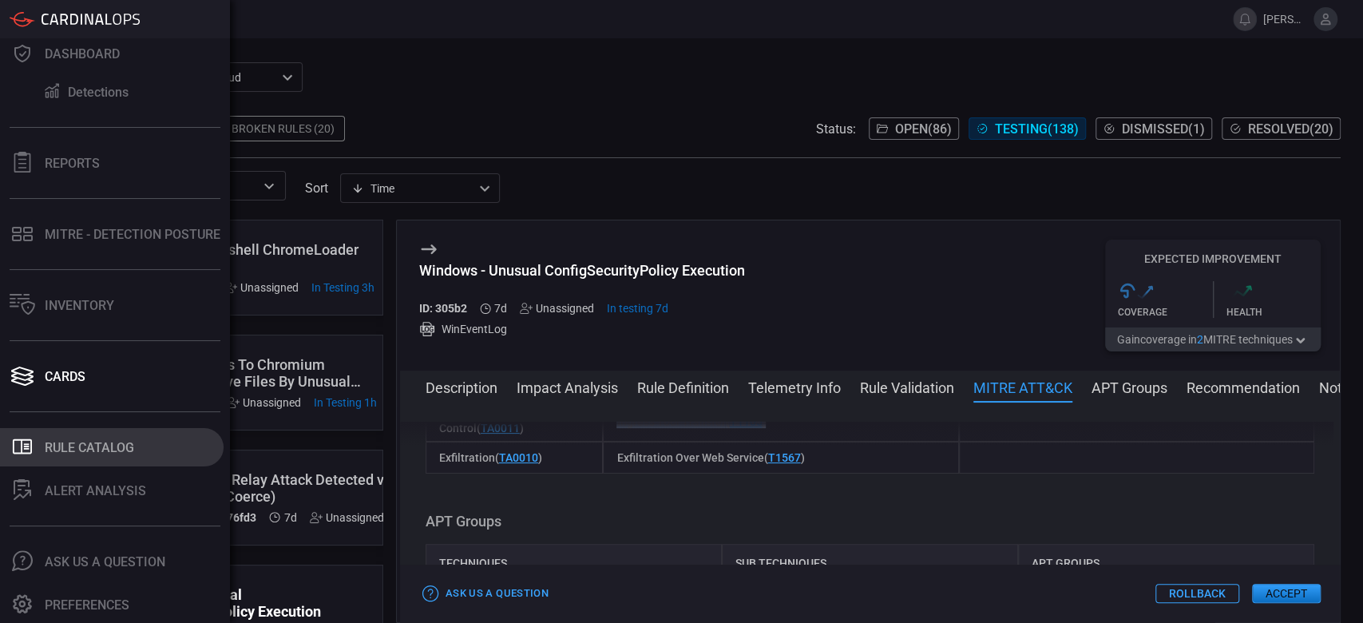
click at [82, 444] on div "Rule Catalog" at bounding box center [89, 447] width 89 height 15
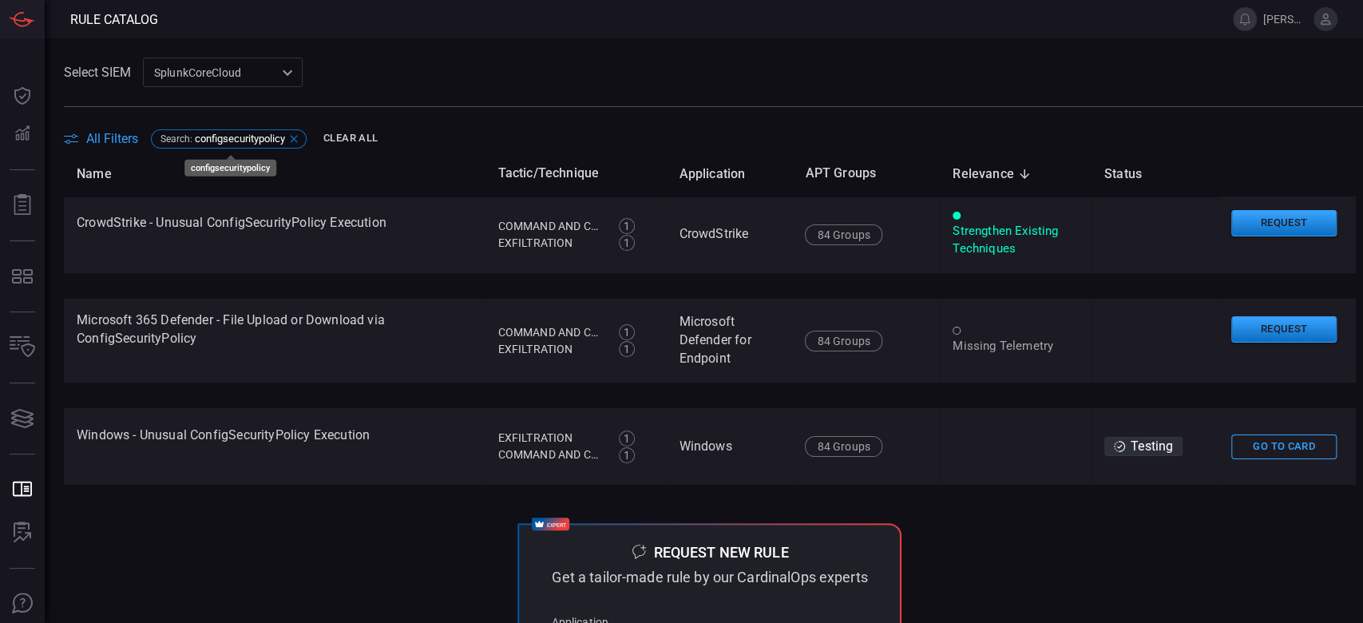
click at [263, 133] on span "configsecuritypolicy" at bounding box center [240, 139] width 90 height 12
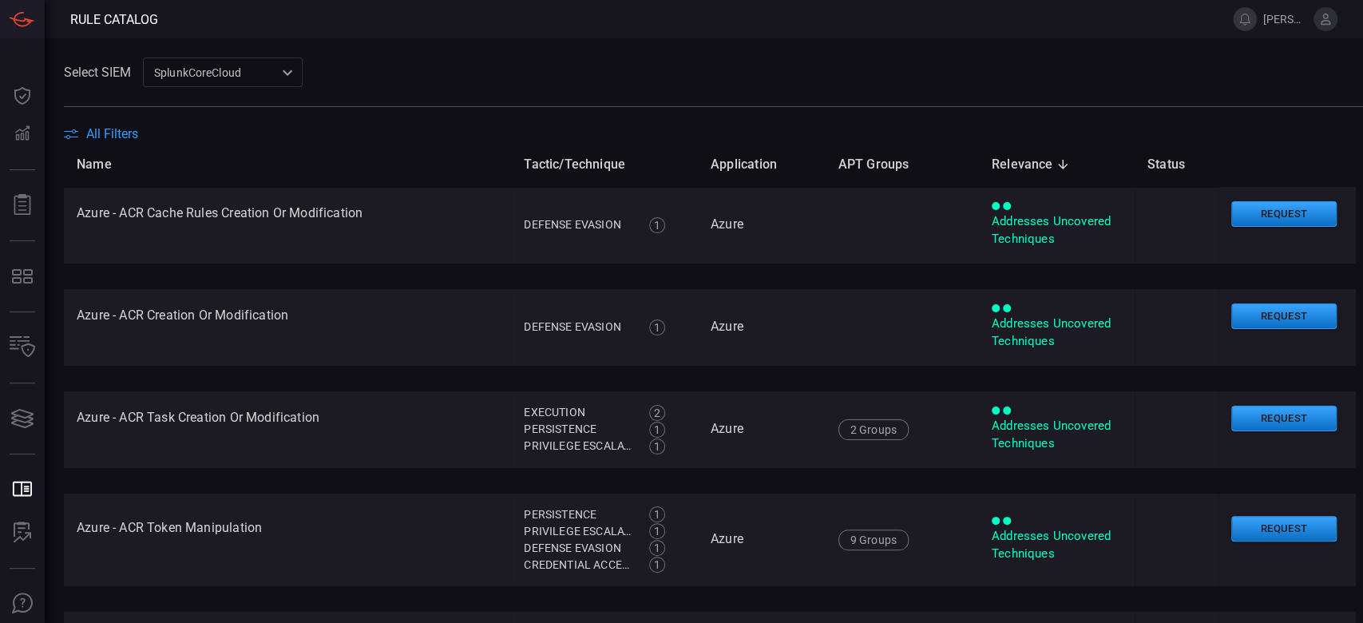
click at [130, 133] on span "All Filters" at bounding box center [112, 133] width 52 height 15
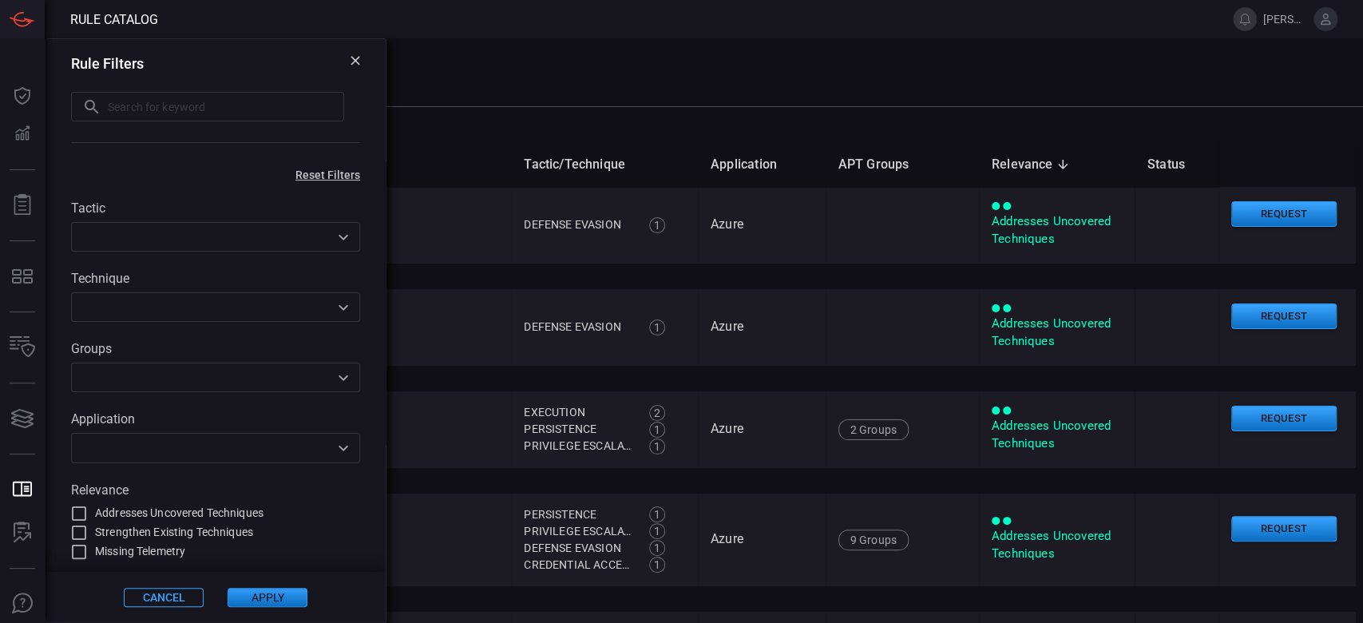
click at [133, 106] on input "text" at bounding box center [226, 107] width 236 height 30
paste input "NTLM relay attack detected network share logs (DFSCoerce)"
type input "NTLM"
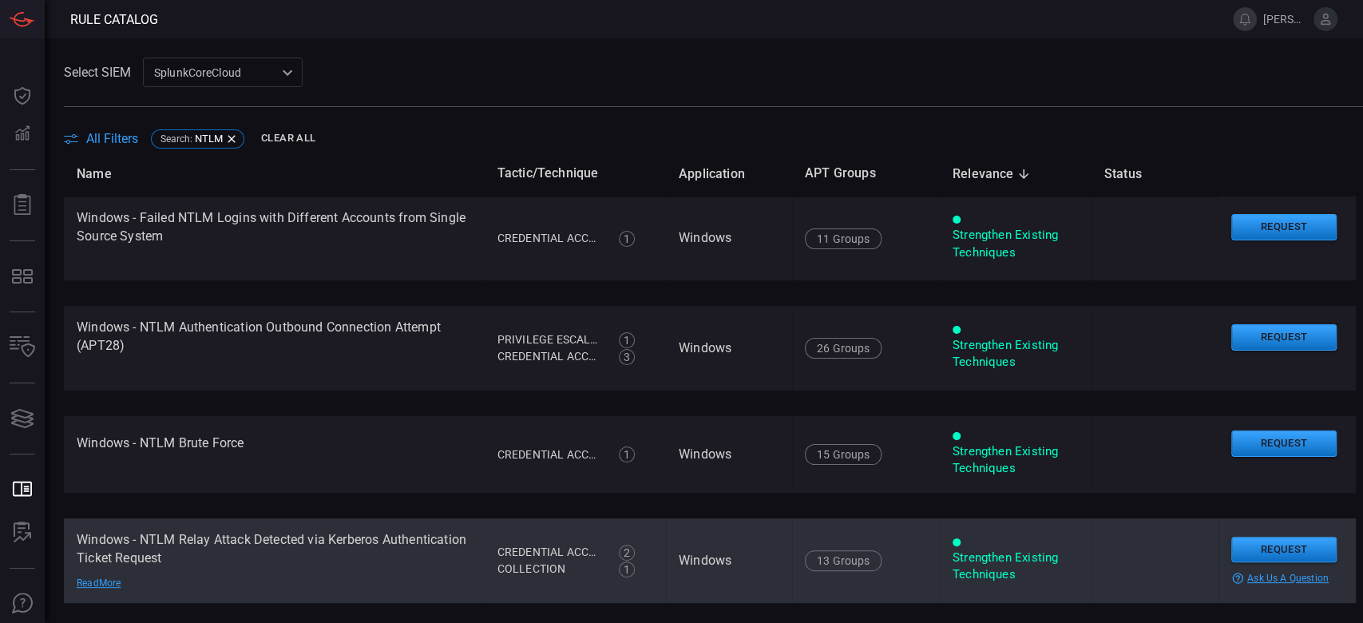
click at [431, 572] on td "Windows - NTLM Relay Attack Detected via Kerberos Authentication Ticket Request…" at bounding box center [274, 560] width 421 height 85
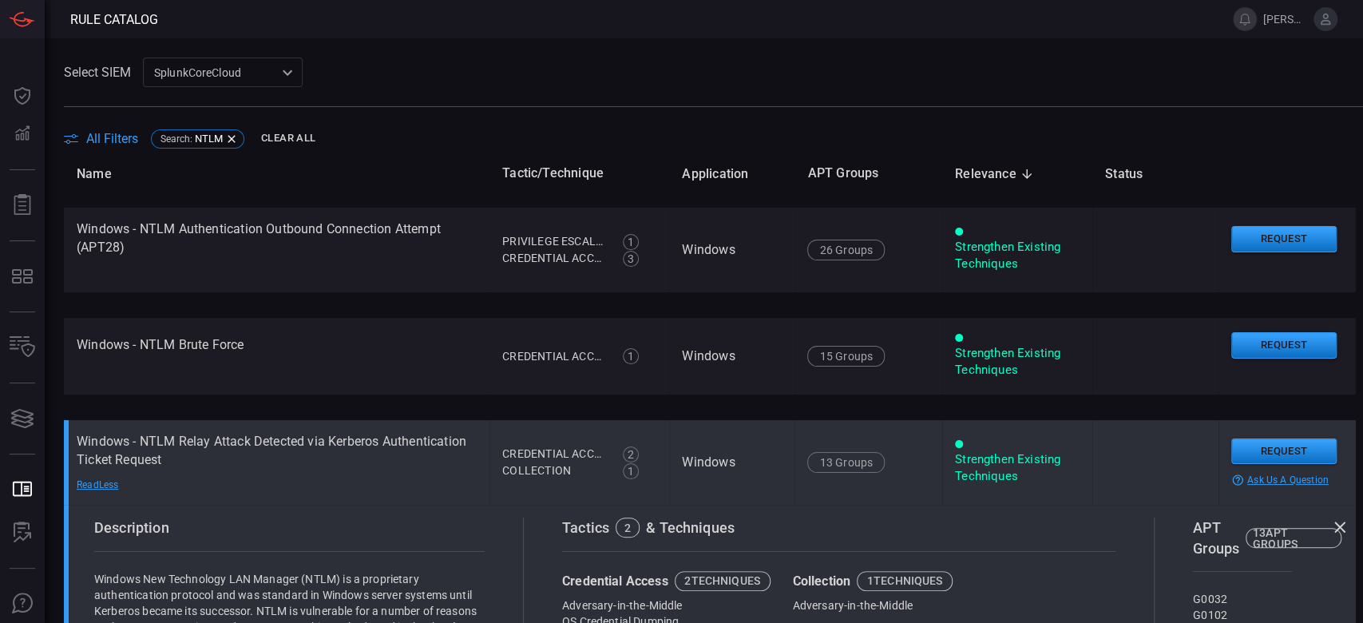
scroll to position [212, 0]
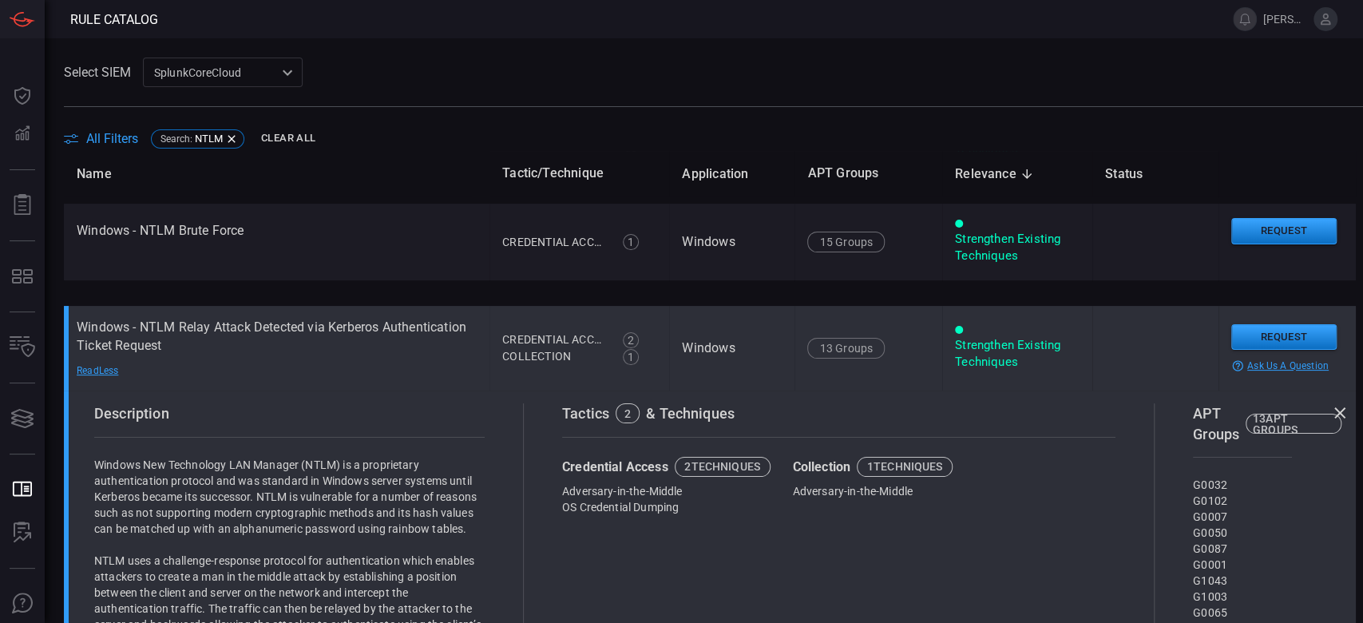
click at [234, 328] on td "Windows - NTLM Relay Attack Detected via Kerberos Authentication Ticket Request…" at bounding box center [277, 348] width 426 height 85
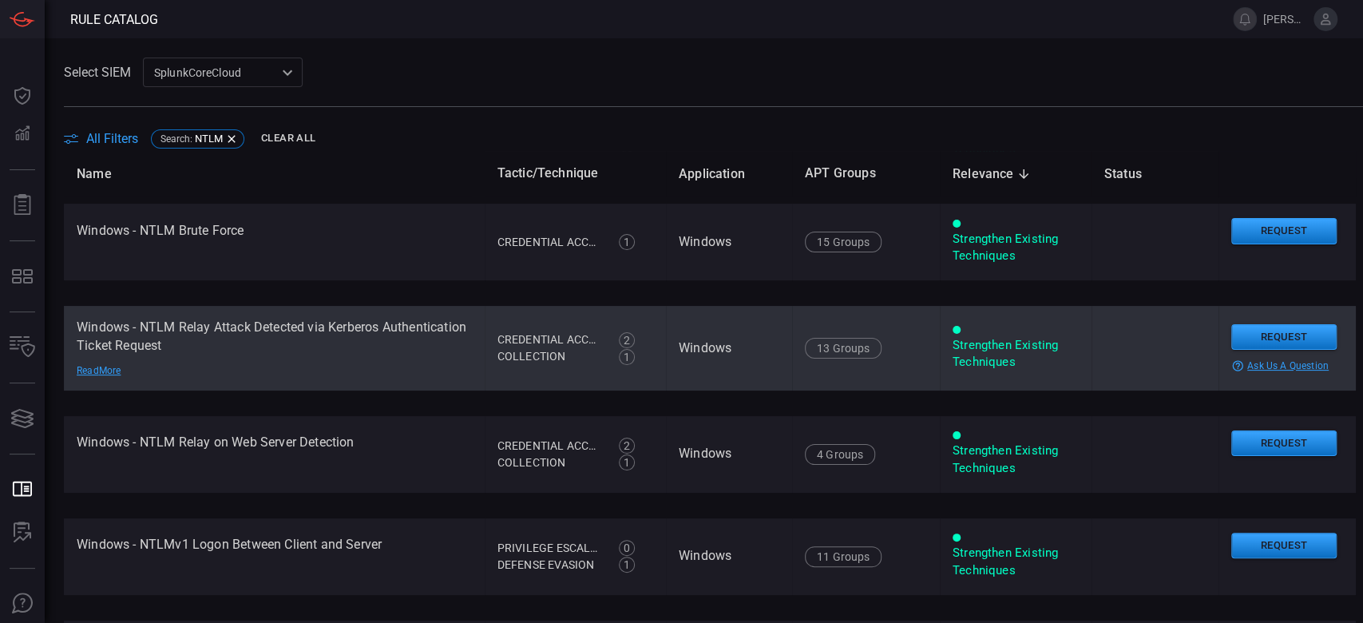
click at [275, 361] on td "Windows - NTLM Relay Attack Detected via Kerberos Authentication Ticket Request…" at bounding box center [274, 348] width 421 height 85
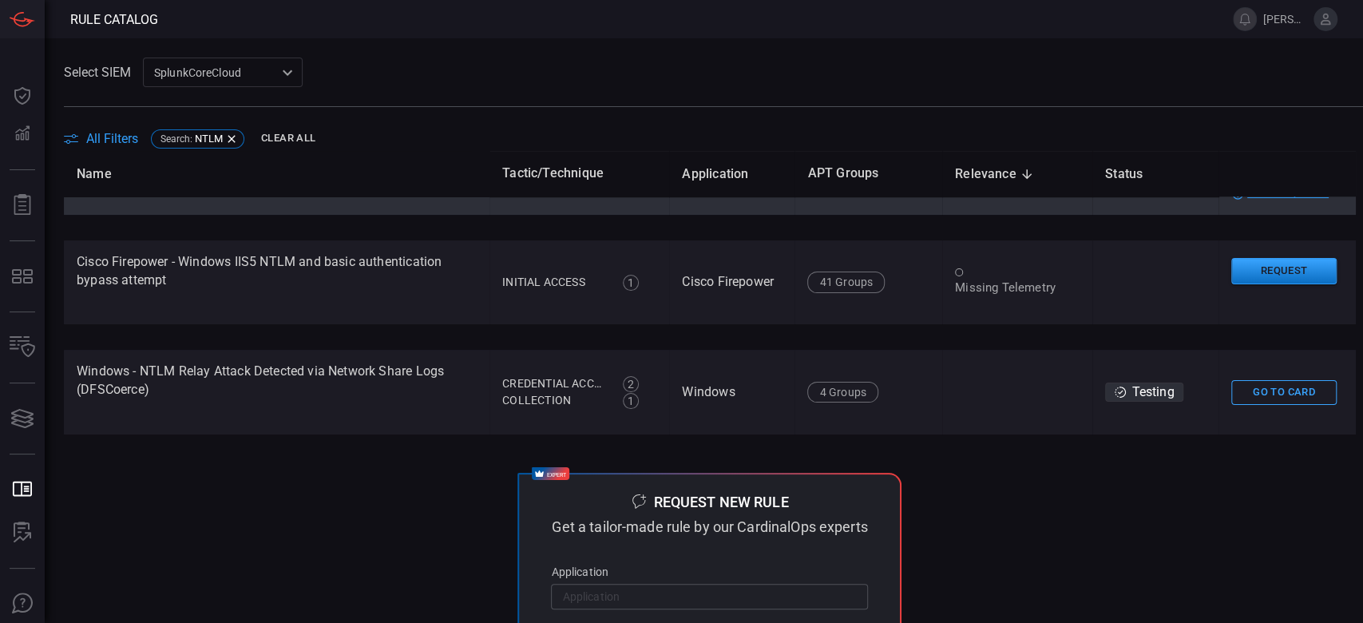
scroll to position [1064, 0]
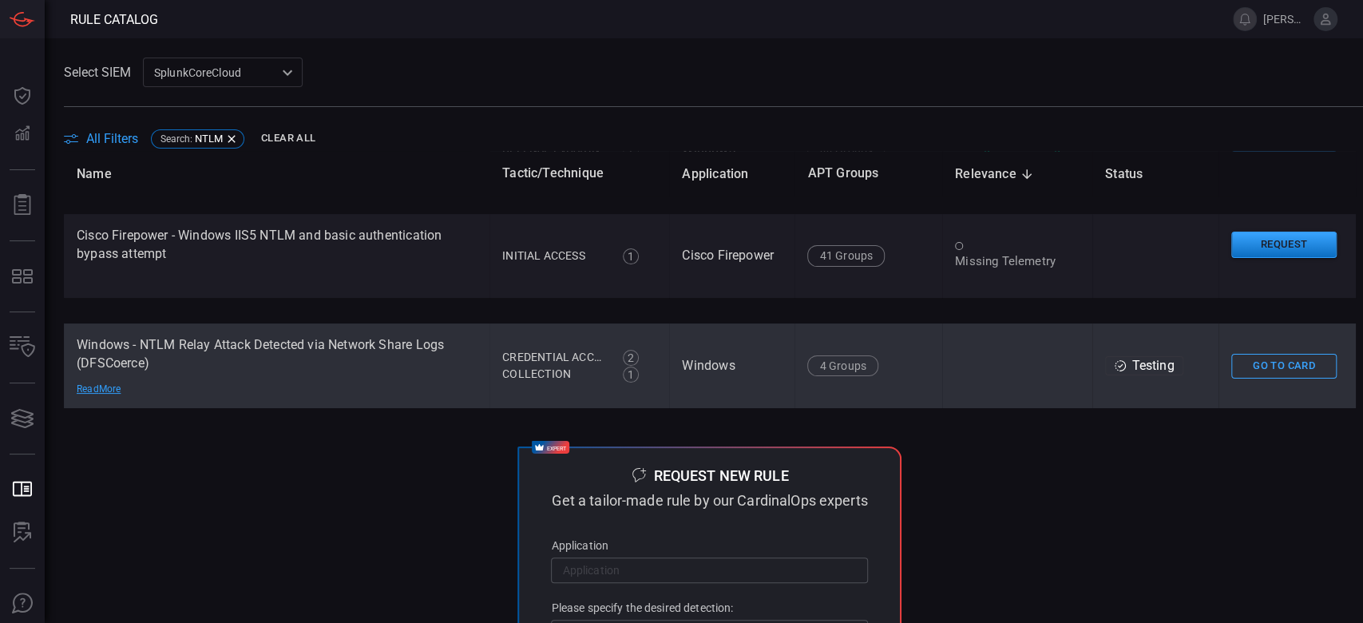
click at [259, 377] on td "Windows - NTLM Relay Attack Detected via Network Share Logs (DFSCoerce) Read Mo…" at bounding box center [277, 365] width 426 height 85
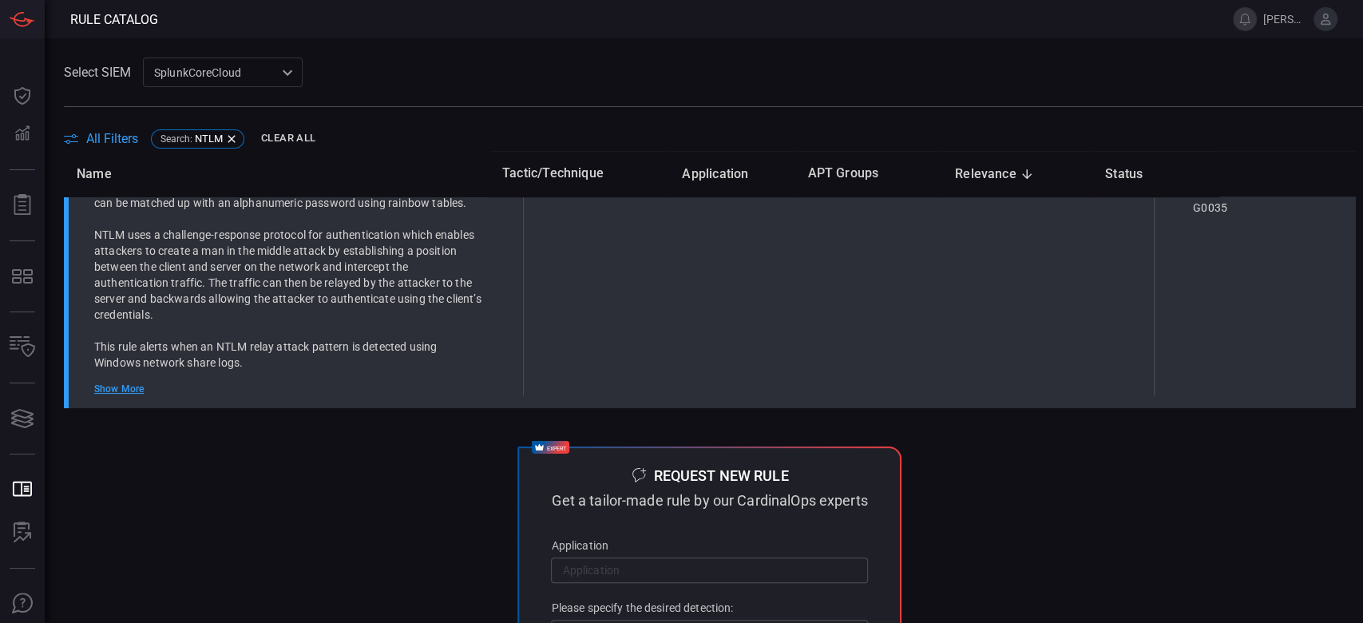
scroll to position [721, 0]
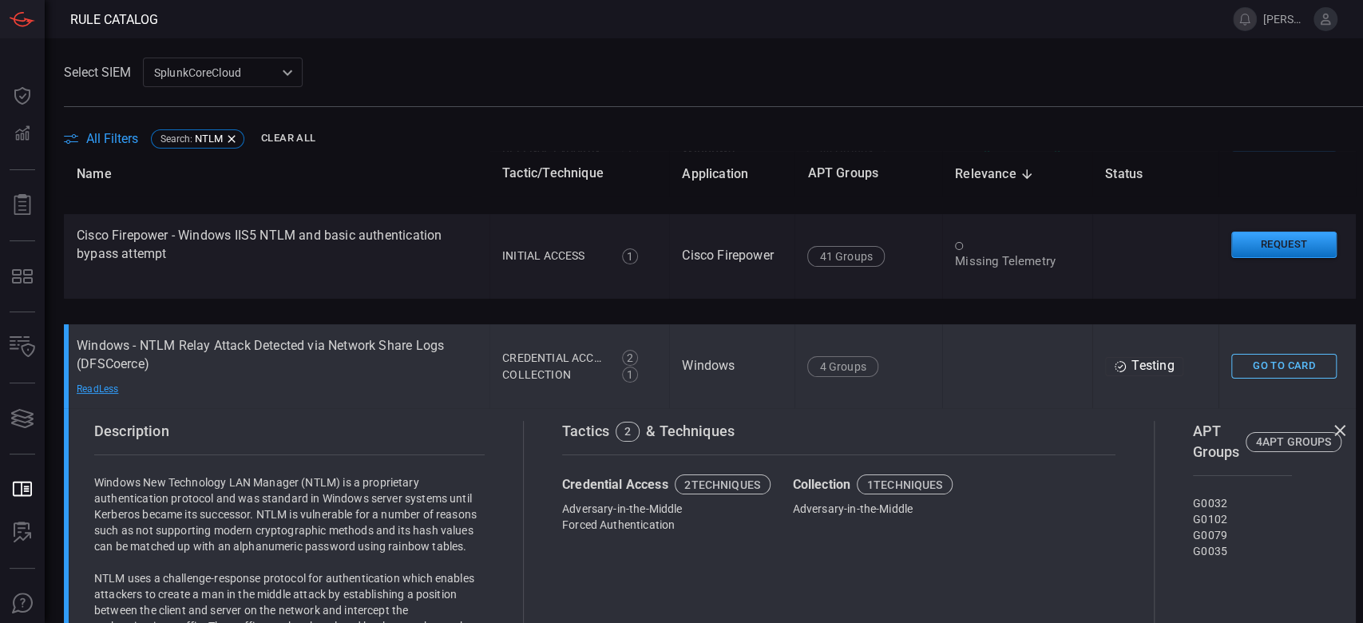
click at [1261, 366] on button "Go To Card" at bounding box center [1283, 366] width 105 height 25
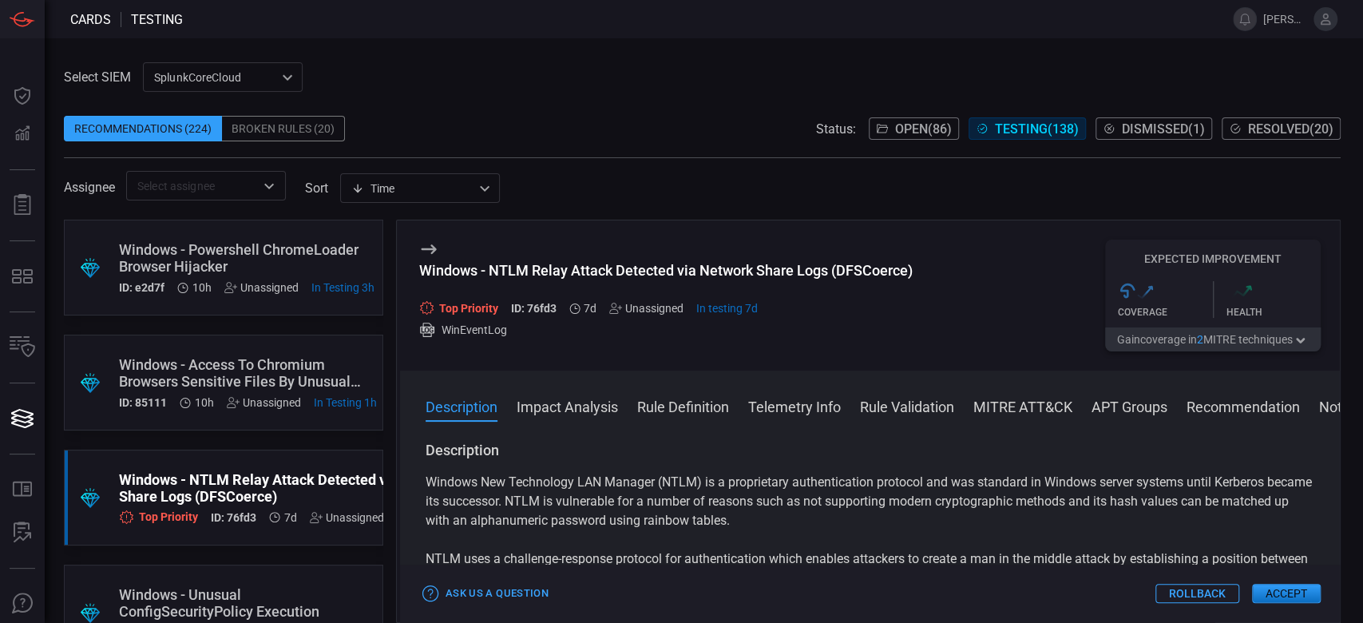
click at [1000, 412] on button "MITRE ATT&CK" at bounding box center [1022, 405] width 99 height 19
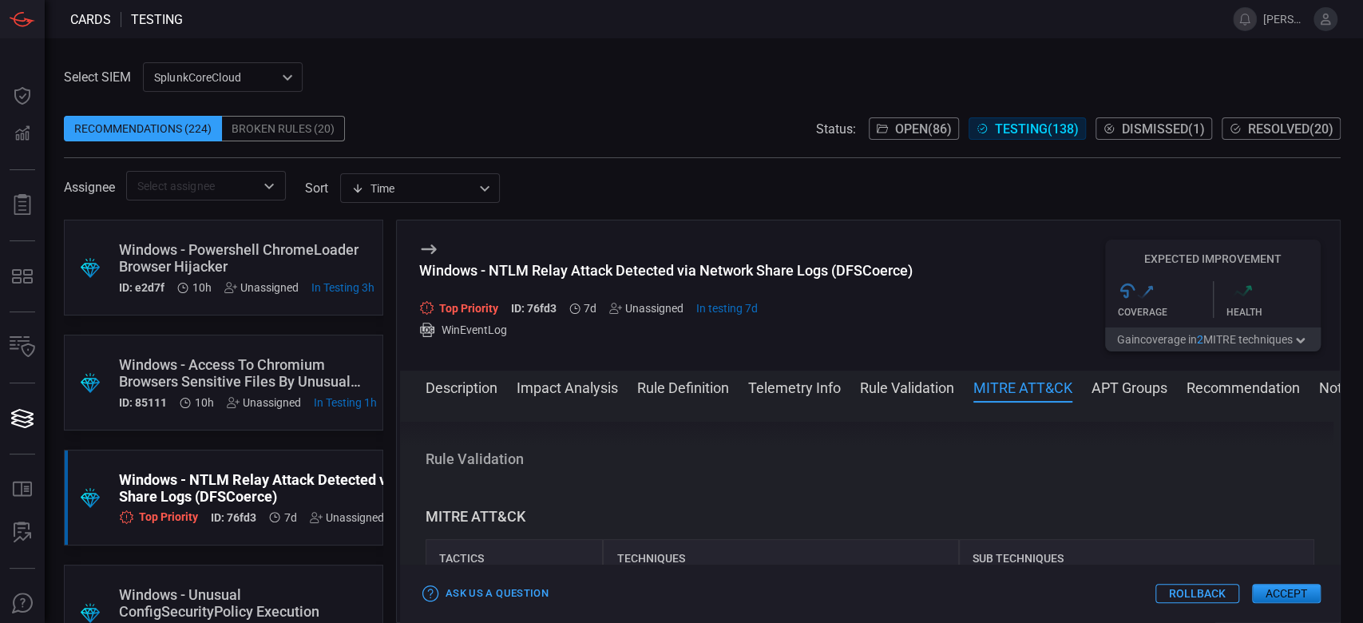
scroll to position [877, 0]
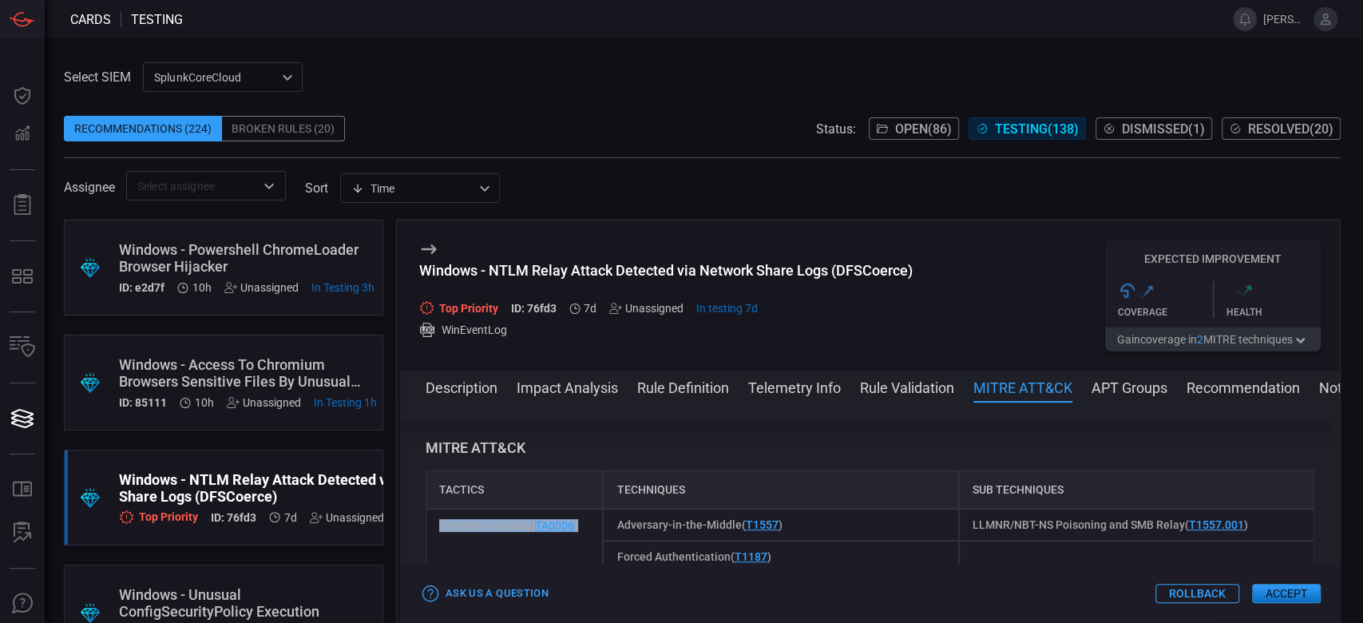
drag, startPoint x: 585, startPoint y: 529, endPoint x: 441, endPoint y: 533, distance: 144.6
click at [441, 533] on div "Credential Access ( TA0006 )" at bounding box center [515, 541] width 178 height 64
copy span "Credential Access ( TA0006 )"
drag, startPoint x: 811, startPoint y: 519, endPoint x: 592, endPoint y: 515, distance: 219.6
click at [592, 515] on div "Credential Access ( TA0006 ) Adversary-in-the-Middle ( T1557 ) LLMNR/NBT-NS Poi…" at bounding box center [870, 541] width 889 height 64
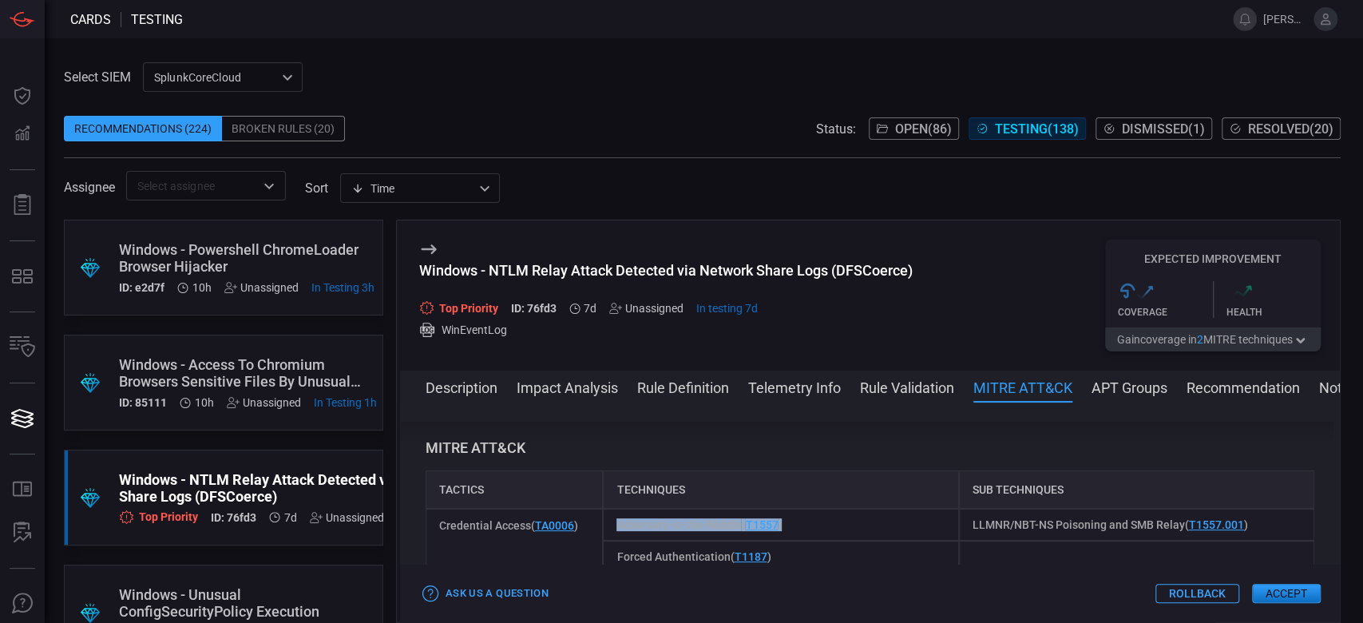
click at [807, 517] on div "Adversary-in-the-Middle ( T1557 )" at bounding box center [780, 525] width 355 height 32
drag, startPoint x: 806, startPoint y: 531, endPoint x: 607, endPoint y: 531, distance: 199.6
click at [607, 531] on div "Adversary-in-the-Middle ( T1557 )" at bounding box center [780, 525] width 355 height 32
click at [1279, 528] on div "LLMNR/NBT-NS Poisoning and SMB Relay ( T1557.001 )" at bounding box center [1136, 525] width 355 height 32
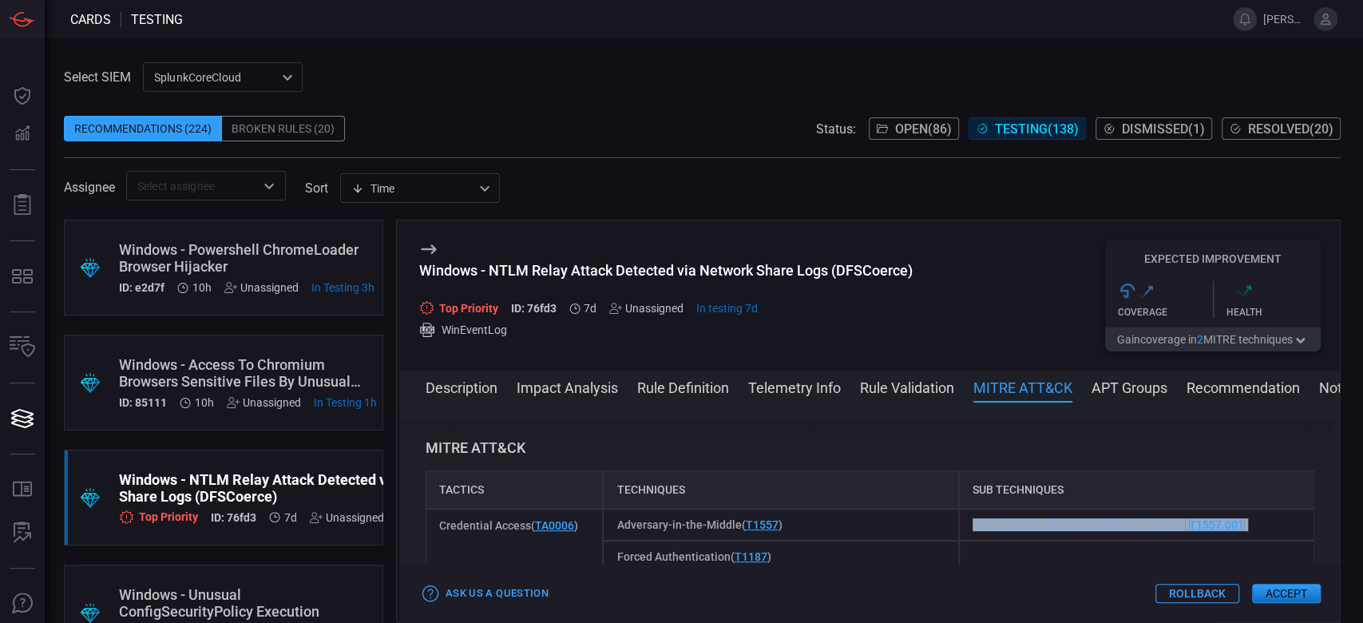
drag, startPoint x: 1254, startPoint y: 516, endPoint x: 955, endPoint y: 527, distance: 299.6
click at [959, 527] on div "LLMNR/NBT-NS Poisoning and SMB Relay ( T1557.001 )" at bounding box center [1136, 525] width 355 height 32
click at [127, 129] on div "Recommendations (224)" at bounding box center [143, 129] width 158 height 26
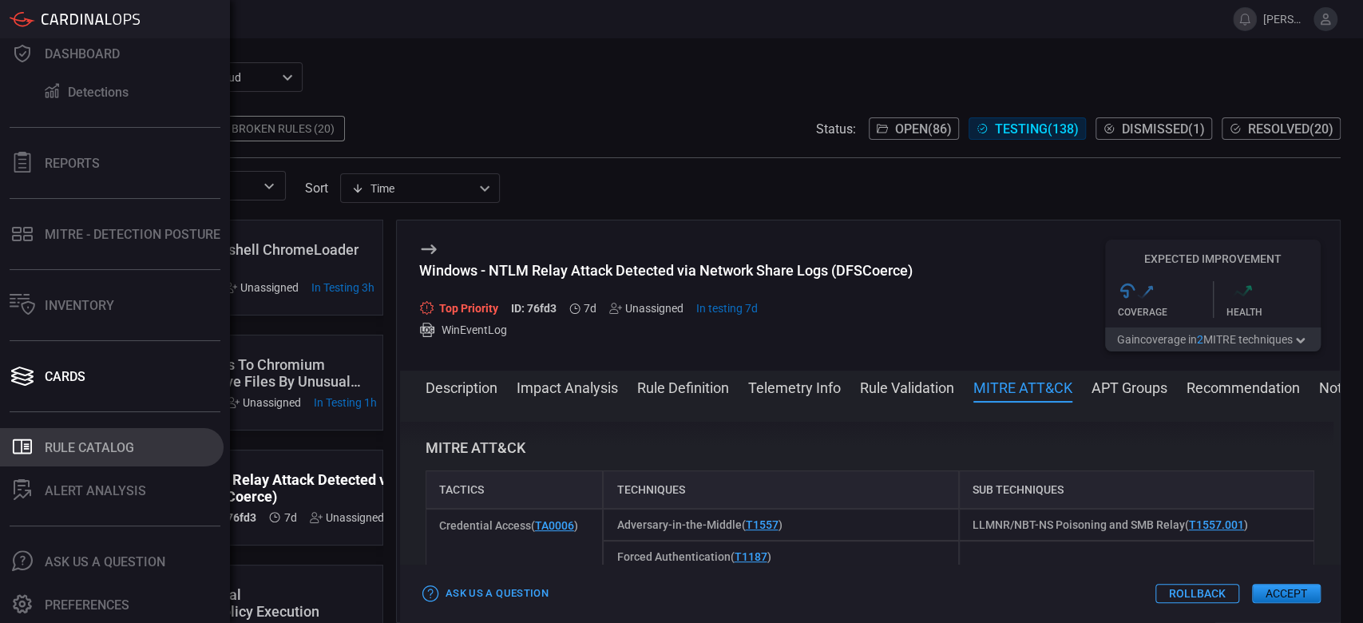
click at [53, 454] on div "Rule Catalog" at bounding box center [89, 447] width 89 height 15
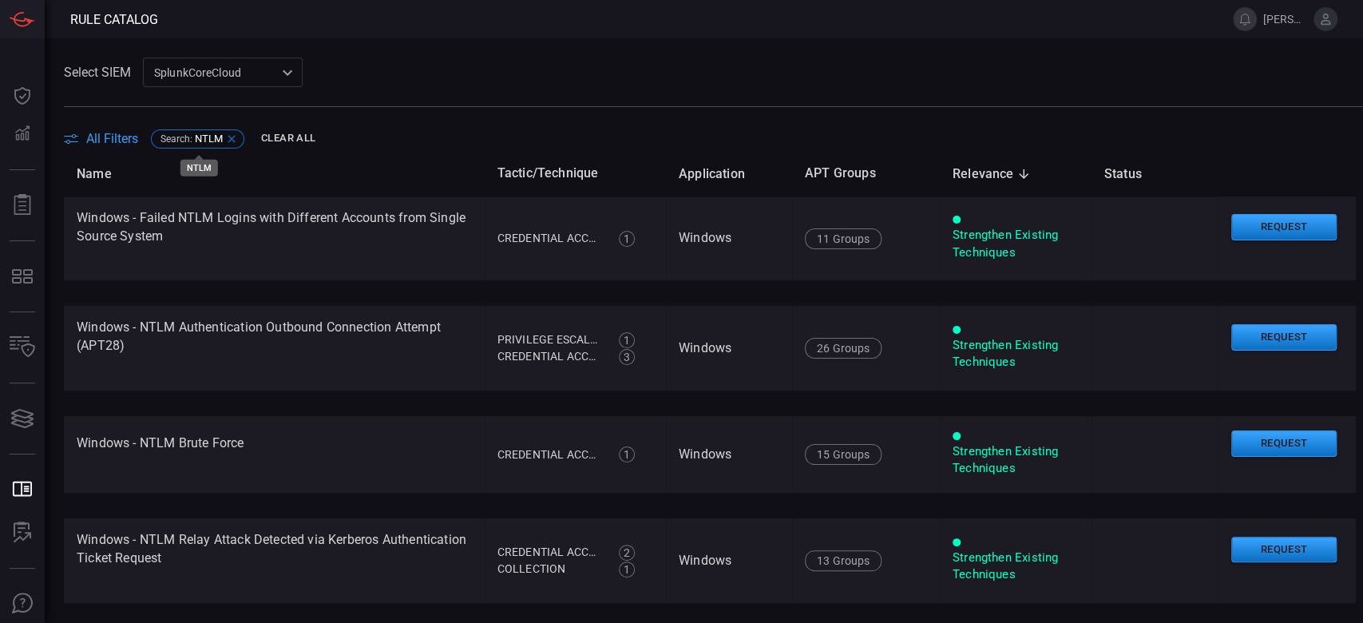
click at [198, 145] on div "Search : NTLM" at bounding box center [197, 138] width 93 height 19
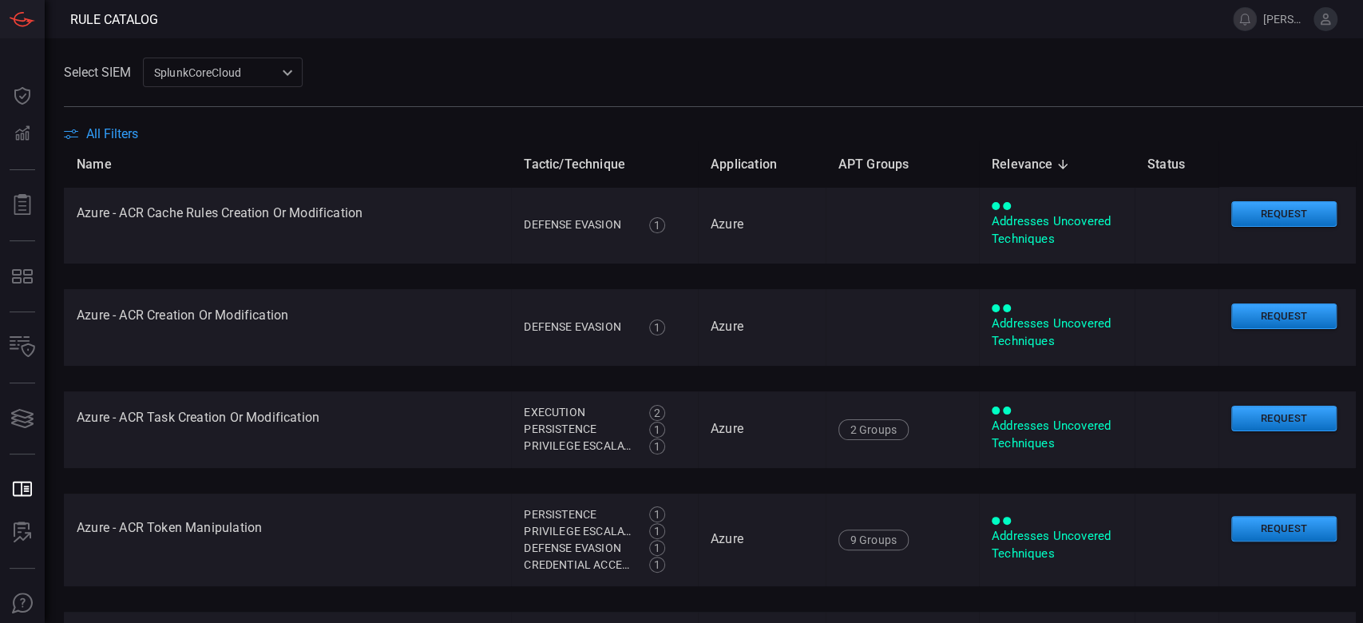
click at [130, 131] on span "All Filters" at bounding box center [112, 133] width 52 height 15
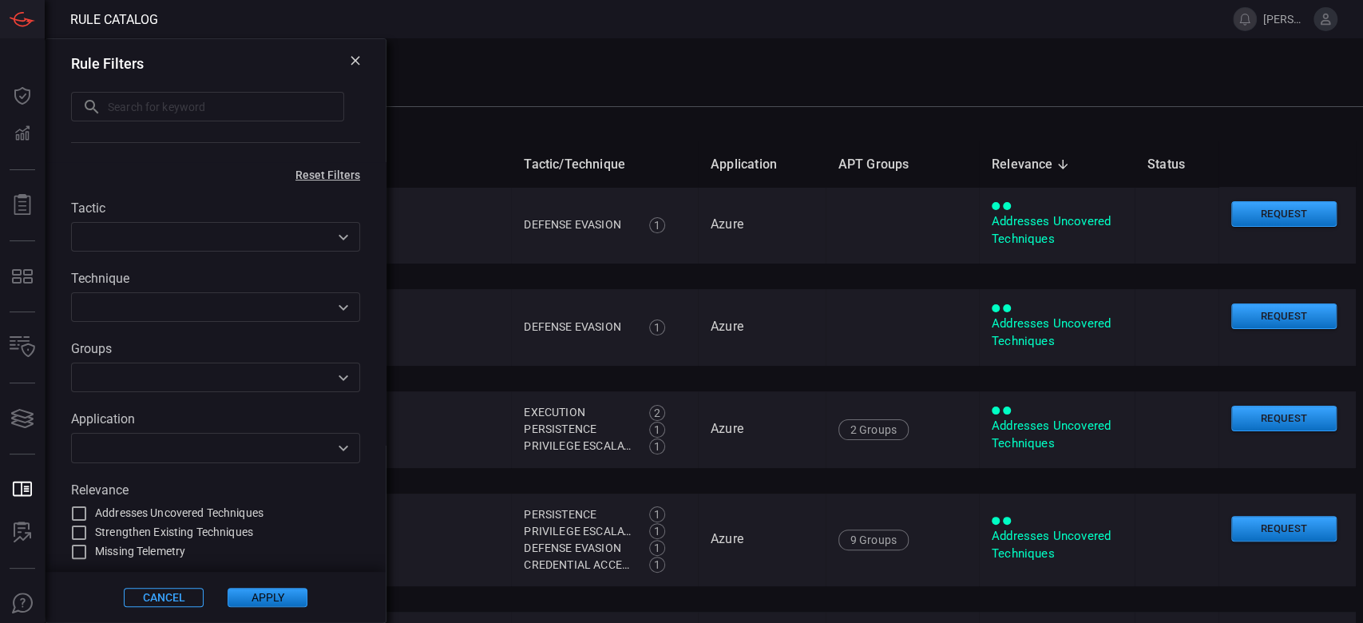
click at [152, 235] on input "text" at bounding box center [202, 237] width 253 height 20
click at [133, 105] on input "text" at bounding box center [226, 107] width 236 height 30
paste input "powershell chromeLoader browser hijacker"
type input "hijacker"
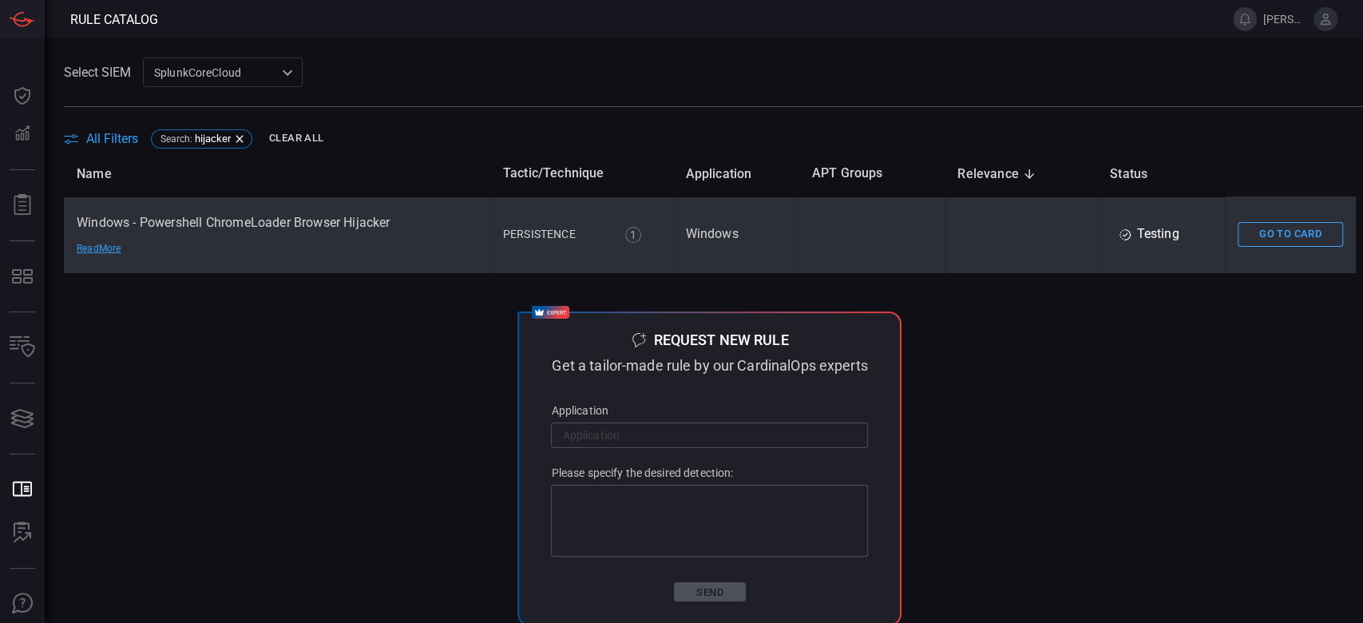
click at [224, 265] on td "Windows - Powershell ChromeLoader Browser Hijacker Read More" at bounding box center [277, 234] width 426 height 77
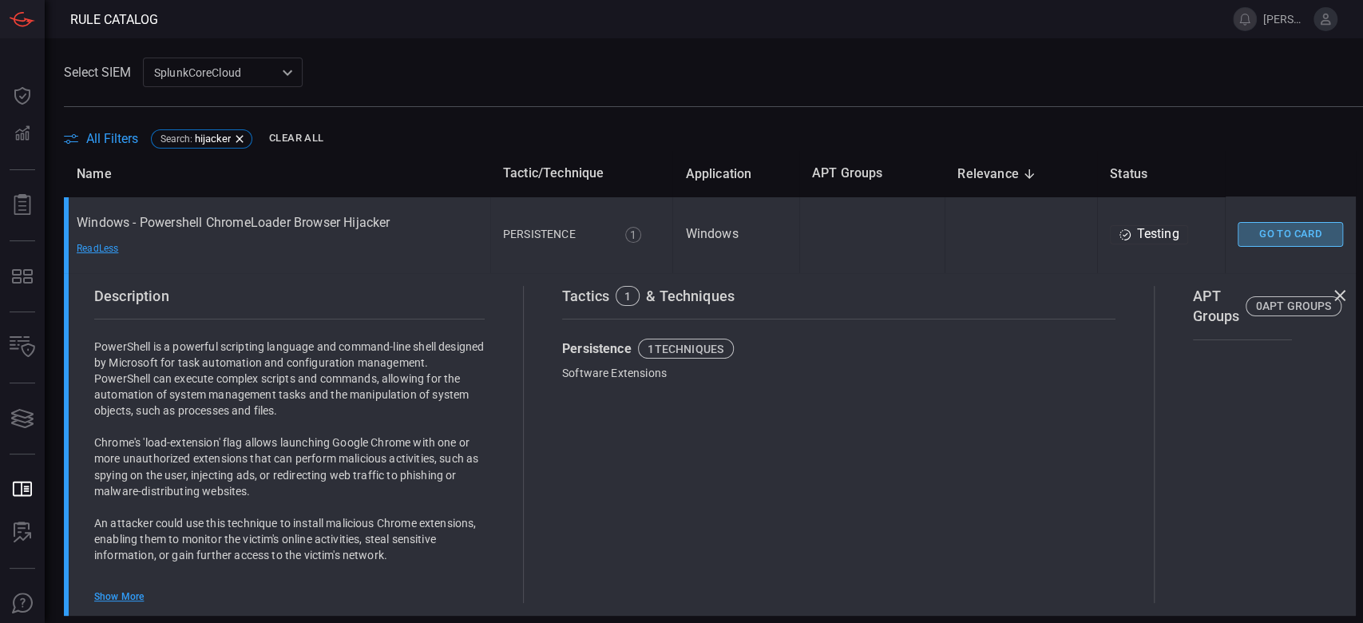
click at [1265, 241] on button "Go To Card" at bounding box center [1290, 234] width 105 height 25
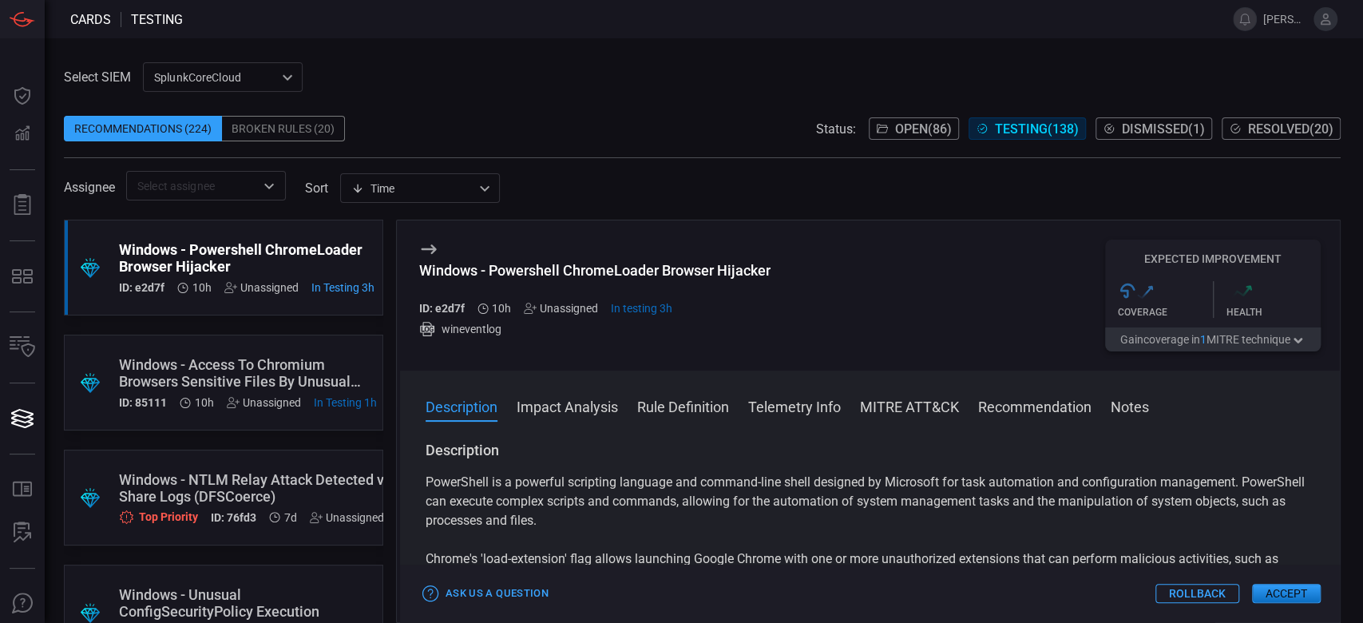
click at [933, 414] on button "MITRE ATT&CK" at bounding box center [909, 405] width 99 height 19
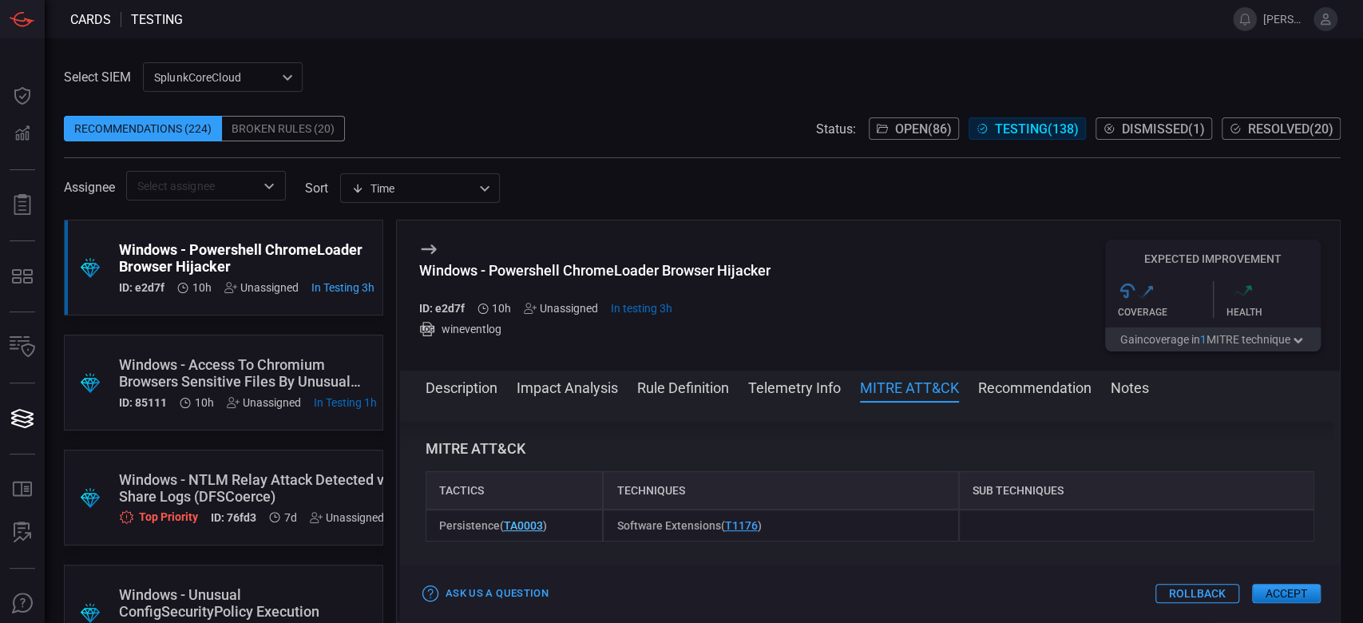
scroll to position [915, 0]
drag, startPoint x: 550, startPoint y: 525, endPoint x: 438, endPoint y: 528, distance: 112.6
click at [438, 528] on div "Persistence ( TA0003 )" at bounding box center [515, 525] width 178 height 32
drag, startPoint x: 802, startPoint y: 523, endPoint x: 606, endPoint y: 532, distance: 196.6
click at [603, 532] on div "Software Extensions ( T1176 )" at bounding box center [780, 525] width 355 height 32
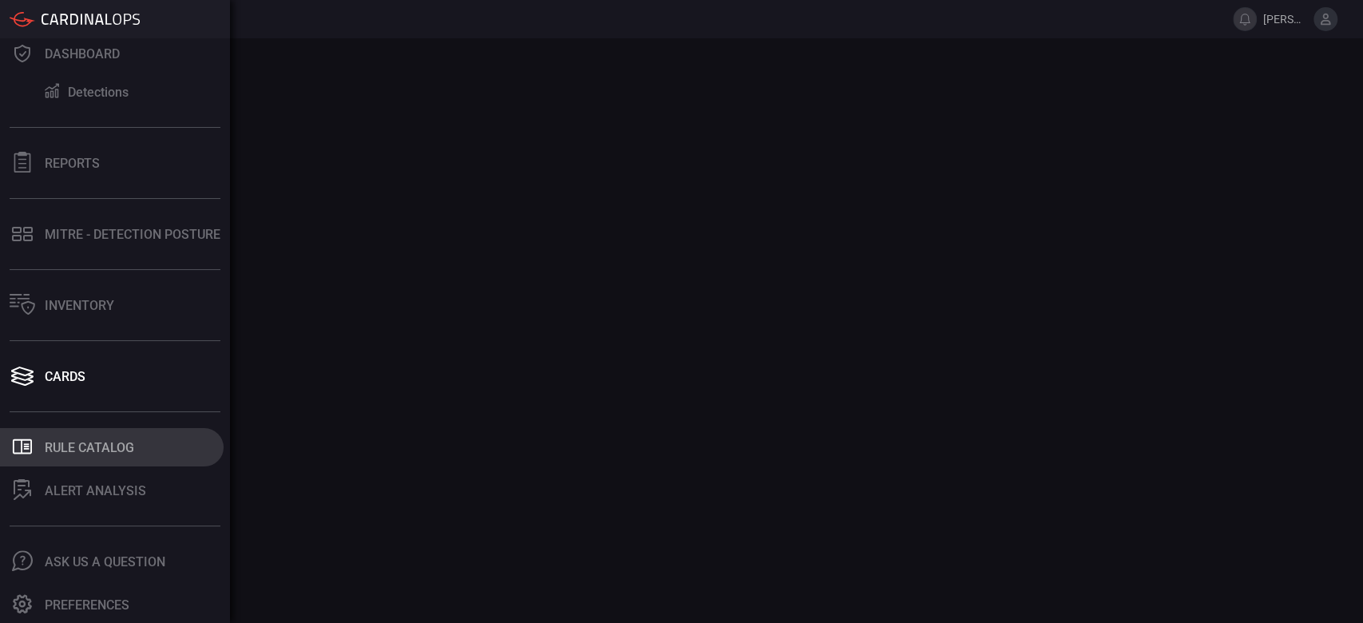
click at [83, 446] on div "Rule Catalog" at bounding box center [89, 447] width 89 height 15
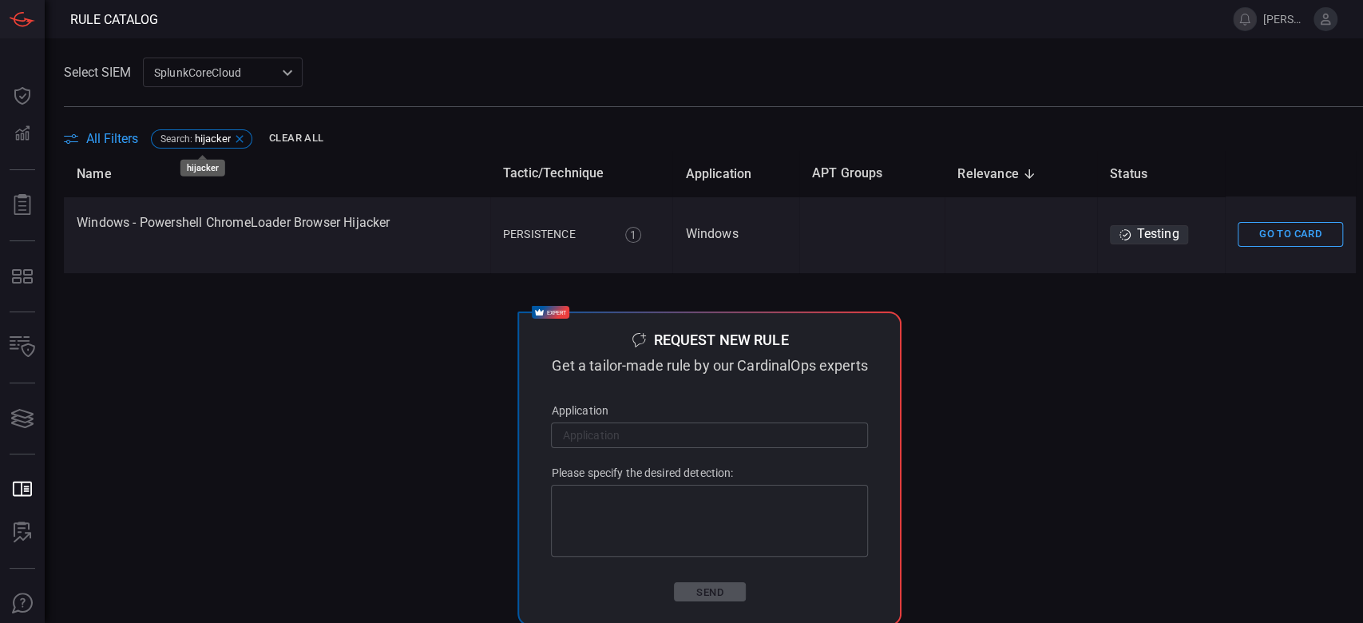
click at [220, 137] on span "hijacker" at bounding box center [213, 139] width 36 height 12
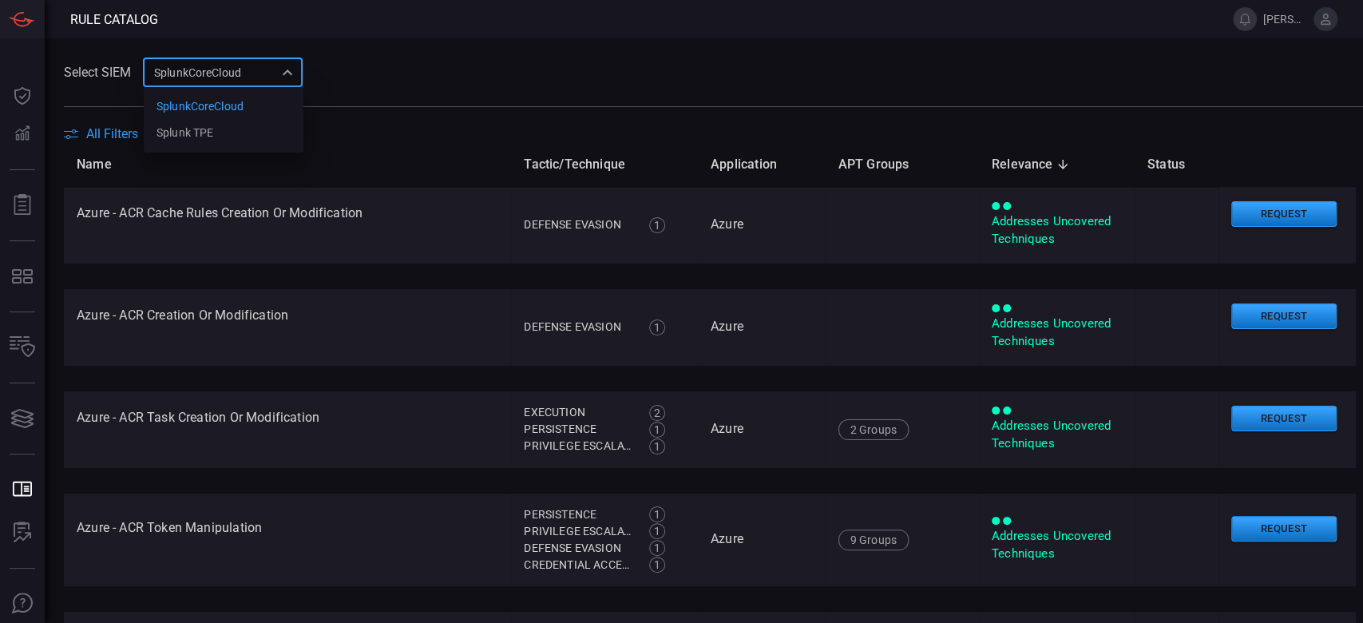
click at [201, 77] on div "SplunkCoreCloud f748d276-46a5-4bd3-b149-f2461a2fe2c5 SplunkCoreCloud Splunk TPE…" at bounding box center [223, 72] width 160 height 30
click at [109, 138] on div at bounding box center [681, 311] width 1363 height 623
click at [93, 128] on span "All Filters" at bounding box center [112, 133] width 52 height 15
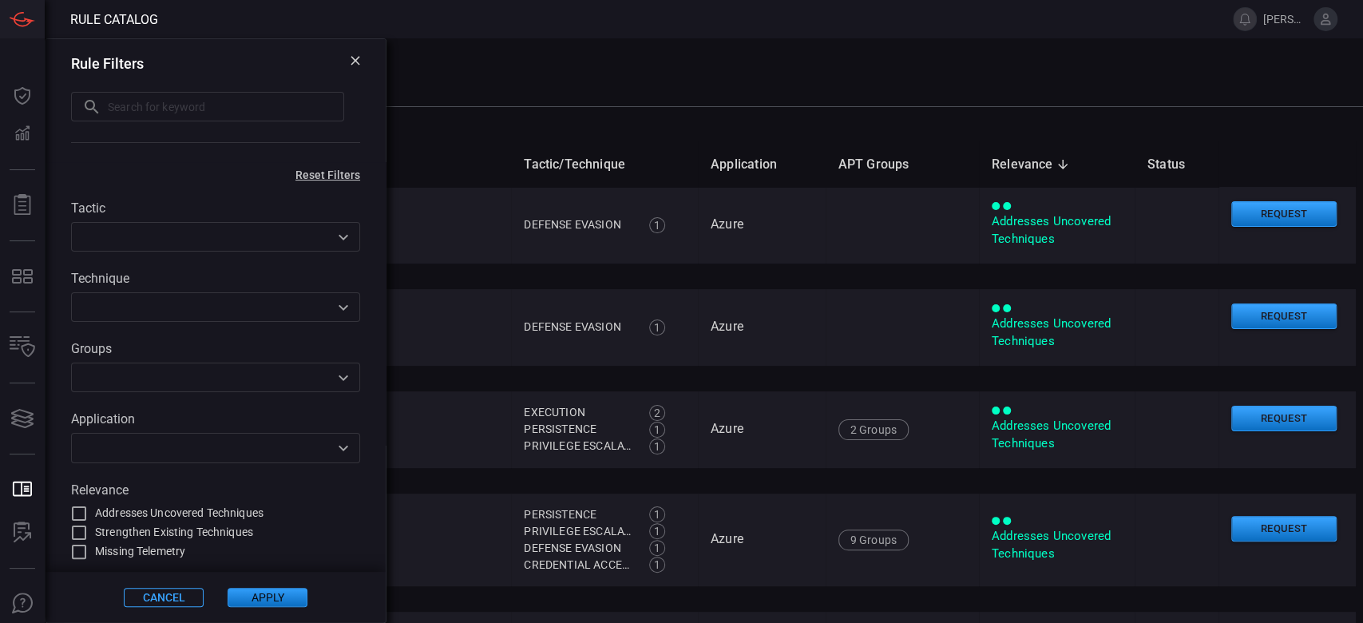
click at [141, 99] on input "text" at bounding box center [226, 107] width 236 height 30
paste input "chromium"
type input "chromium"
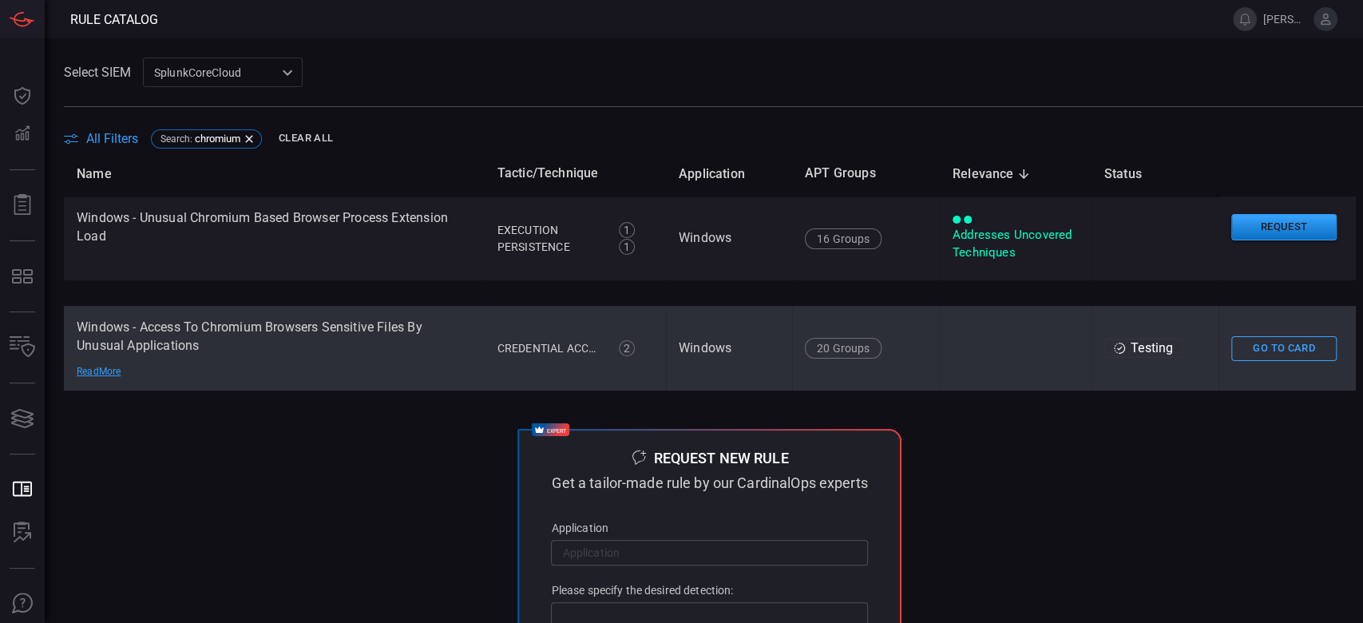
click at [243, 360] on td "Windows - Access To Chromium Browsers Sensitive Files By Unusual Applications R…" at bounding box center [274, 348] width 421 height 85
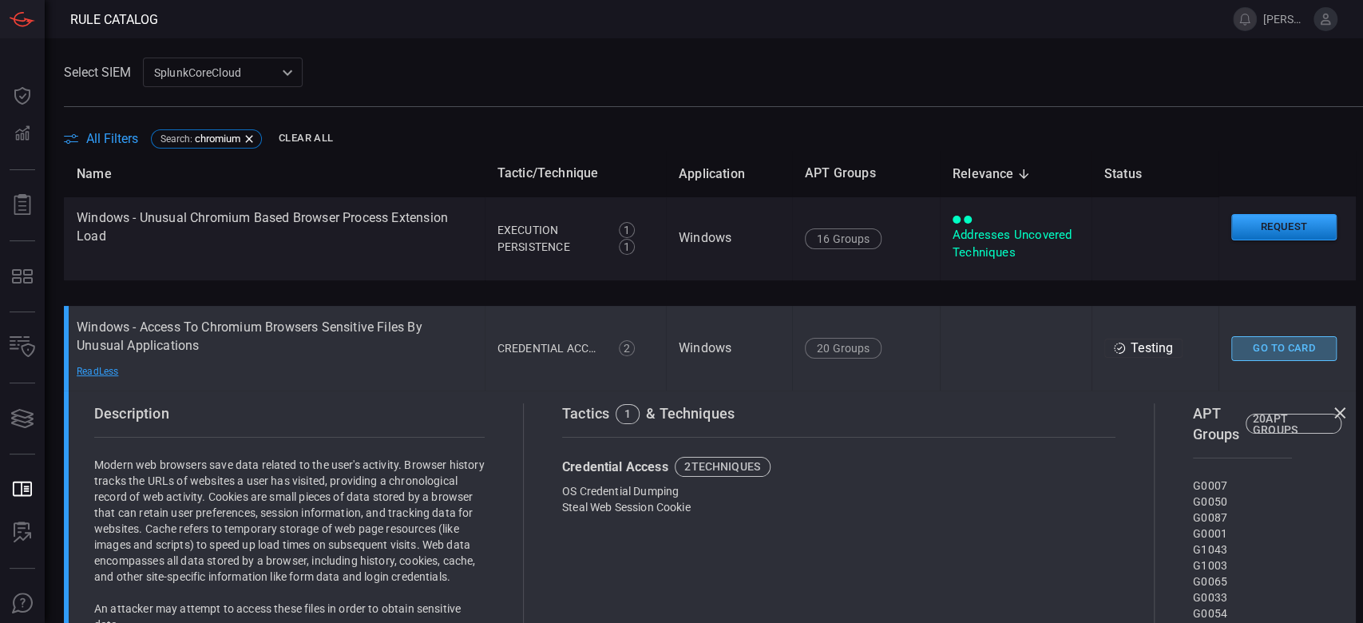
click at [1271, 343] on button "Go To Card" at bounding box center [1283, 348] width 105 height 25
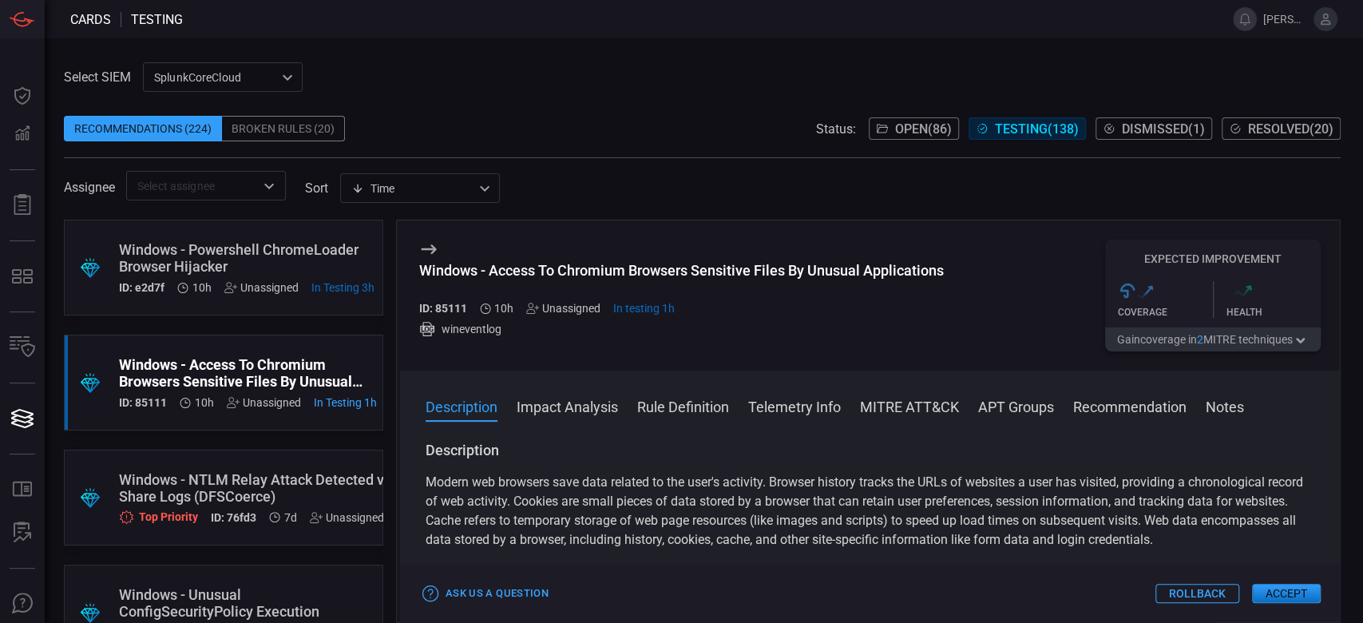
click at [901, 403] on button "MITRE ATT&CK" at bounding box center [909, 405] width 99 height 19
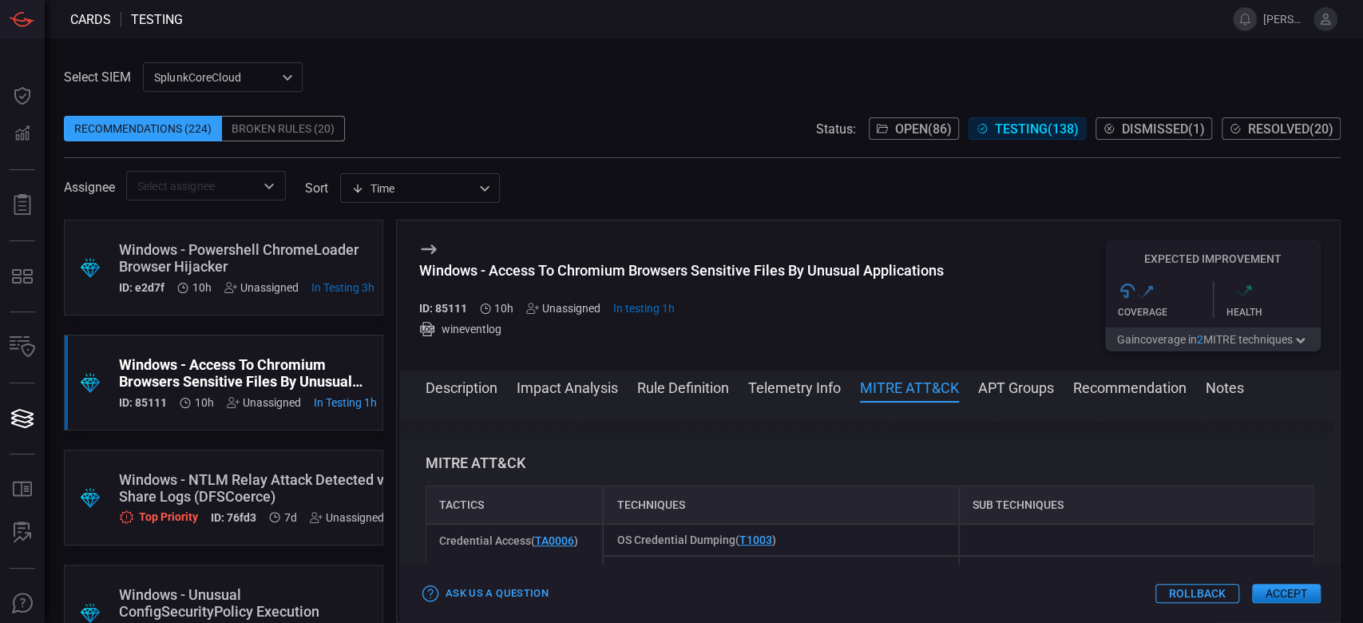
scroll to position [838, 0]
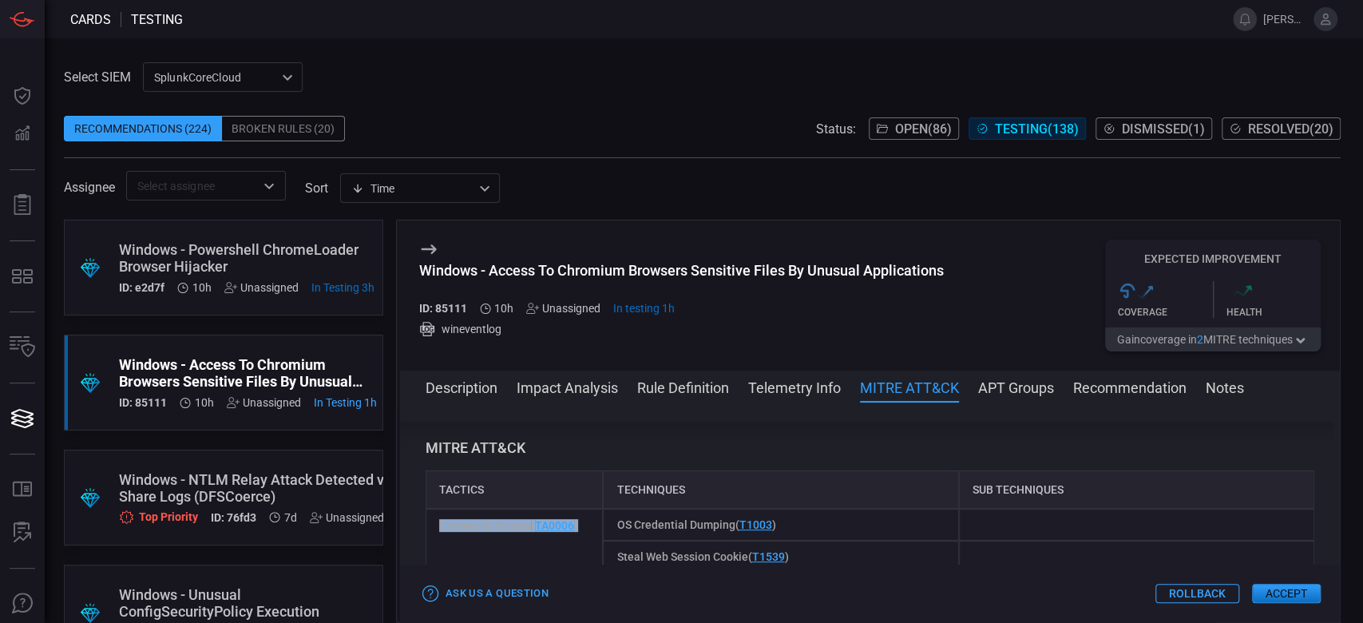
drag, startPoint x: 594, startPoint y: 527, endPoint x: 434, endPoint y: 522, distance: 159.8
click at [436, 522] on div "Credential Access ( TA0006 )" at bounding box center [515, 541] width 178 height 64
drag, startPoint x: 814, startPoint y: 532, endPoint x: 613, endPoint y: 522, distance: 201.4
click at [613, 522] on div "OS Credential Dumping ( T1003 )" at bounding box center [780, 525] width 355 height 32
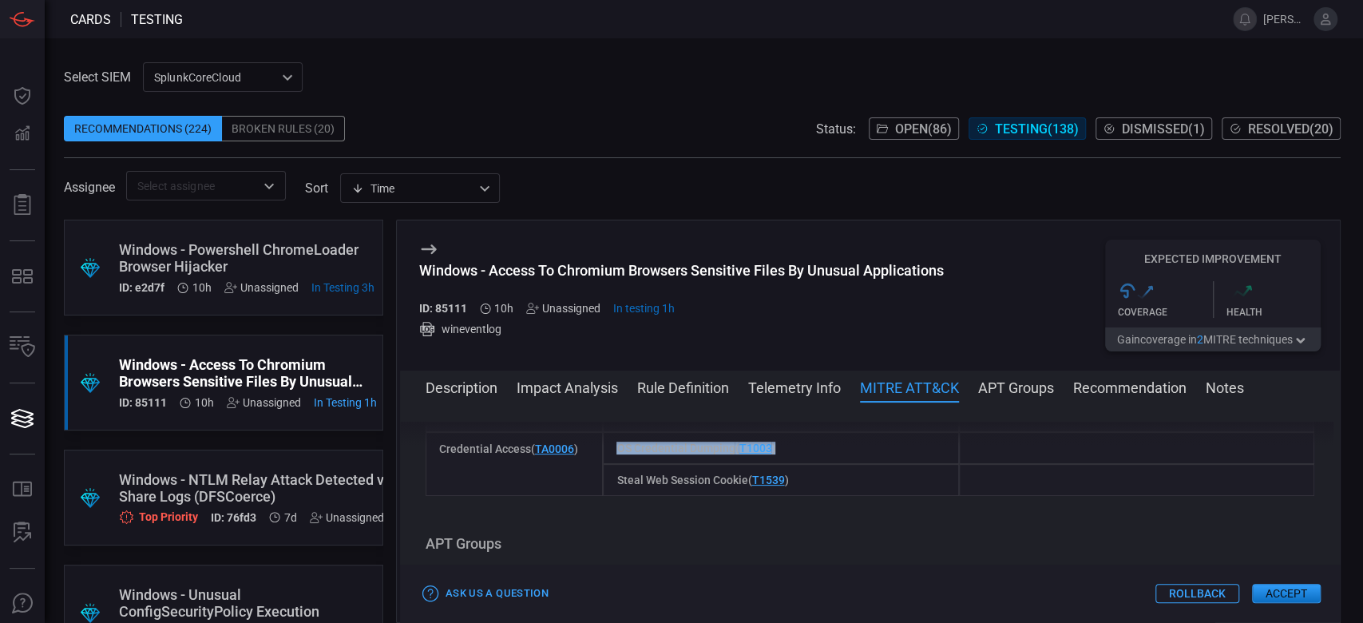
scroll to position [945, 0]
